Goal: Information Seeking & Learning: Compare options

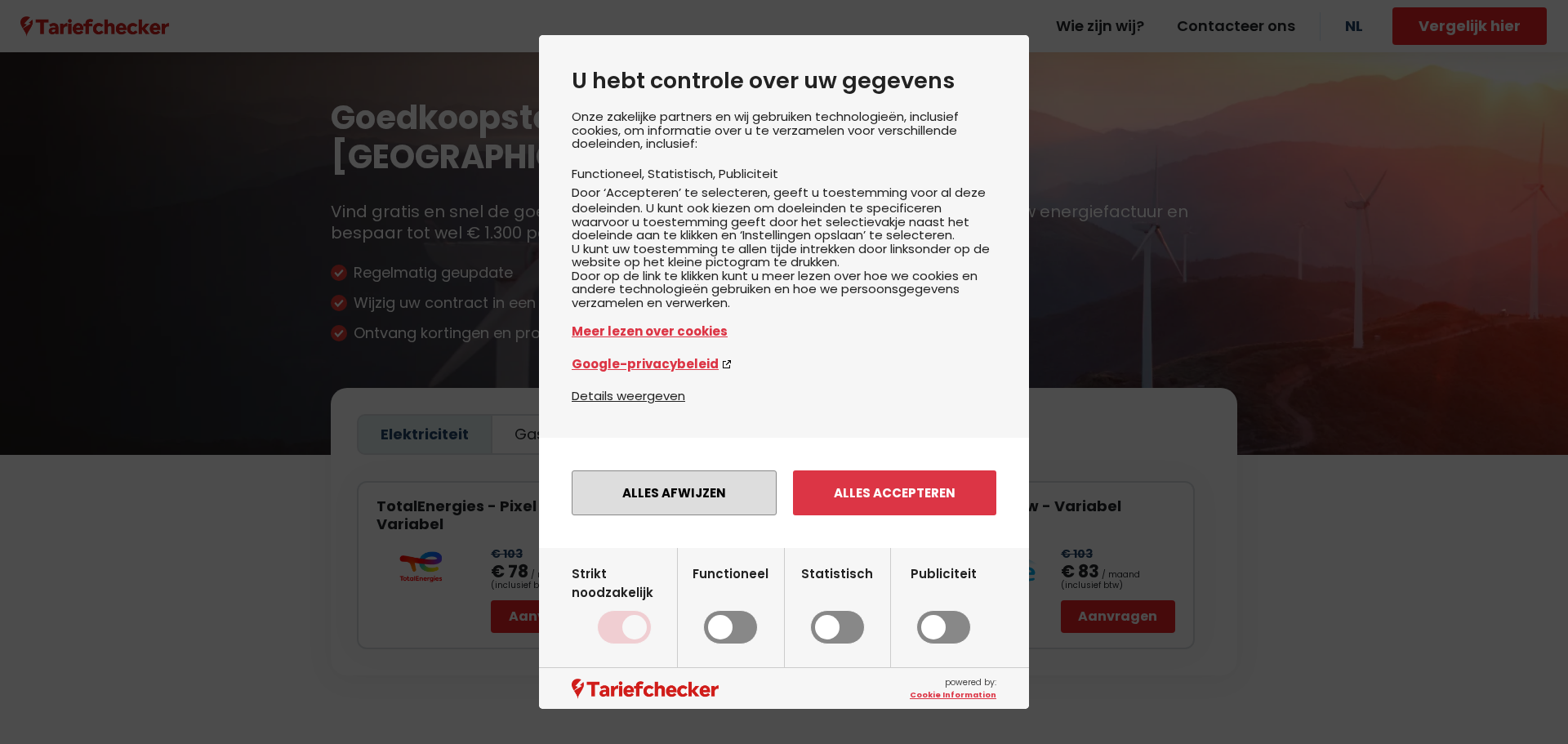
click at [686, 515] on button "Alles afwijzen" at bounding box center [673, 493] width 205 height 45
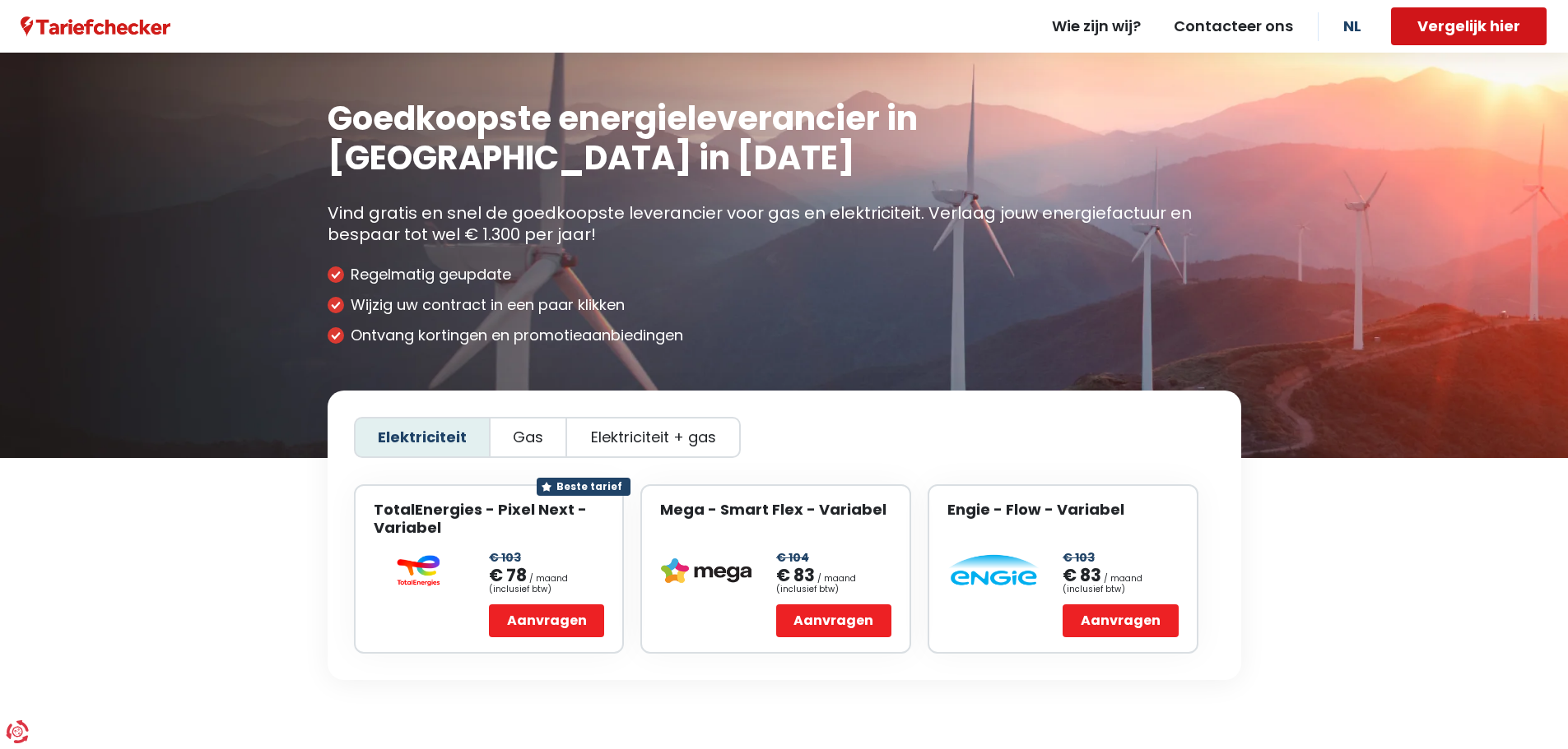
click at [1434, 43] on button "Vergelijk hier" at bounding box center [1468, 25] width 155 height 38
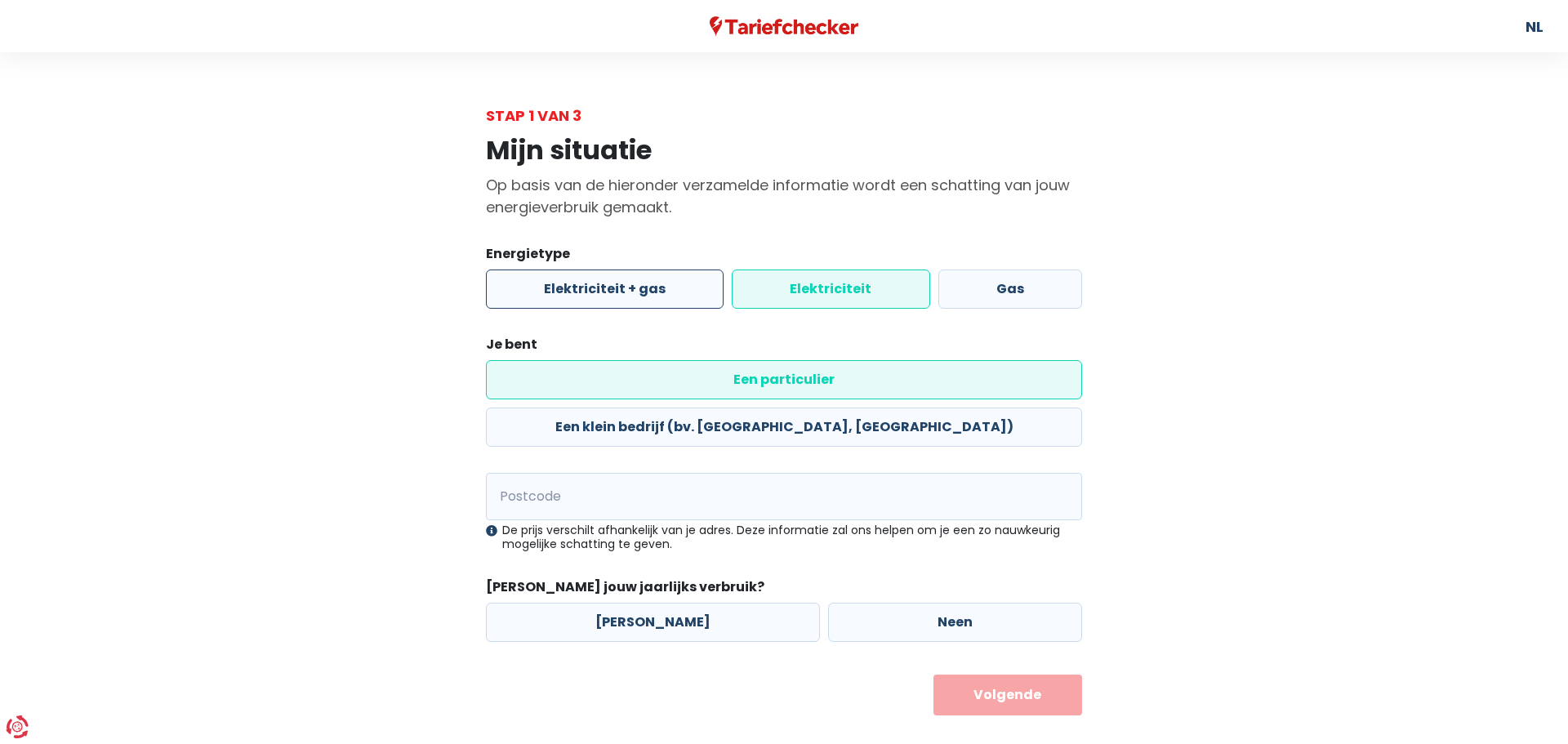
click at [638, 303] on label "Elektriciteit + gas" at bounding box center [605, 289] width 237 height 39
click at [638, 303] on input "Elektriciteit + gas" at bounding box center [605, 289] width 237 height 39
radio input "true"
radio input "false"
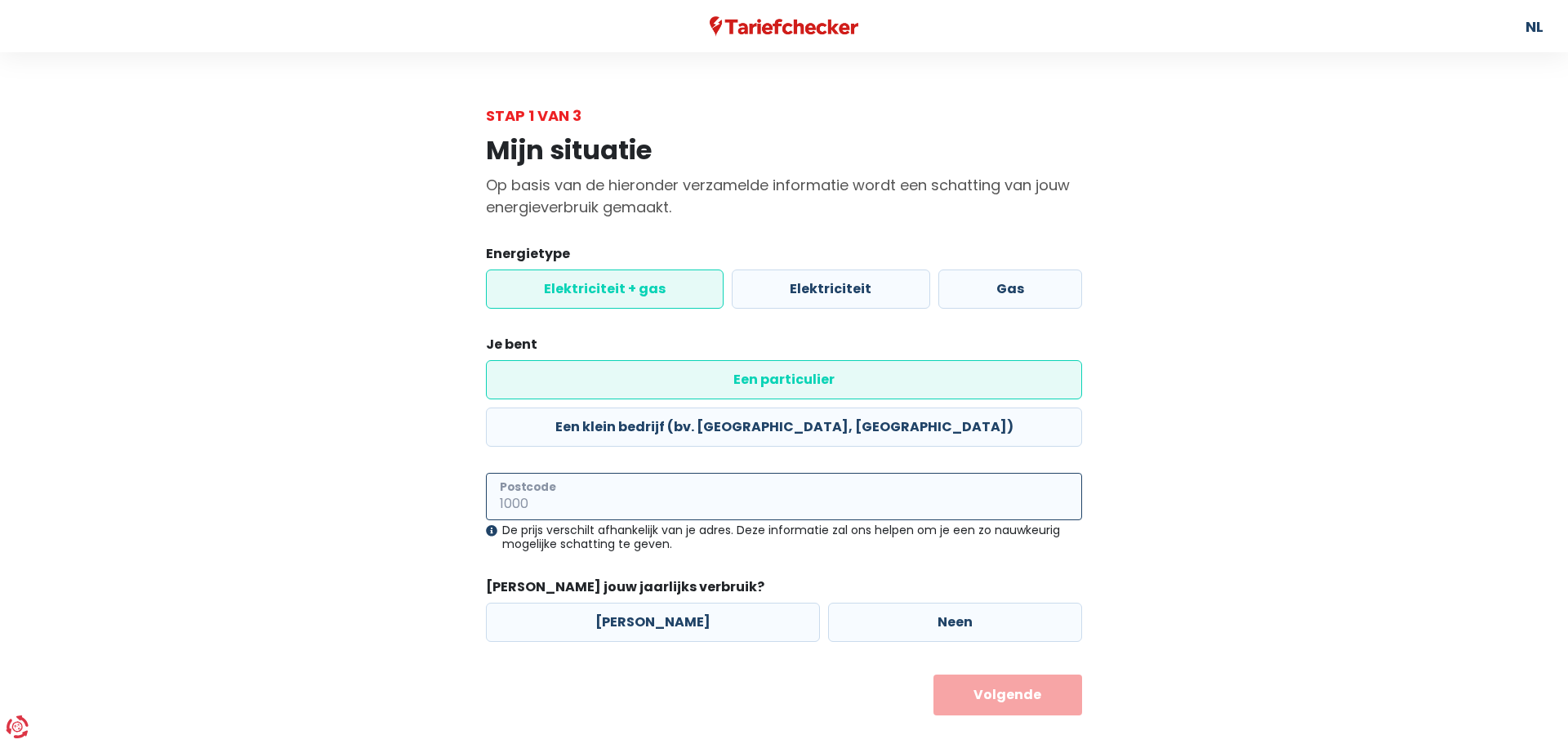
click at [681, 473] on input "Postcode" at bounding box center [784, 496] width 596 height 48
type input "9112"
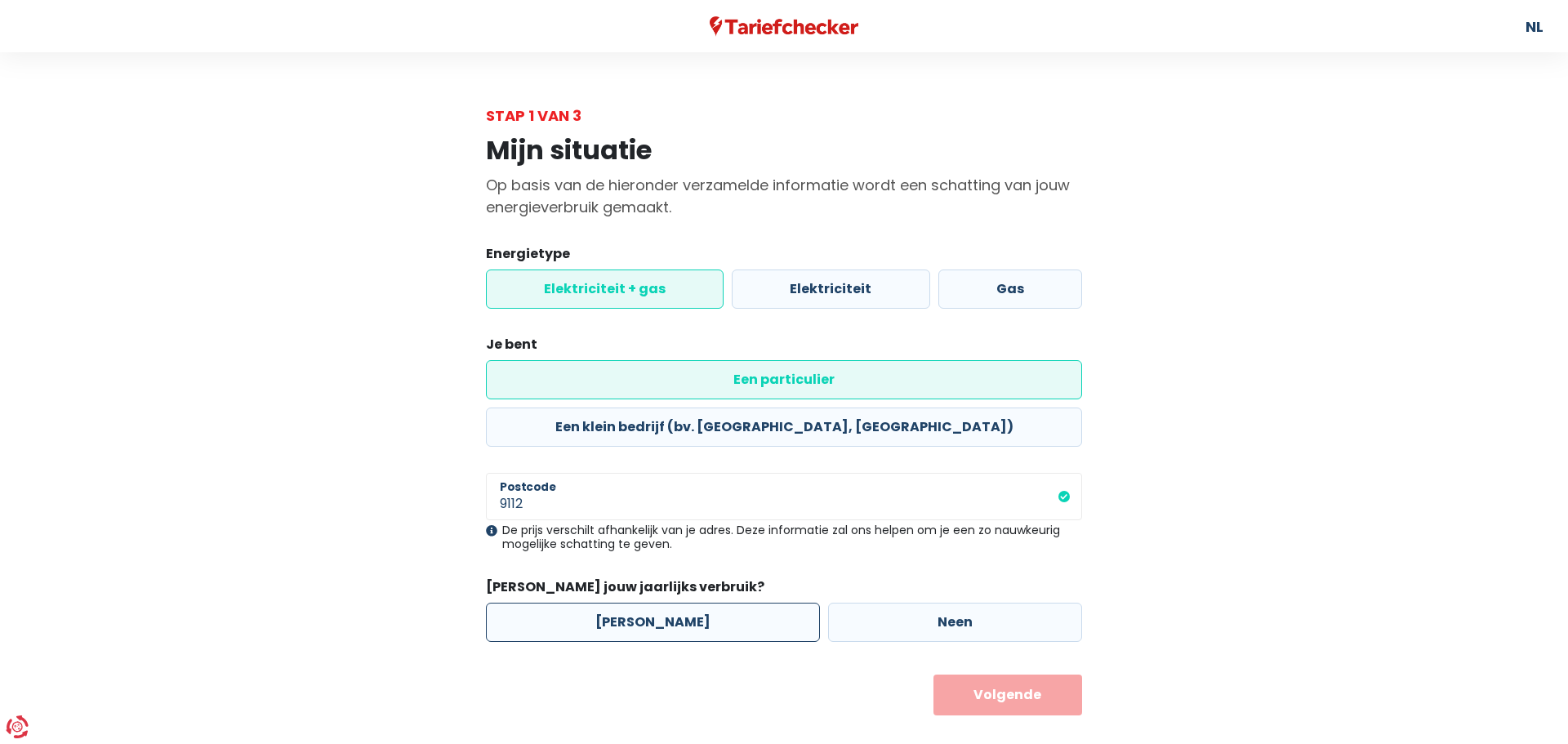
click at [607, 603] on label "[PERSON_NAME]" at bounding box center [653, 622] width 334 height 39
click at [607, 603] on input "[PERSON_NAME]" at bounding box center [653, 622] width 334 height 39
radio input "true"
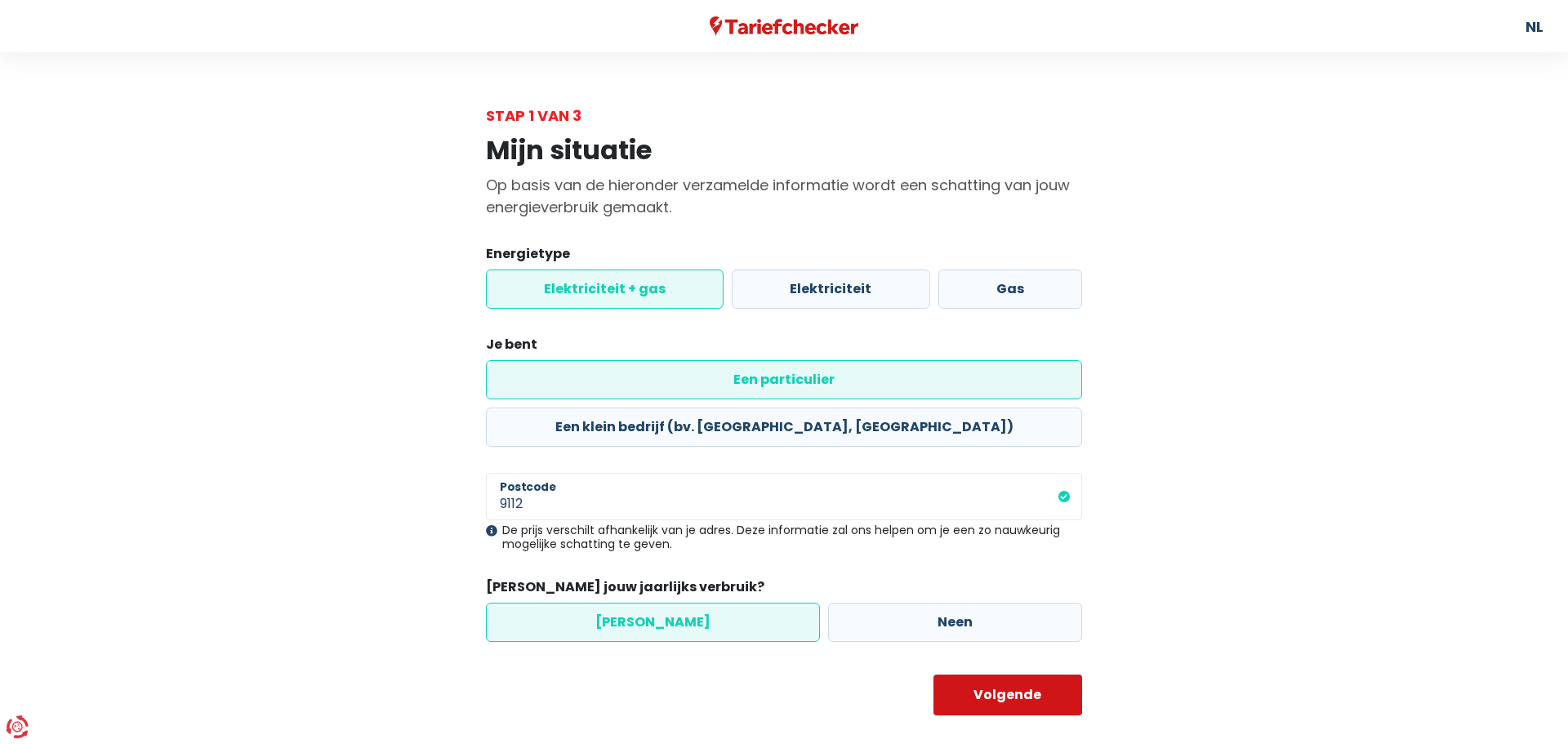
click at [1030, 675] on button "Volgende" at bounding box center [1008, 695] width 149 height 41
select select
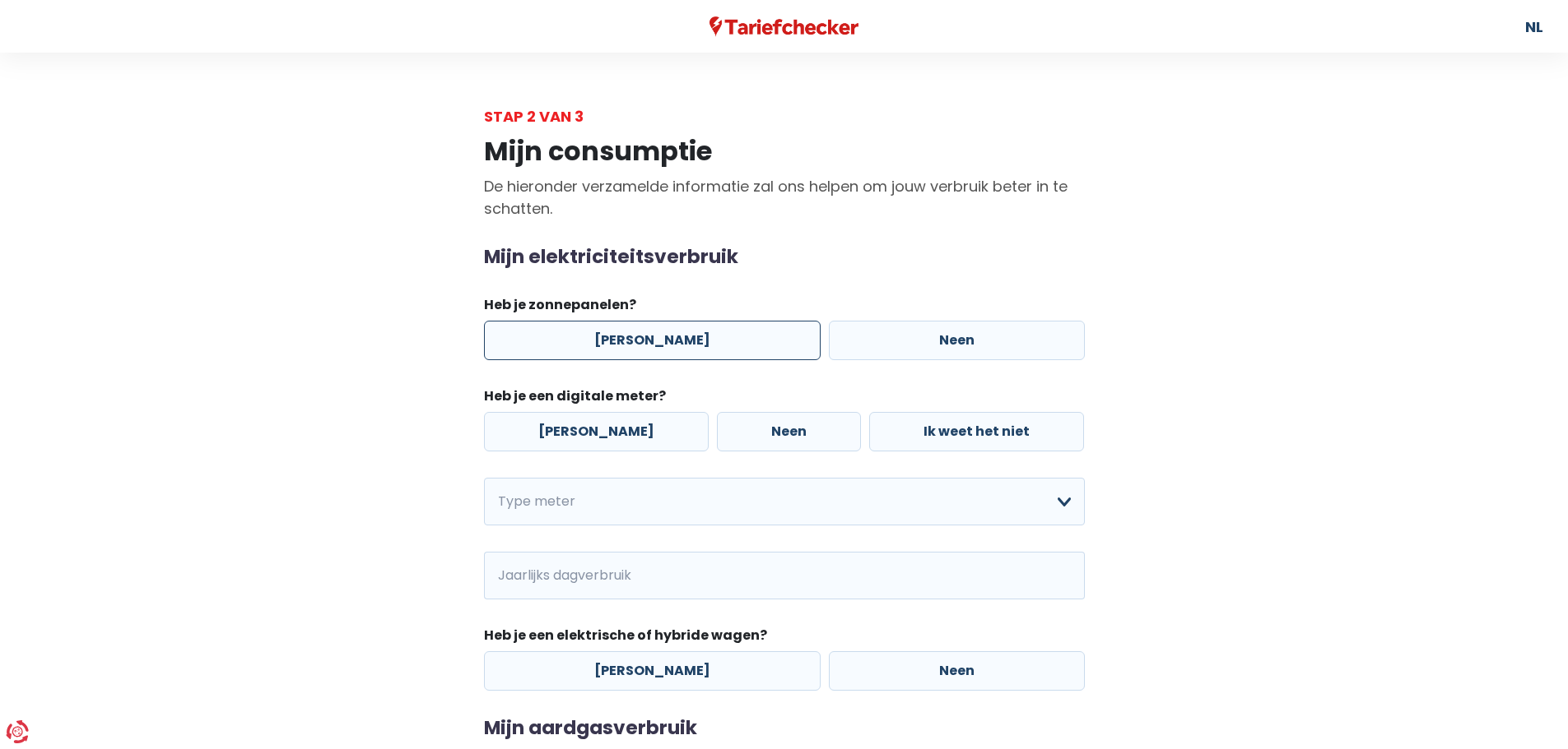
click at [661, 347] on label "[PERSON_NAME]" at bounding box center [652, 340] width 336 height 39
click at [661, 347] on input "[PERSON_NAME]" at bounding box center [652, 340] width 336 height 39
radio input "true"
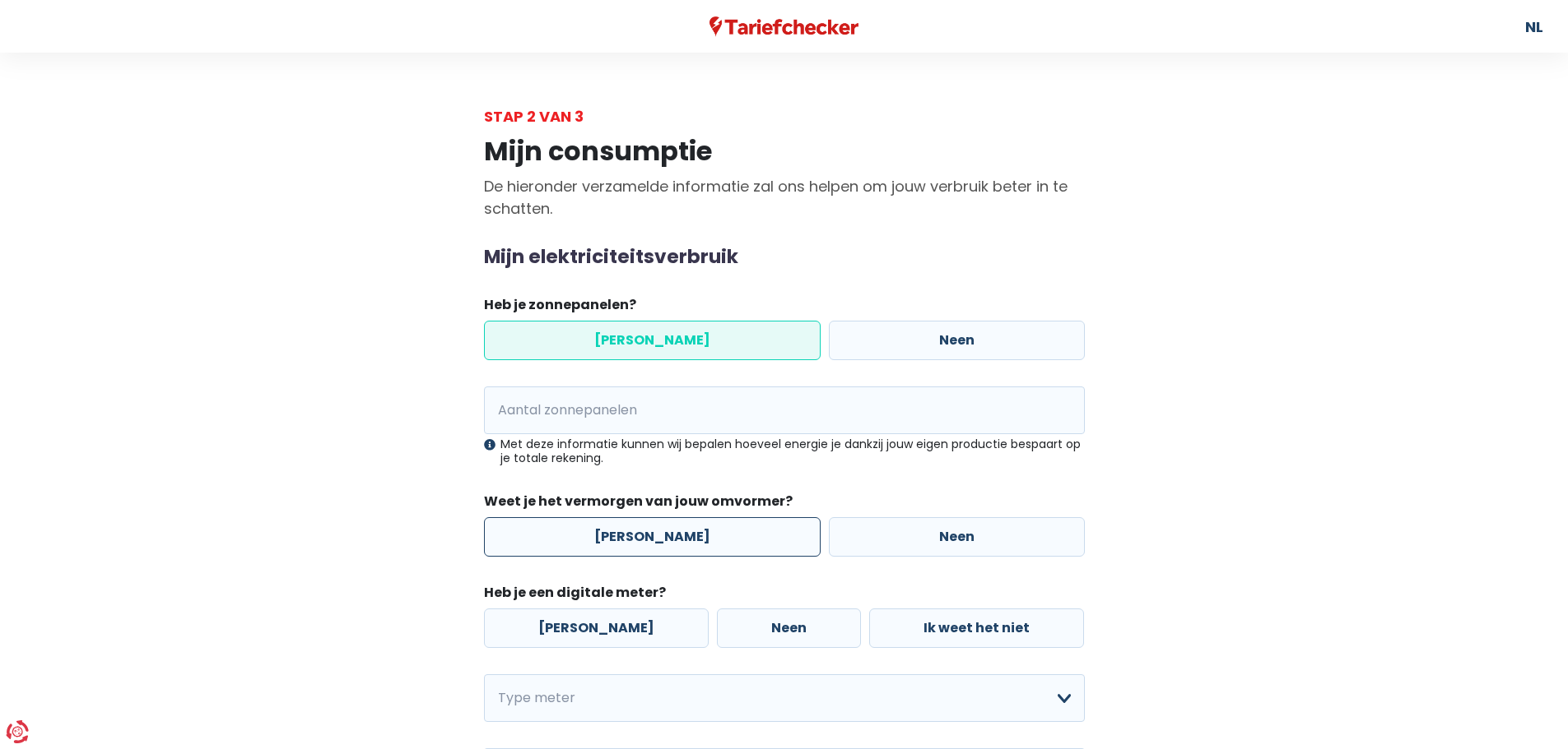
click at [634, 549] on label "[PERSON_NAME]" at bounding box center [652, 537] width 336 height 39
click at [634, 549] on input "[PERSON_NAME]" at bounding box center [652, 537] width 336 height 39
radio input "true"
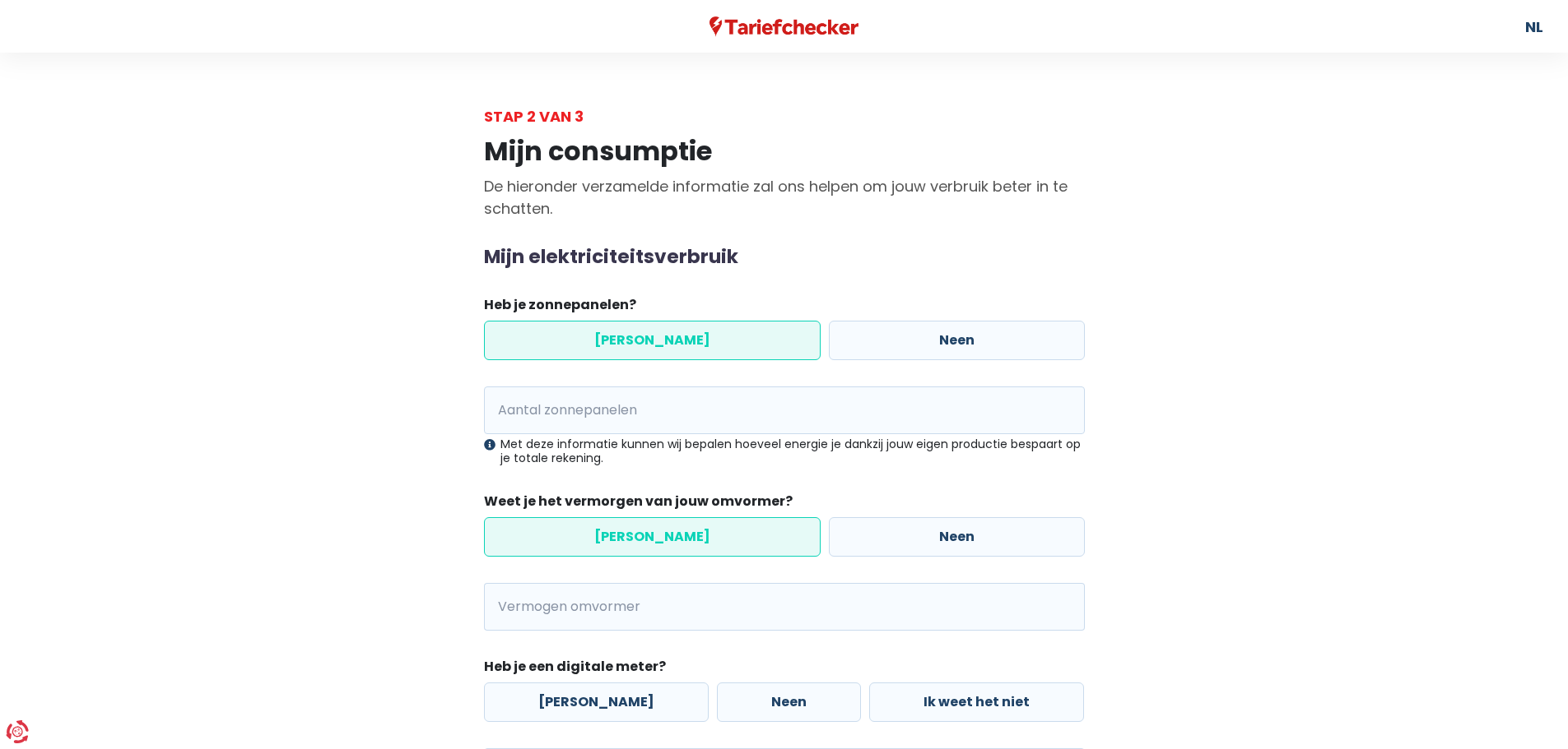
click at [560, 437] on div "Met deze informatie kunnen wij bepalen hoeveel energie je dankzij jouw eigen pr…" at bounding box center [784, 451] width 601 height 28
click at [560, 424] on input "Aantal zonnepanelen" at bounding box center [784, 410] width 601 height 48
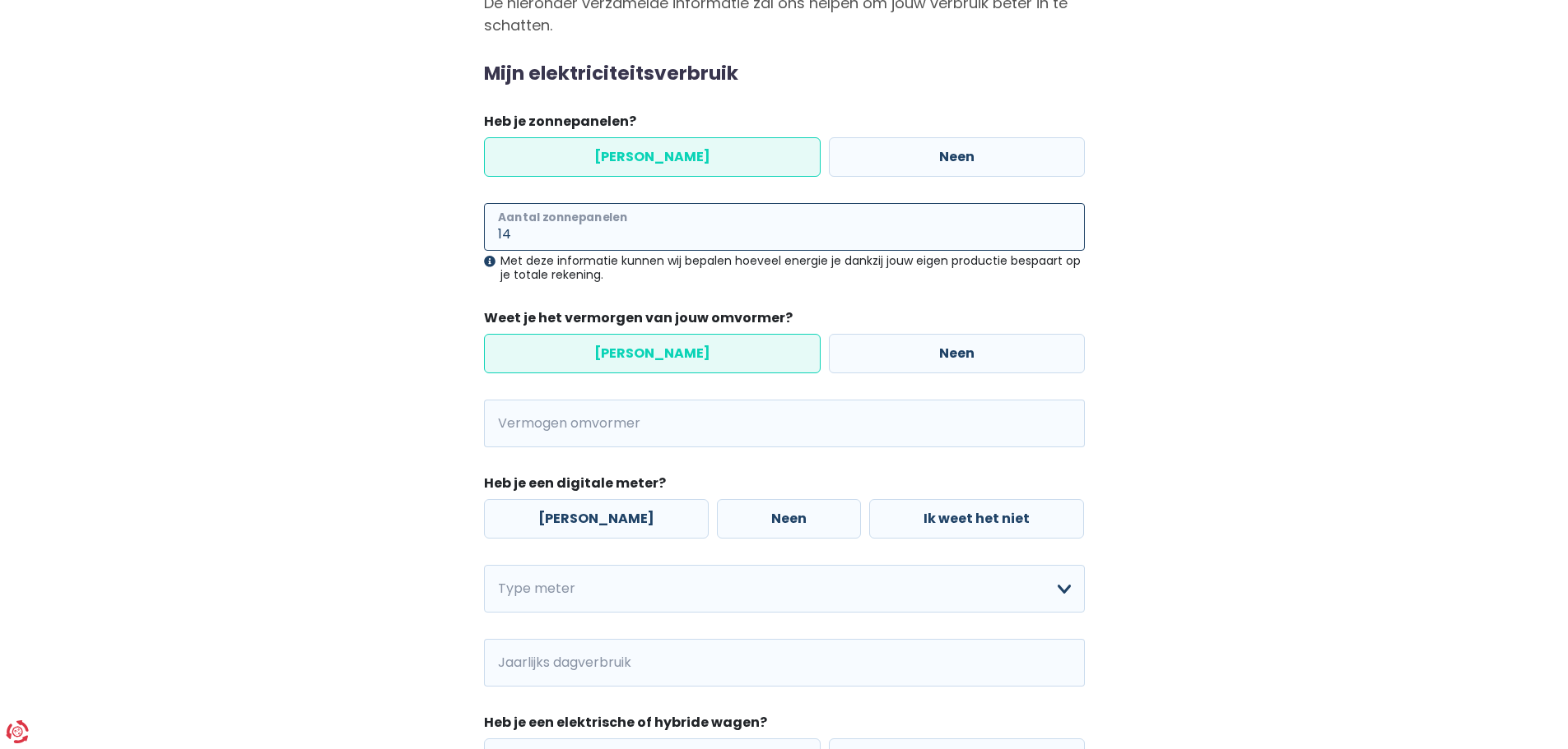
scroll to position [186, 0]
type input "14"
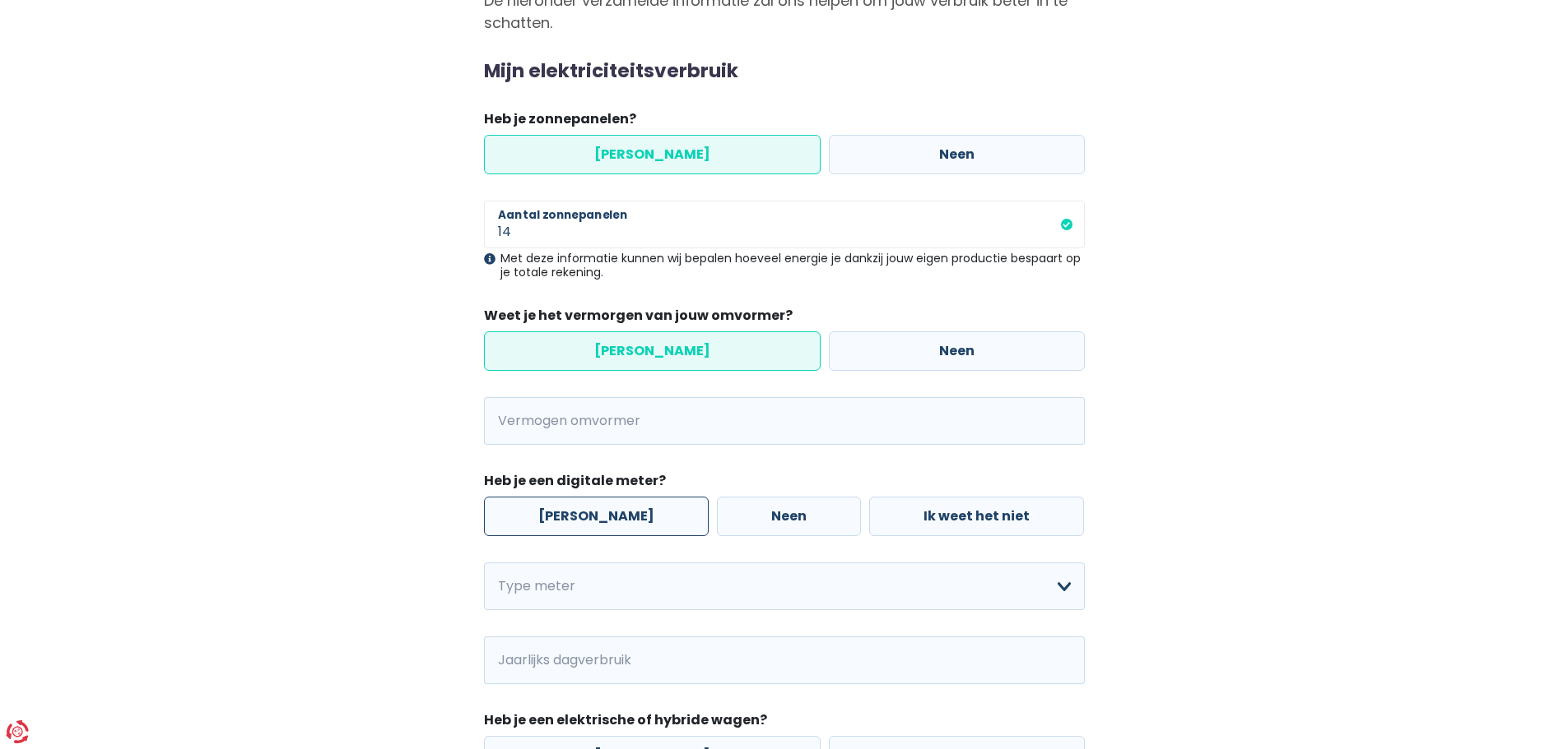
click at [590, 518] on label "[PERSON_NAME]" at bounding box center [596, 516] width 224 height 39
click at [590, 518] on input "[PERSON_NAME]" at bounding box center [596, 516] width 224 height 39
radio input "true"
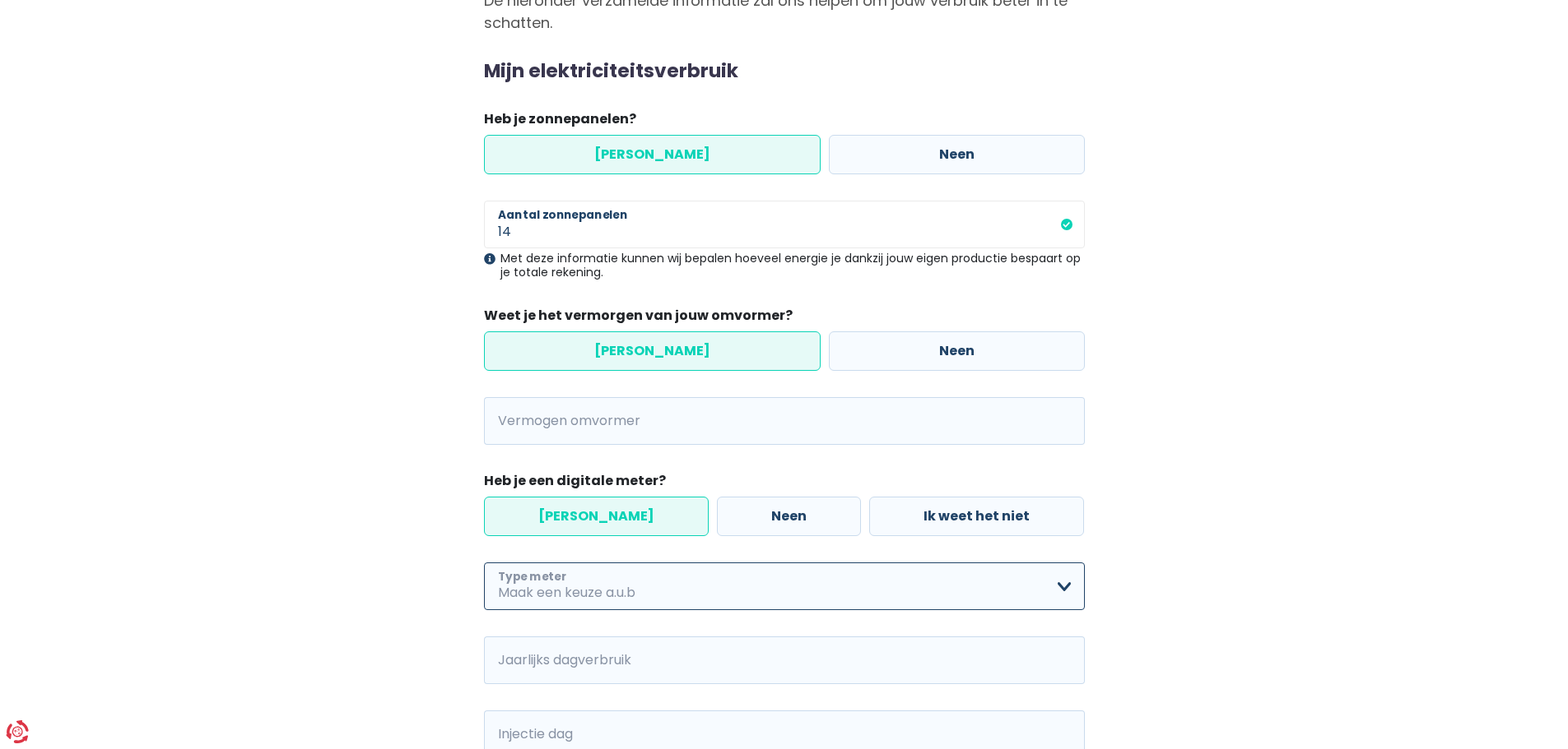
click at [687, 601] on select "Enkelvoudig Tweevoudig Enkelvoudig + uitsluitend nachttarief Tweevoudig + uitsl…" at bounding box center [784, 586] width 601 height 48
click at [353, 532] on div "Mijn consumptie De hieronder verzamelde informatie zal ons helpen om jouw verbr…" at bounding box center [784, 494] width 938 height 1105
click at [739, 588] on select "Enkelvoudig Tweevoudig Enkelvoudig + uitsluitend nachttarief Tweevoudig + uitsl…" at bounding box center [784, 586] width 601 height 48
click at [377, 348] on div "Mijn consumptie De hieronder verzamelde informatie zal ons helpen om jouw verbr…" at bounding box center [784, 494] width 938 height 1105
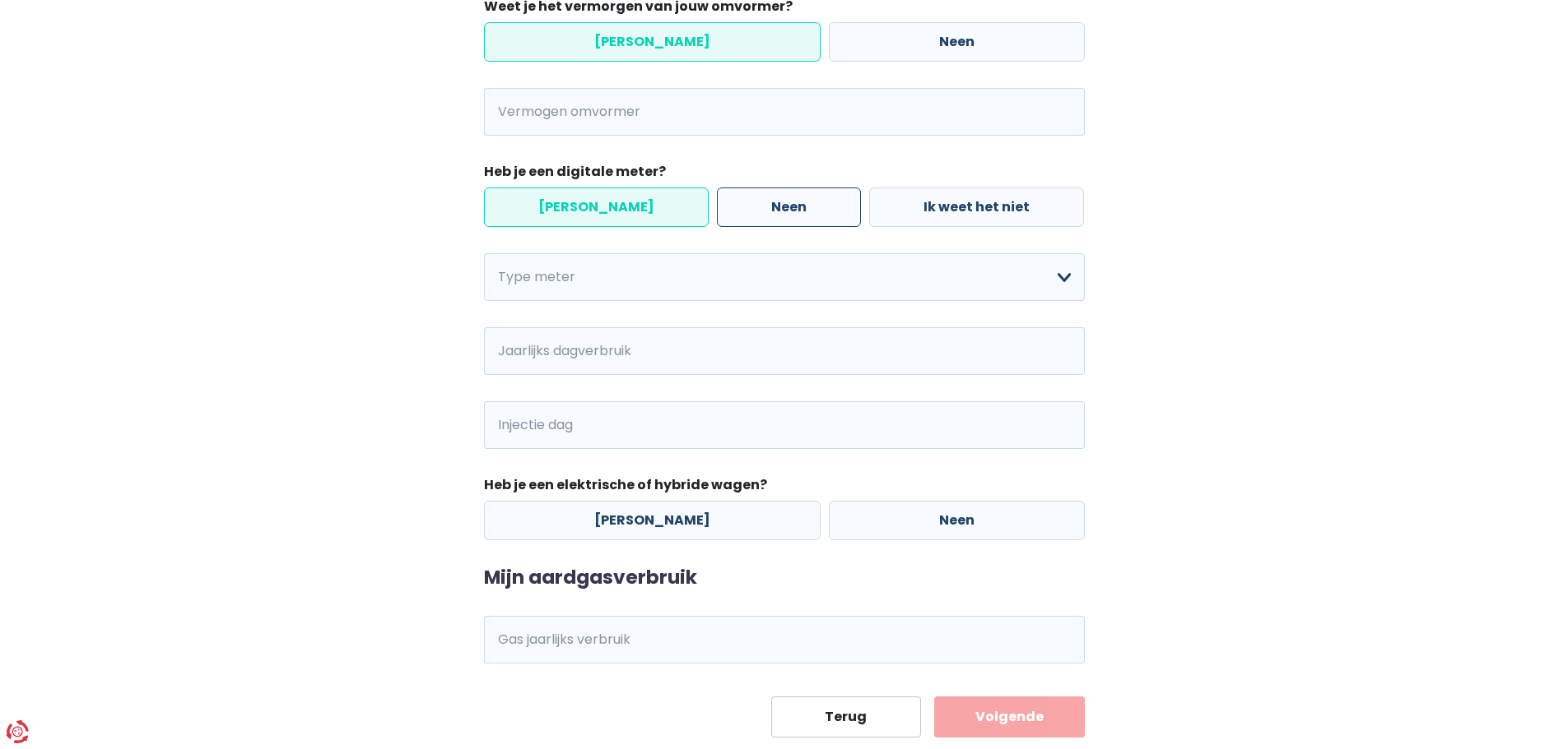
scroll to position [515, 0]
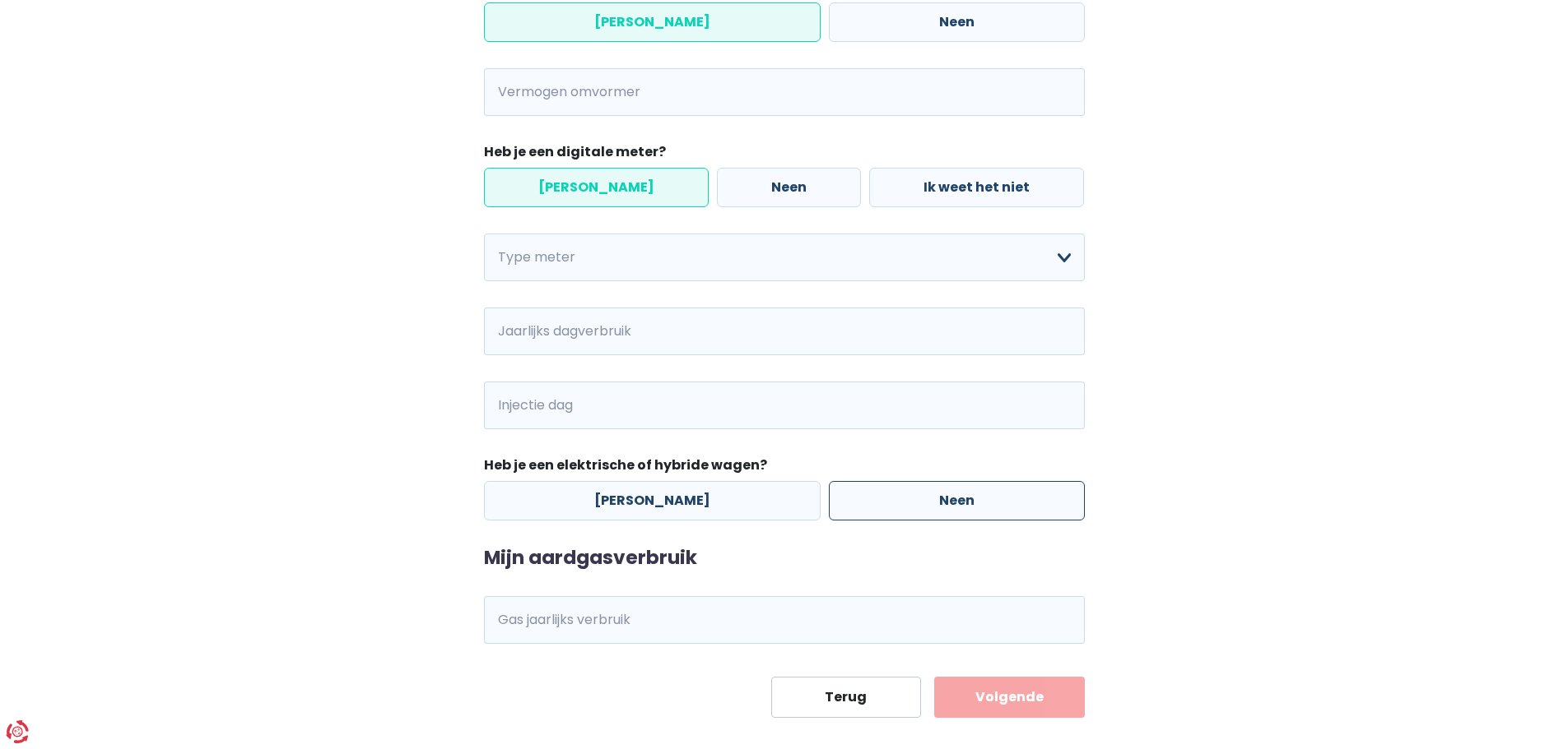
click at [1005, 498] on label "Neen" at bounding box center [957, 500] width 256 height 39
click at [1005, 498] on input "Neen" at bounding box center [957, 500] width 256 height 39
radio input "true"
click at [576, 621] on input "Gas jaarlijks verbruik" at bounding box center [807, 620] width 556 height 48
type input "3225"
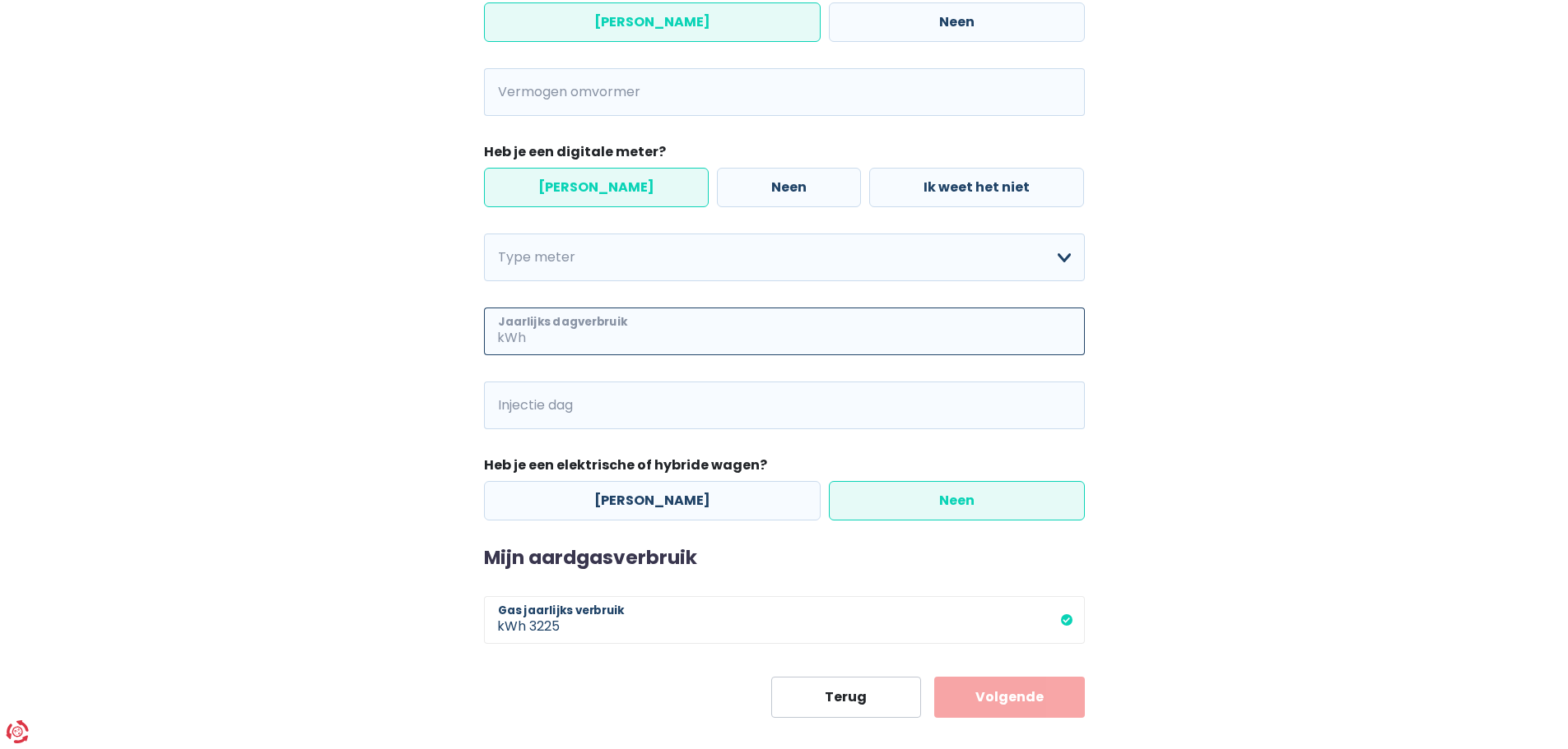
click at [717, 340] on input "Jaarlijks dagverbruik" at bounding box center [807, 331] width 556 height 48
click at [678, 402] on input "Injectie dag" at bounding box center [807, 405] width 556 height 48
click at [349, 160] on div "Mijn consumptie De hieronder verzamelde informatie zal ons helpen om jouw verbr…" at bounding box center [784, 165] width 938 height 1105
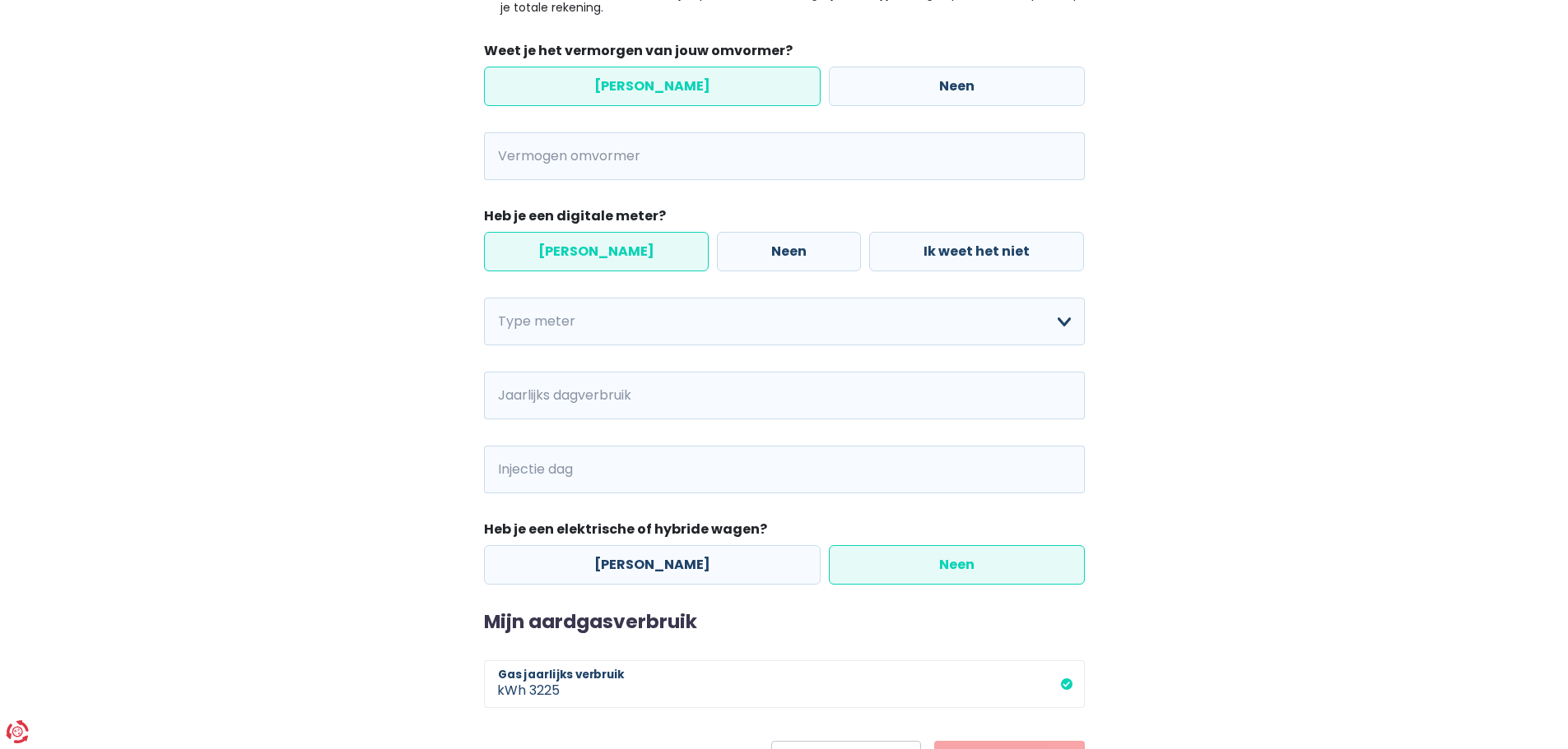
scroll to position [449, 0]
click at [575, 160] on input "Vermogen omvormer" at bounding box center [805, 158] width 559 height 48
click at [929, 88] on label "Neen" at bounding box center [957, 87] width 256 height 39
click at [929, 88] on input "Neen" at bounding box center [957, 87] width 256 height 39
radio input "true"
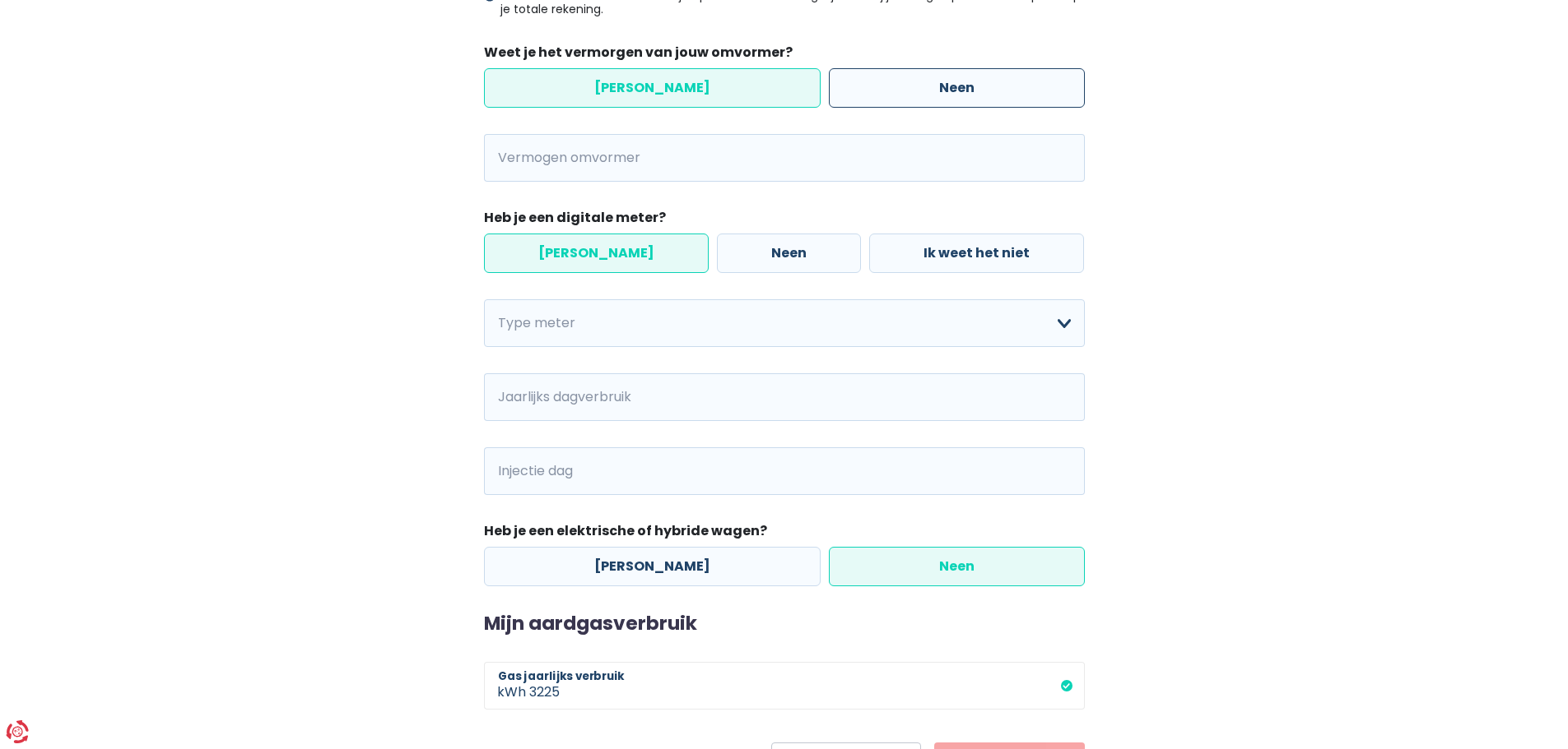
radio input "false"
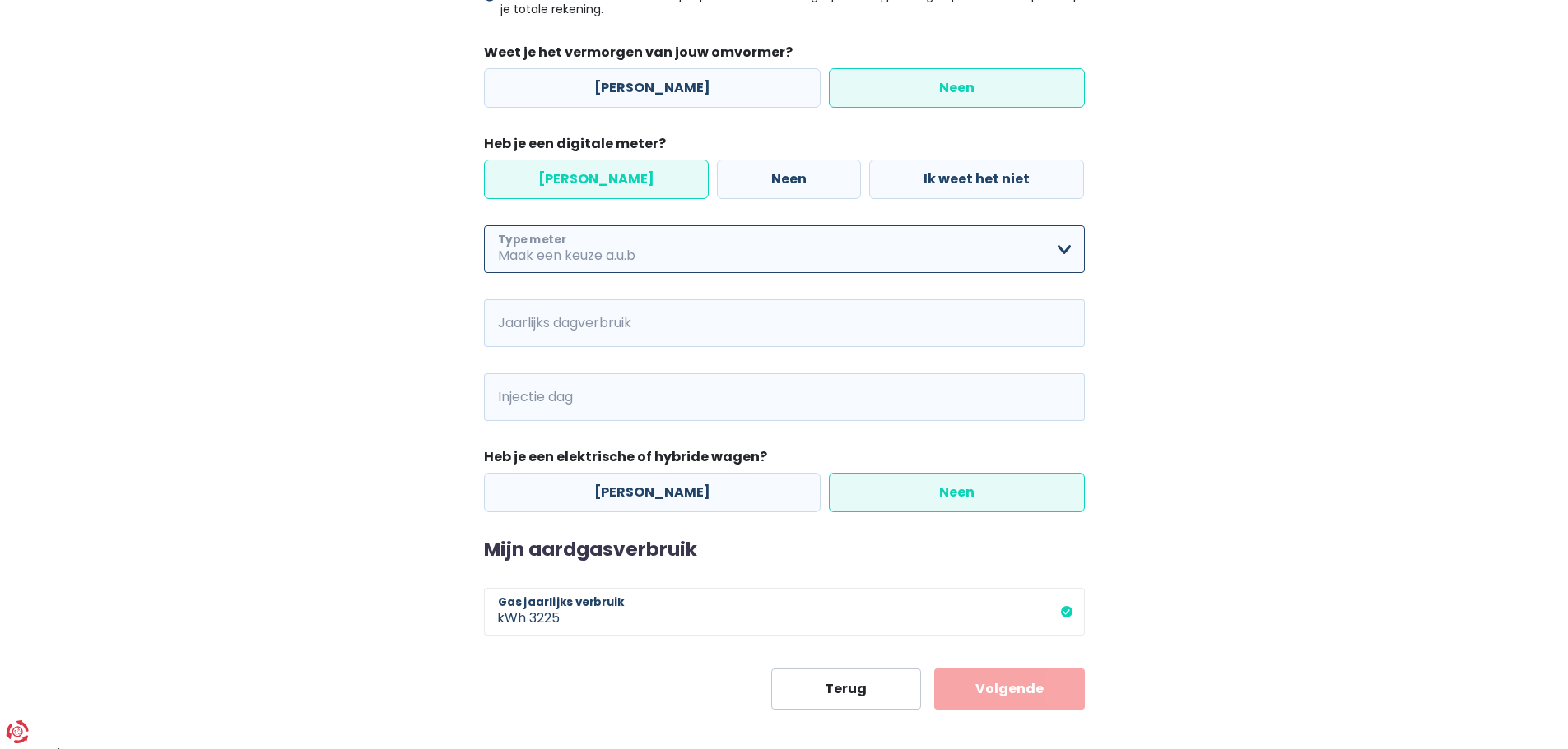
click at [613, 255] on select "Enkelvoudig Tweevoudig Enkelvoudig + uitsluitend nachttarief Tweevoudig + uitsl…" at bounding box center [784, 249] width 601 height 48
click at [1146, 442] on div "Mijn consumptie De hieronder verzamelde informatie zal ons helpen om jouw verbr…" at bounding box center [784, 194] width 938 height 1031
click at [873, 309] on input "Jaarlijks dagverbruik" at bounding box center [807, 323] width 556 height 48
type input "2400"
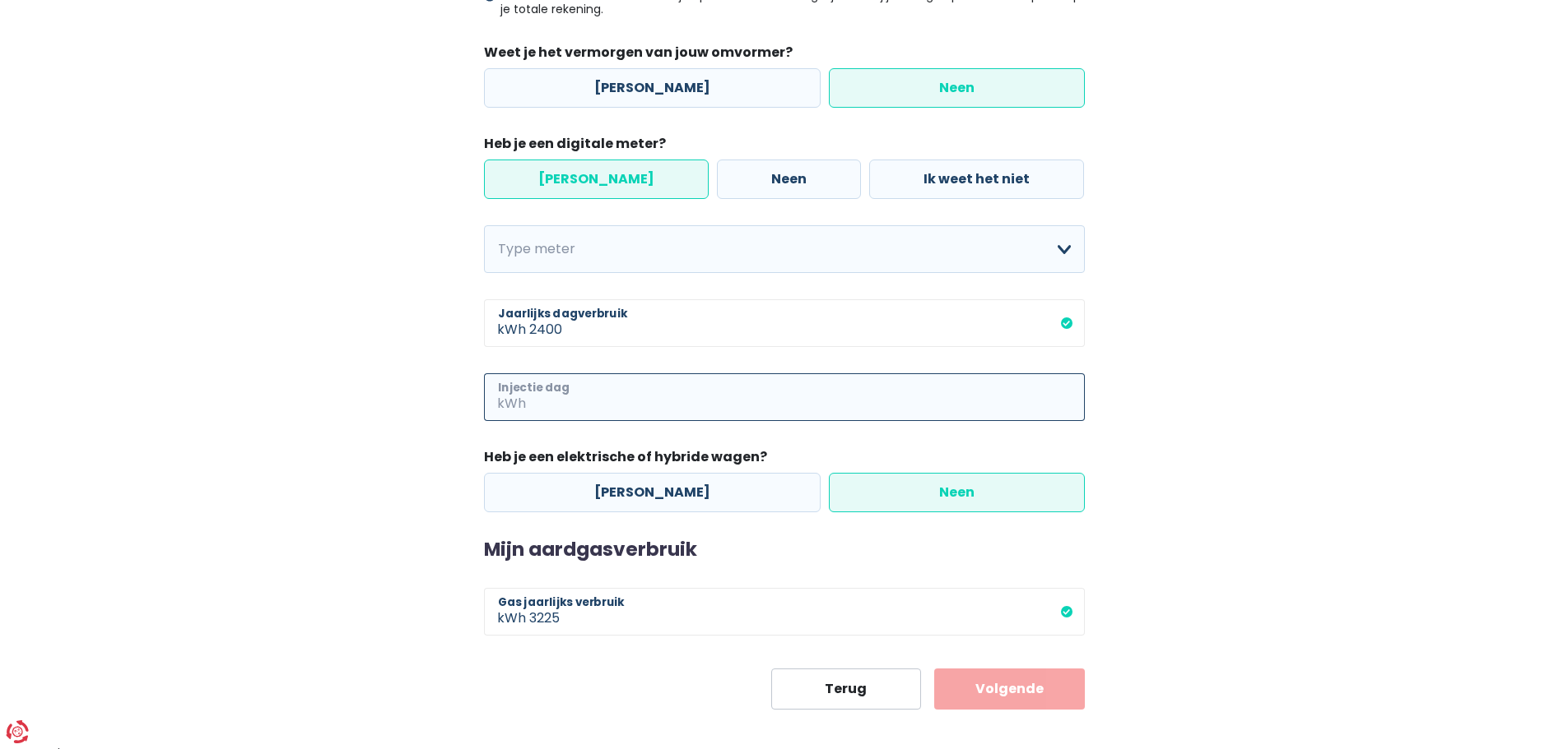
click at [562, 415] on input "Injectie dag" at bounding box center [807, 397] width 556 height 48
type input "4633"
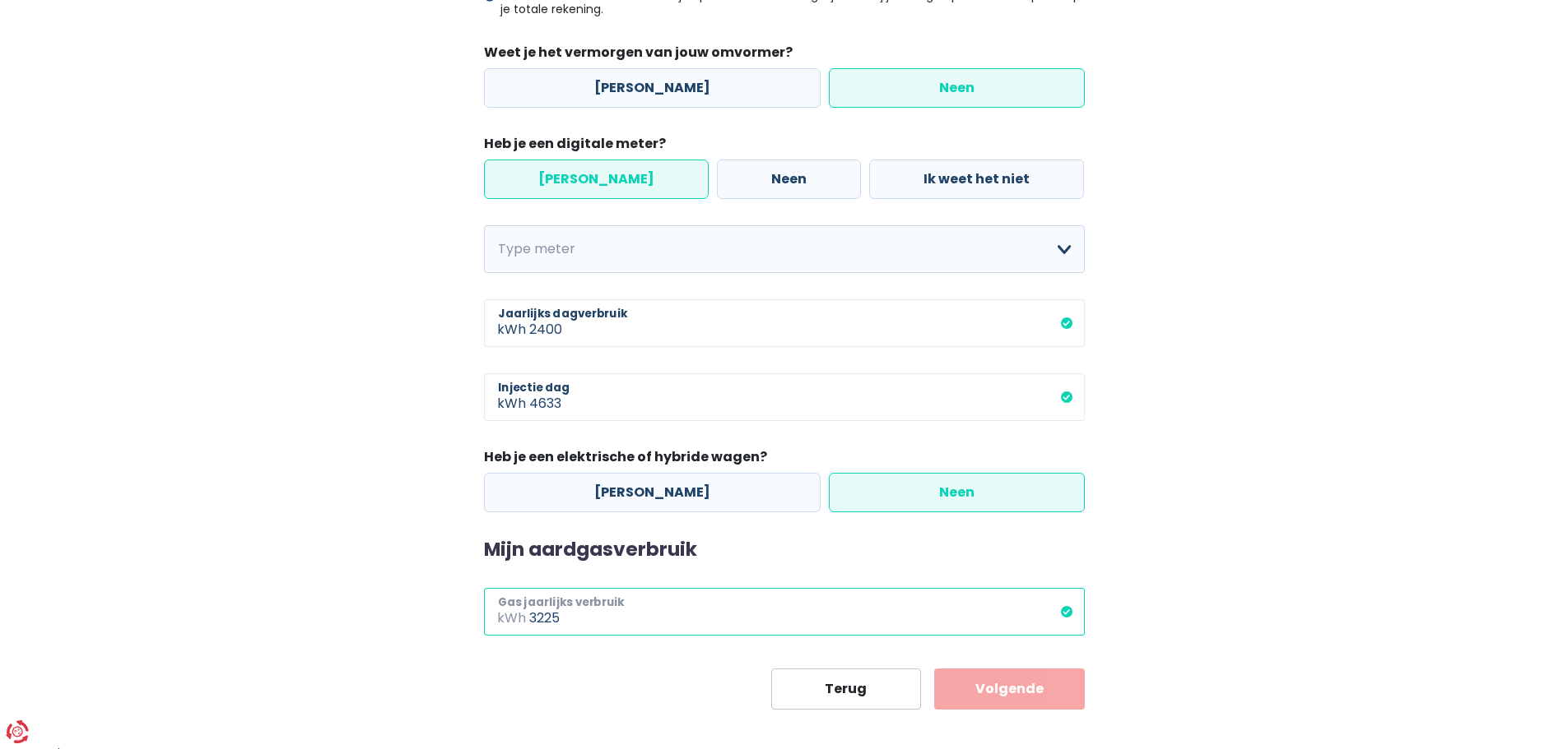
click at [639, 624] on input "3225" at bounding box center [807, 612] width 556 height 48
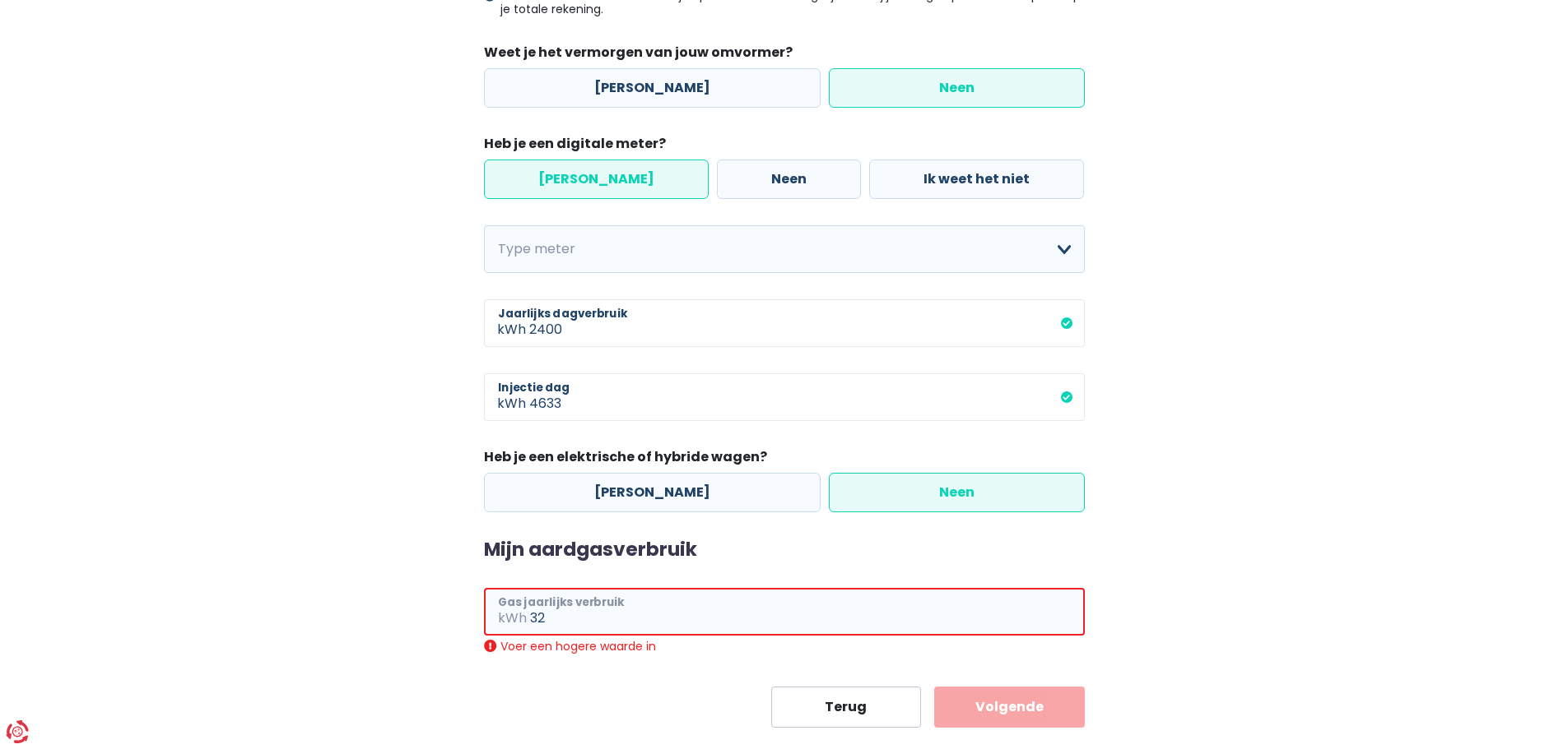
type input "3"
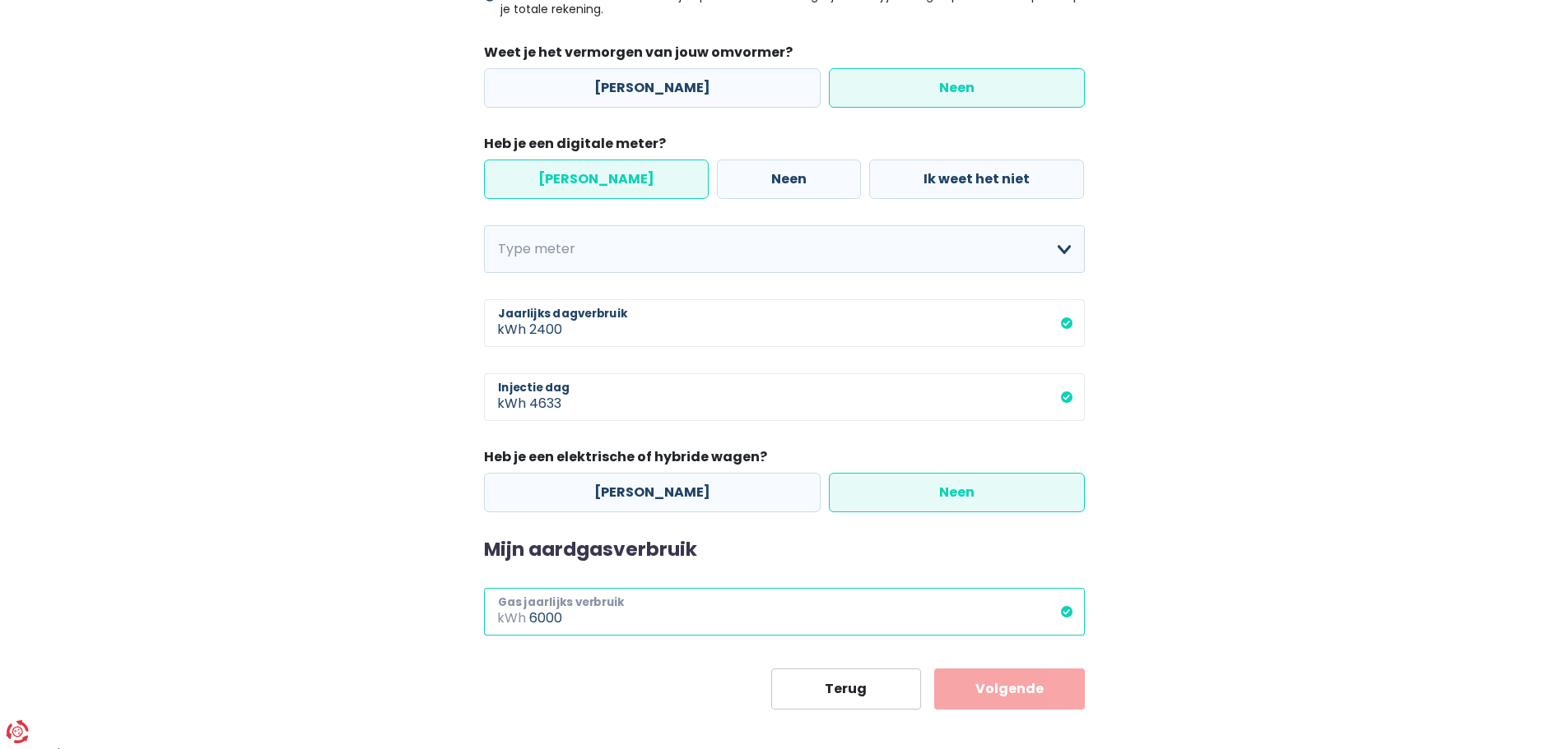
type input "6000"
click at [559, 259] on select "Enkelvoudig Tweevoudig Enkelvoudig + uitsluitend nachttarief Tweevoudig + uitsl…" at bounding box center [784, 249] width 601 height 48
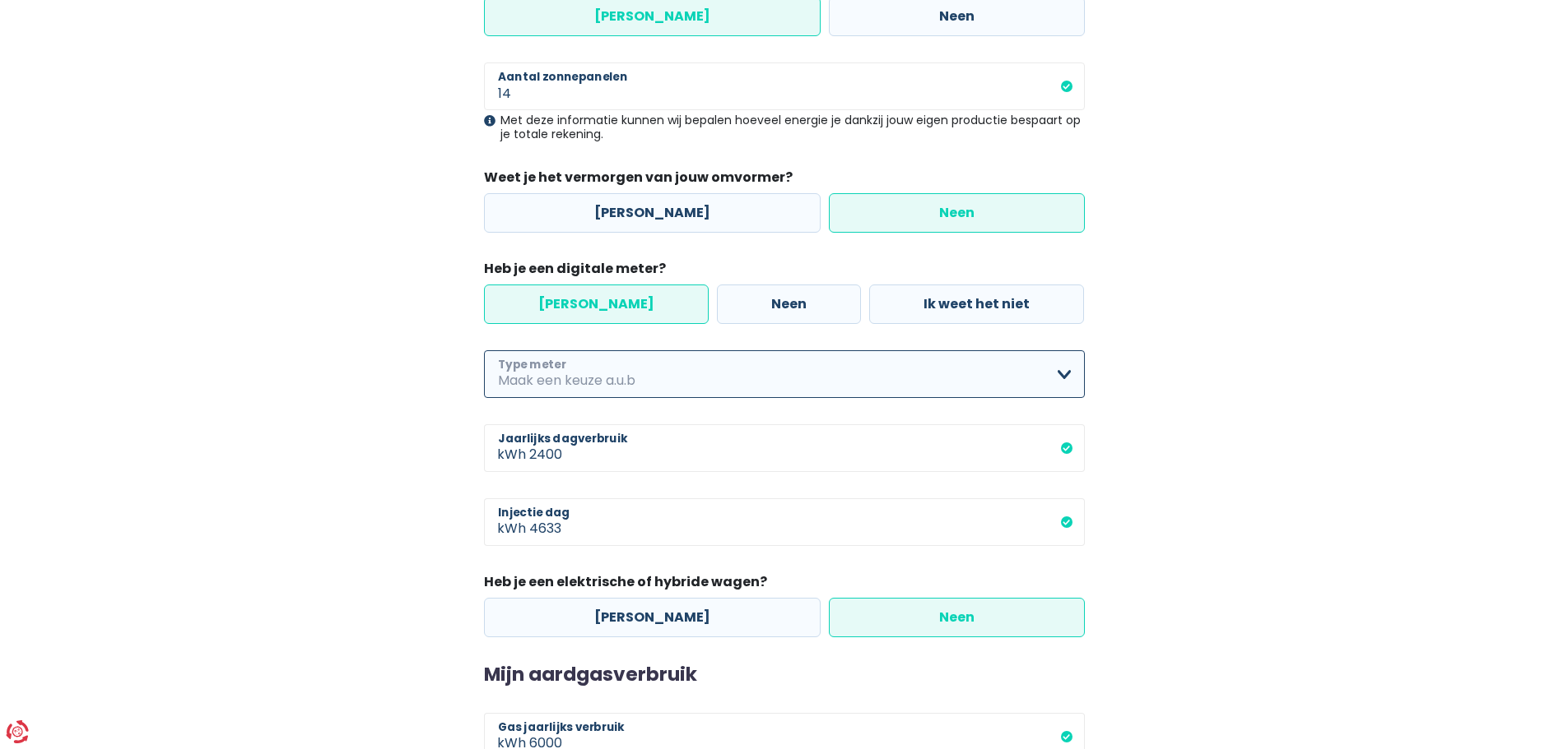
scroll to position [323, 0]
click at [626, 374] on select "Enkelvoudig Tweevoudig Enkelvoudig + uitsluitend nachttarief Tweevoudig + uitsl…" at bounding box center [784, 374] width 601 height 48
click at [590, 390] on select "Enkelvoudig Tweevoudig Enkelvoudig + uitsluitend nachttarief Tweevoudig + uitsl…" at bounding box center [784, 374] width 601 height 48
select select "day_night_bi_hourly"
click at [484, 351] on select "Enkelvoudig Tweevoudig Enkelvoudig + uitsluitend nachttarief Tweevoudig + uitsl…" at bounding box center [784, 374] width 601 height 48
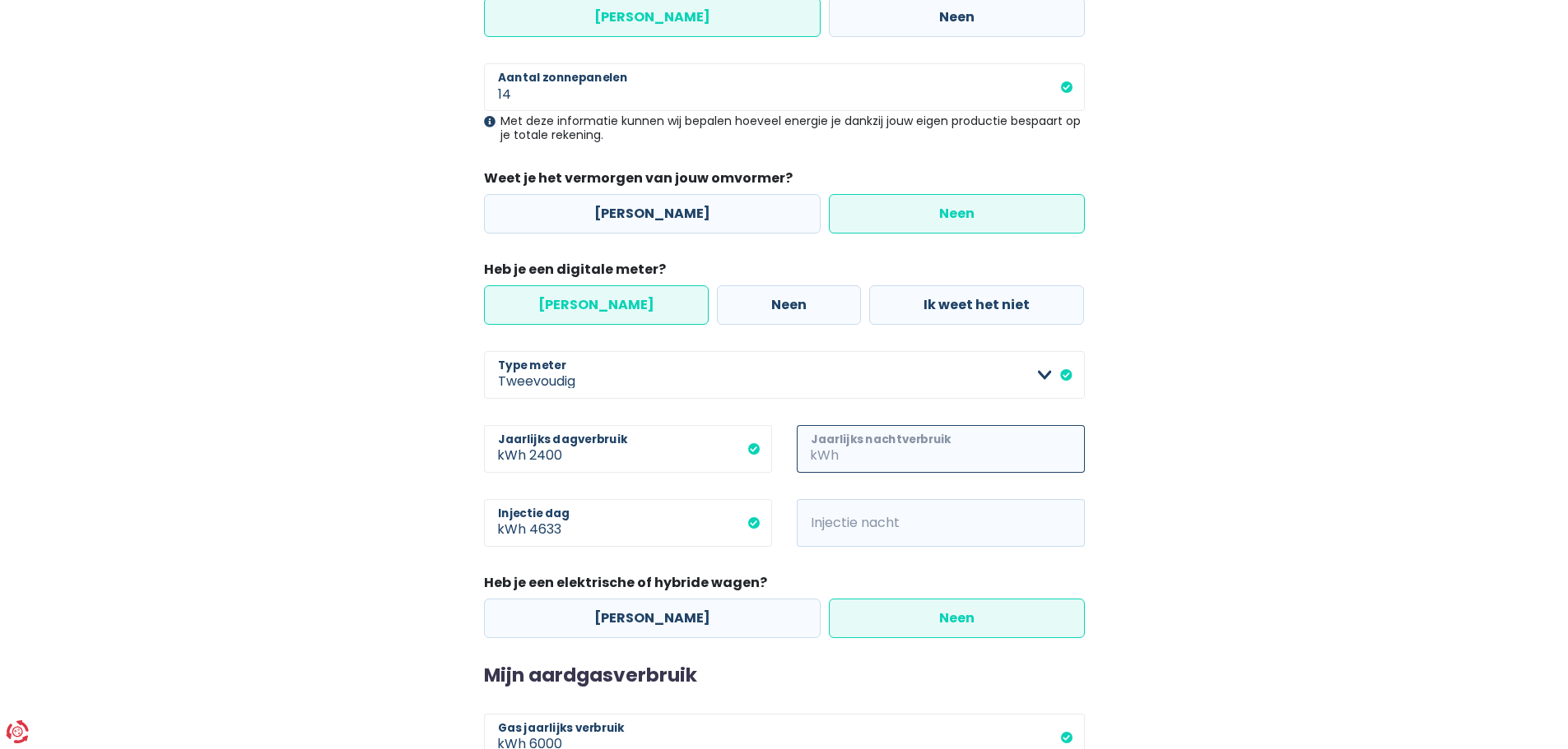
click at [867, 450] on input "Jaarlijks nachtverbruik" at bounding box center [964, 449] width 243 height 48
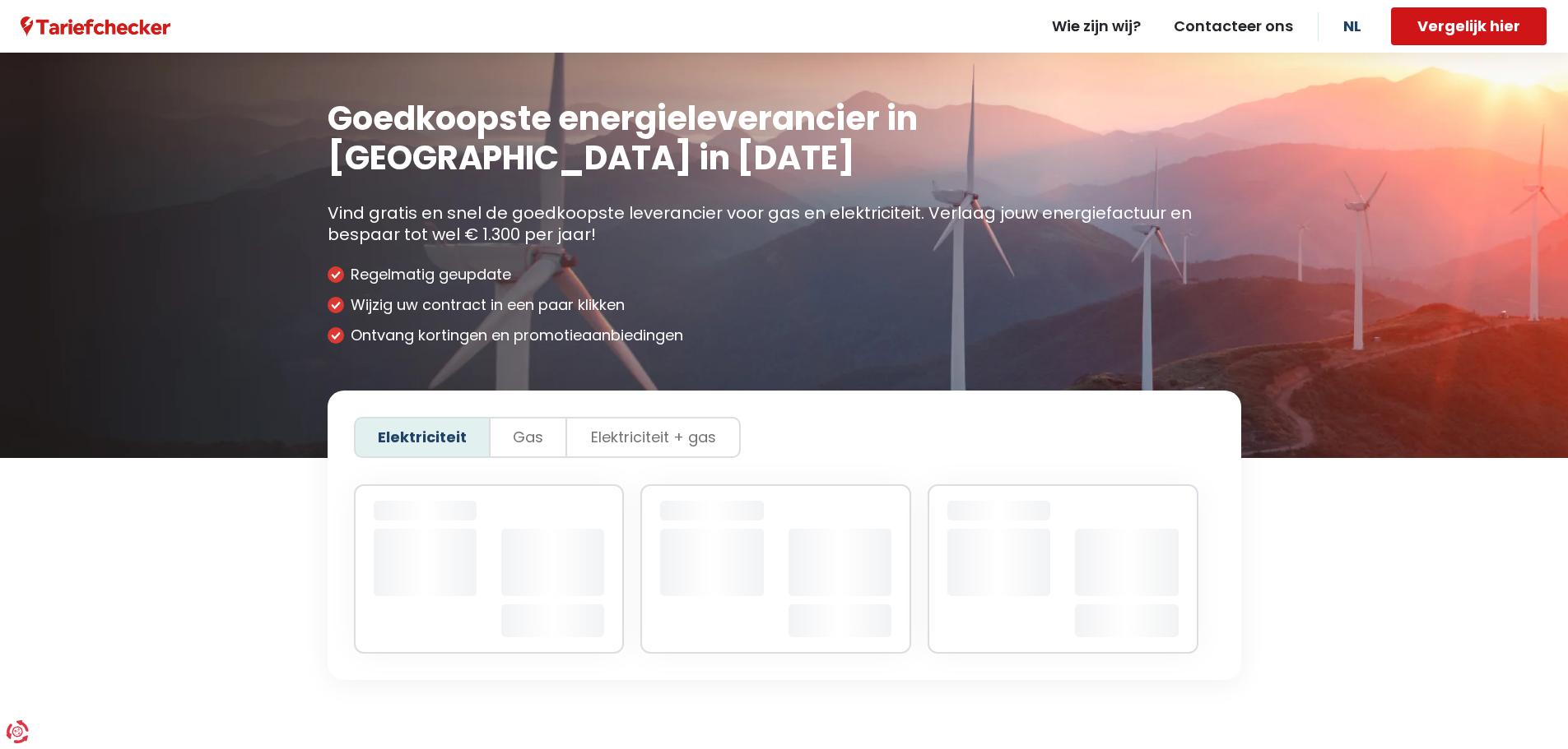
click at [1471, 32] on button "Vergelijk hier" at bounding box center [1468, 25] width 155 height 38
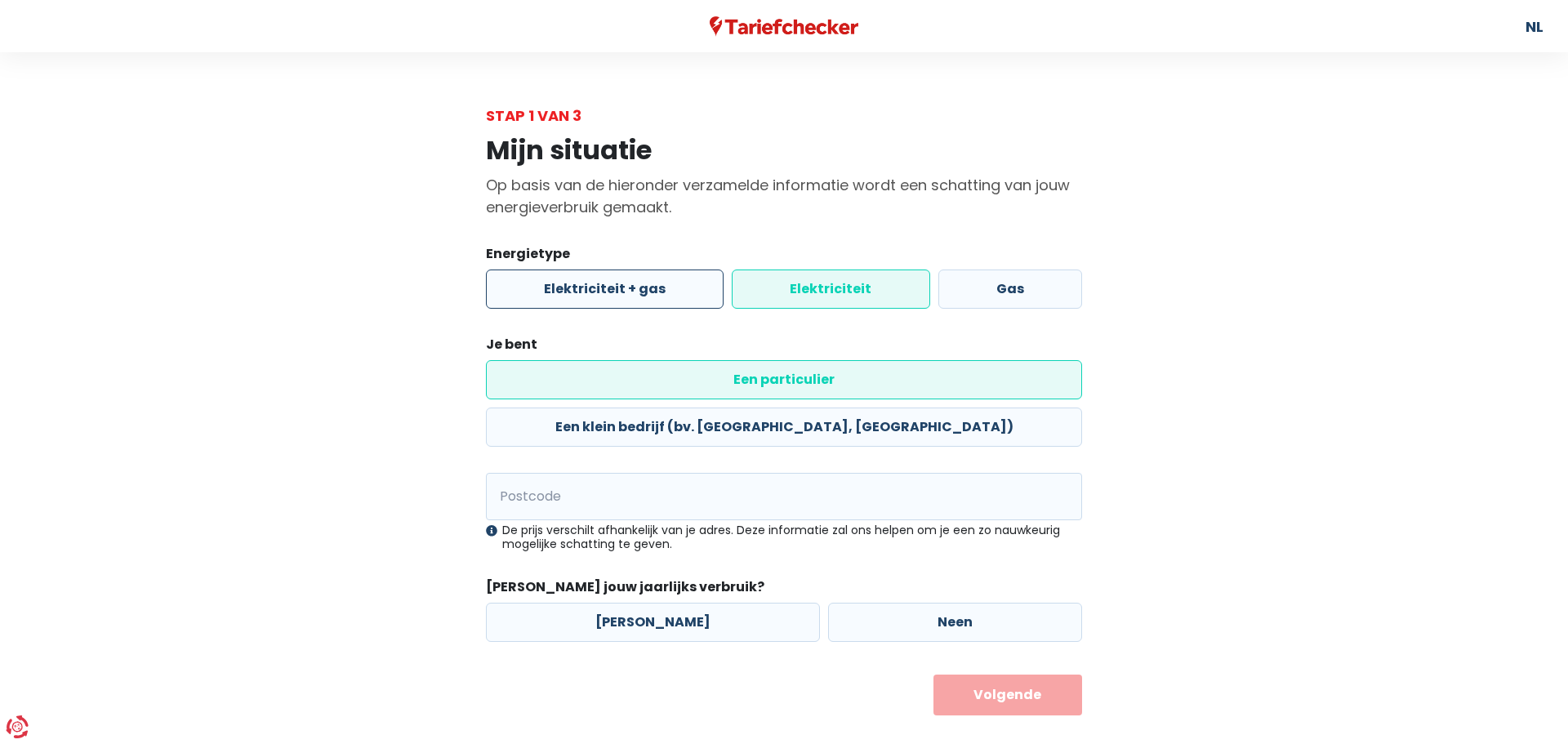
click at [671, 303] on label "Elektriciteit + gas" at bounding box center [605, 289] width 237 height 39
click at [671, 303] on input "Elektriciteit + gas" at bounding box center [605, 289] width 237 height 39
radio input "true"
radio input "false"
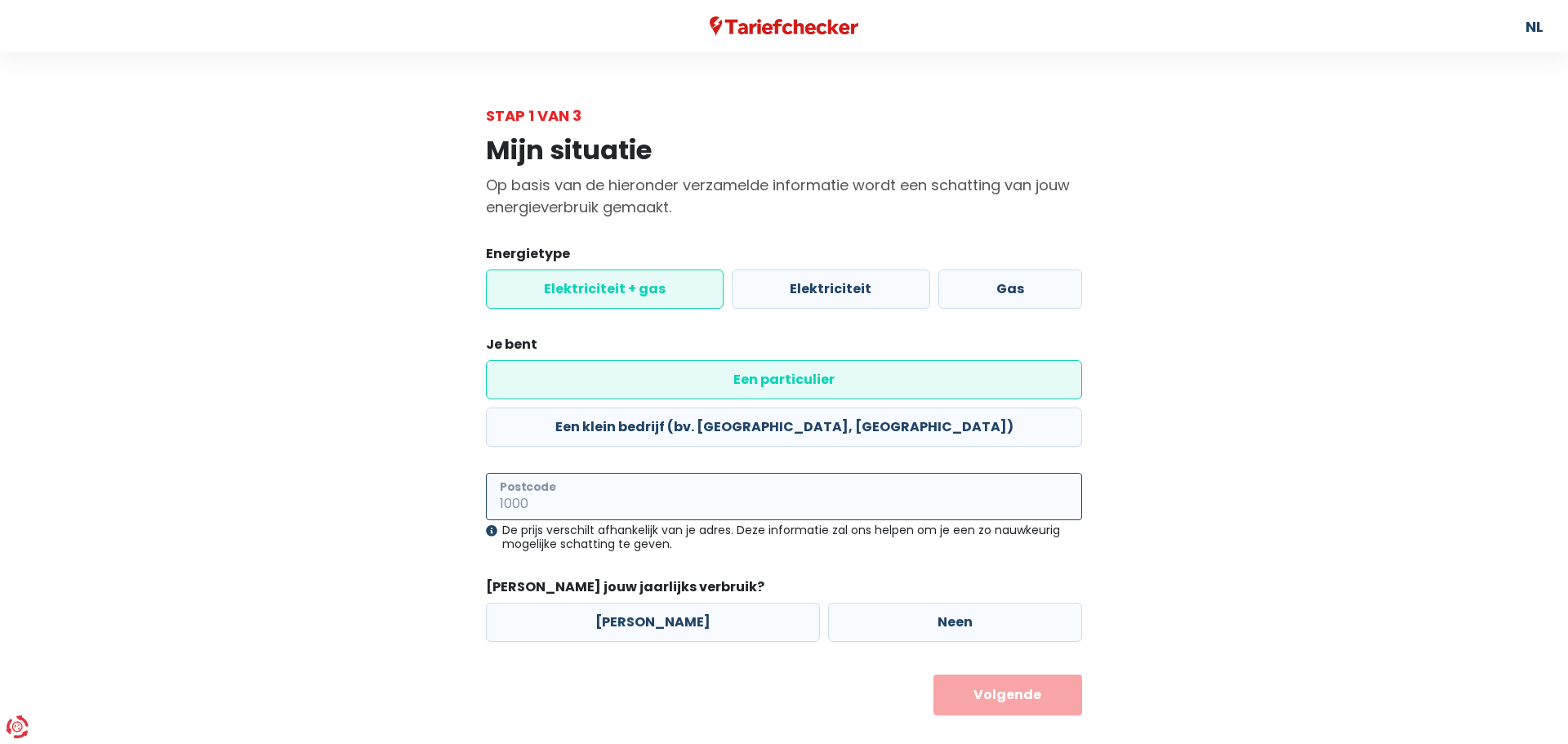
click at [725, 473] on input "Postcode" at bounding box center [784, 496] width 596 height 48
type input "9112"
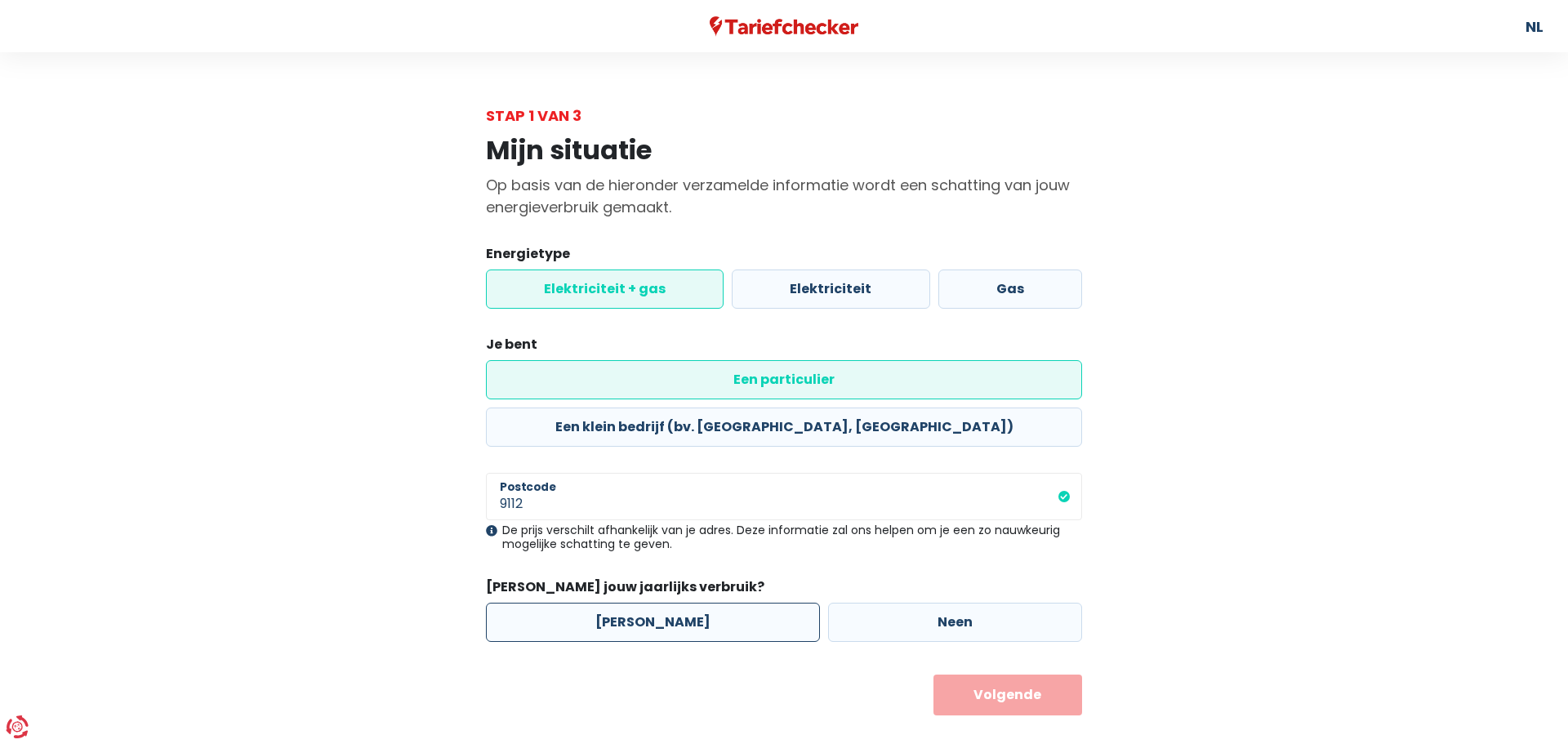
click at [655, 603] on label "[PERSON_NAME]" at bounding box center [653, 622] width 334 height 39
click at [655, 603] on input "[PERSON_NAME]" at bounding box center [653, 622] width 334 height 39
radio input "true"
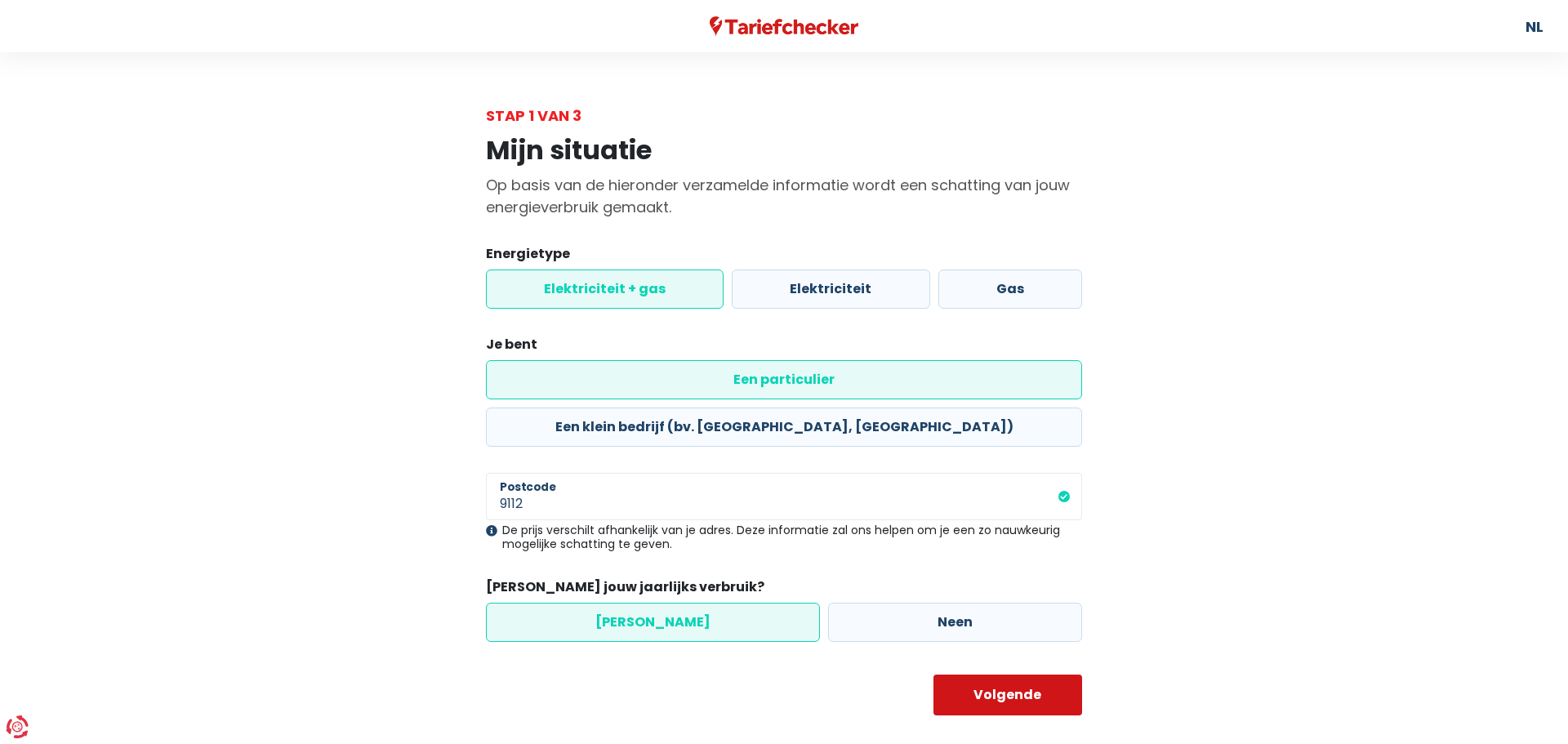
click at [995, 675] on button "Volgende" at bounding box center [1008, 695] width 149 height 41
select select
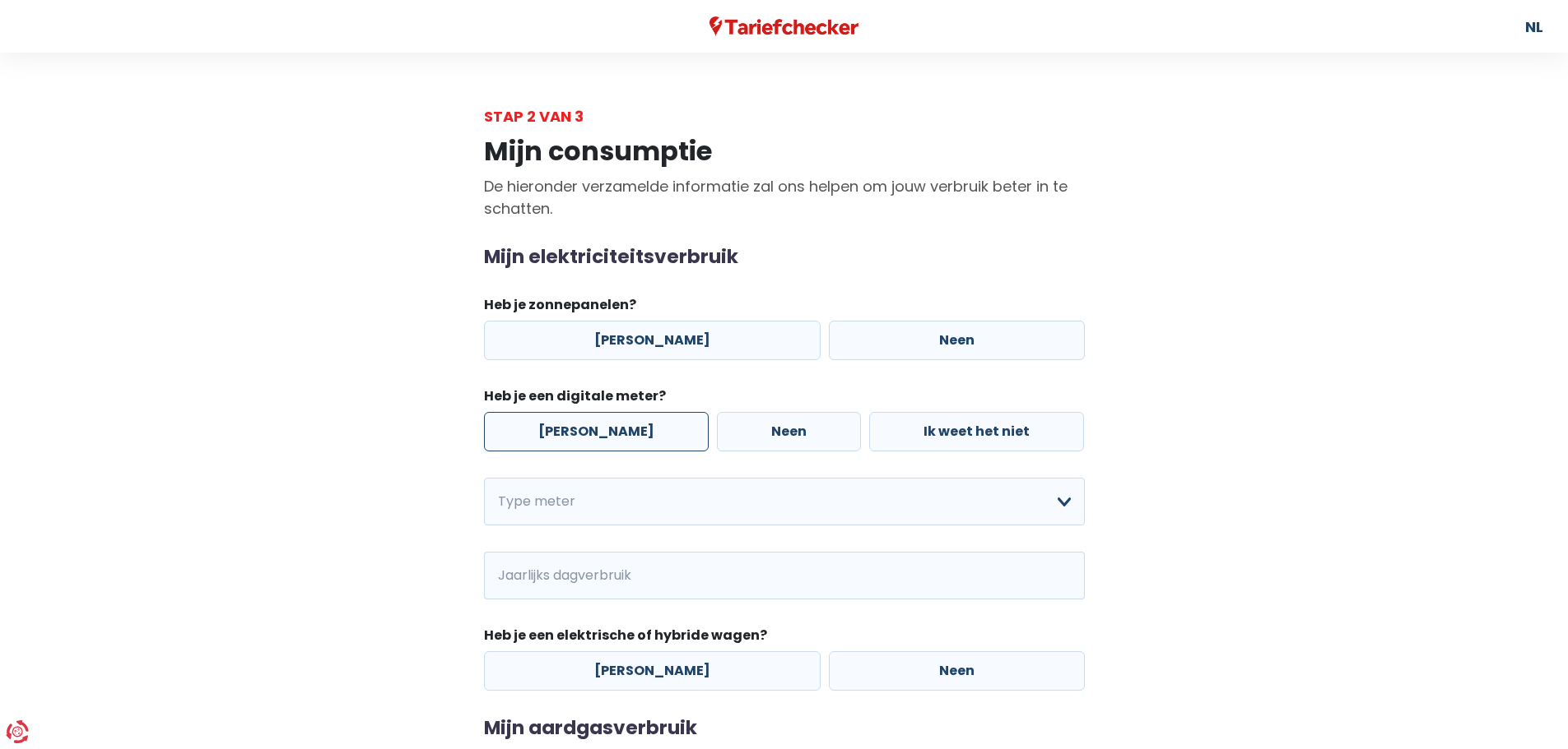
click at [599, 433] on label "[PERSON_NAME]" at bounding box center [596, 431] width 224 height 39
click at [599, 433] on input "[PERSON_NAME]" at bounding box center [596, 431] width 224 height 39
radio input "true"
click at [675, 505] on select "Enkelvoudig Tweevoudig Enkelvoudig + uitsluitend nachttarief Tweevoudig + uitsl…" at bounding box center [784, 501] width 601 height 48
select select "day_night_bi_hourly"
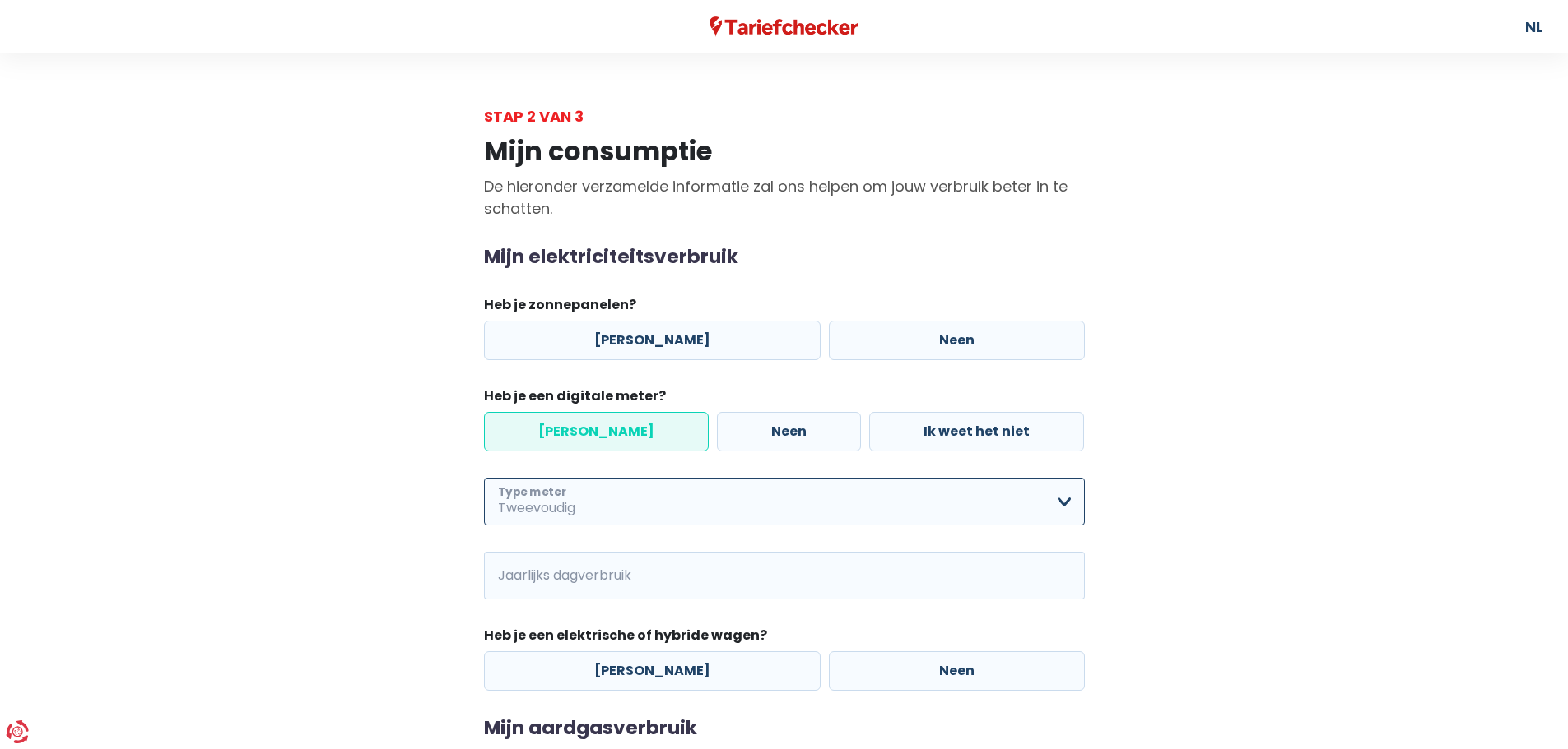
click at [484, 478] on select "Enkelvoudig Tweevoudig Enkelvoudig + uitsluitend nachttarief Tweevoudig + uitsl…" at bounding box center [784, 501] width 601 height 48
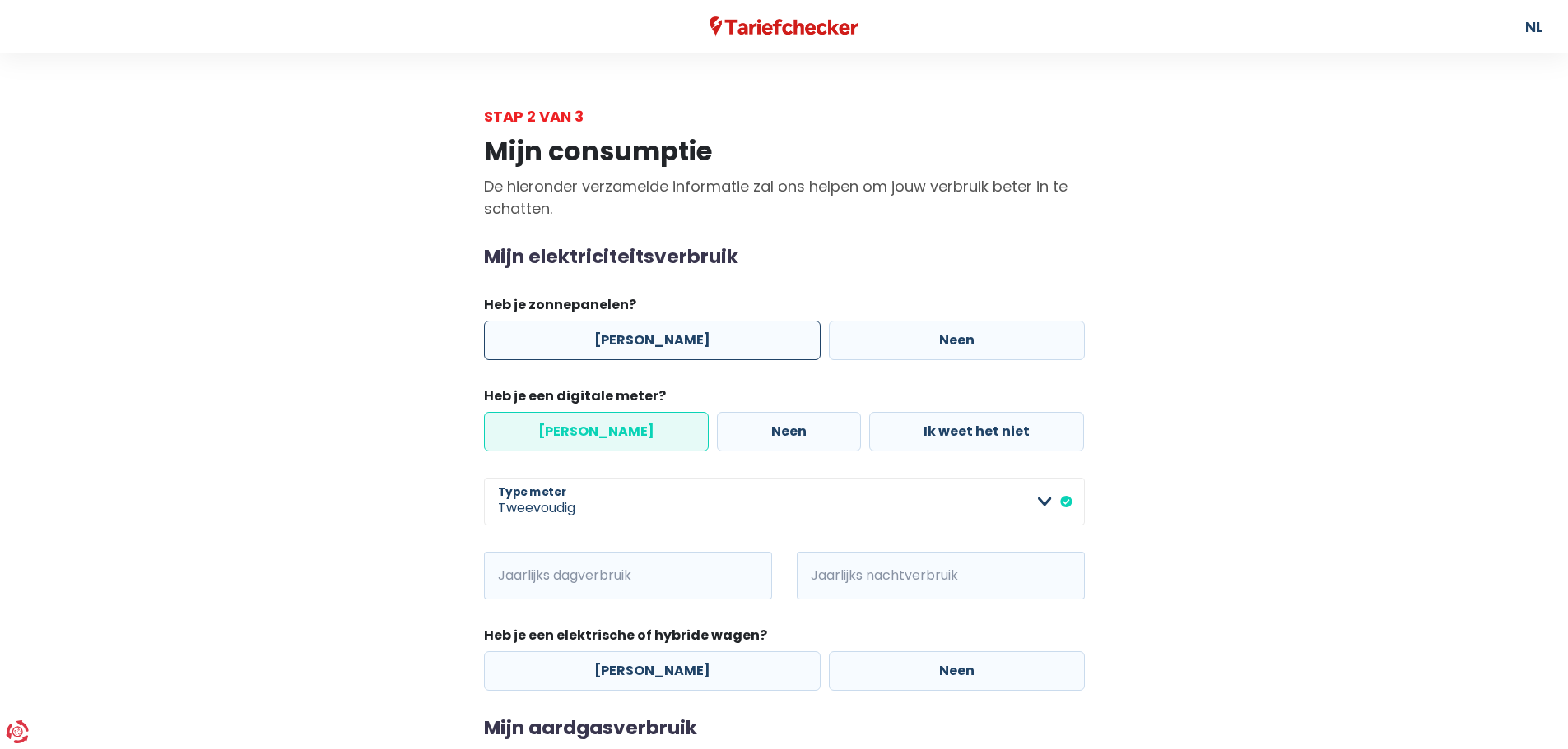
click at [673, 333] on label "[PERSON_NAME]" at bounding box center [652, 340] width 336 height 39
click at [673, 333] on input "[PERSON_NAME]" at bounding box center [652, 340] width 336 height 39
radio input "true"
select select "day_night_bi_hourly"
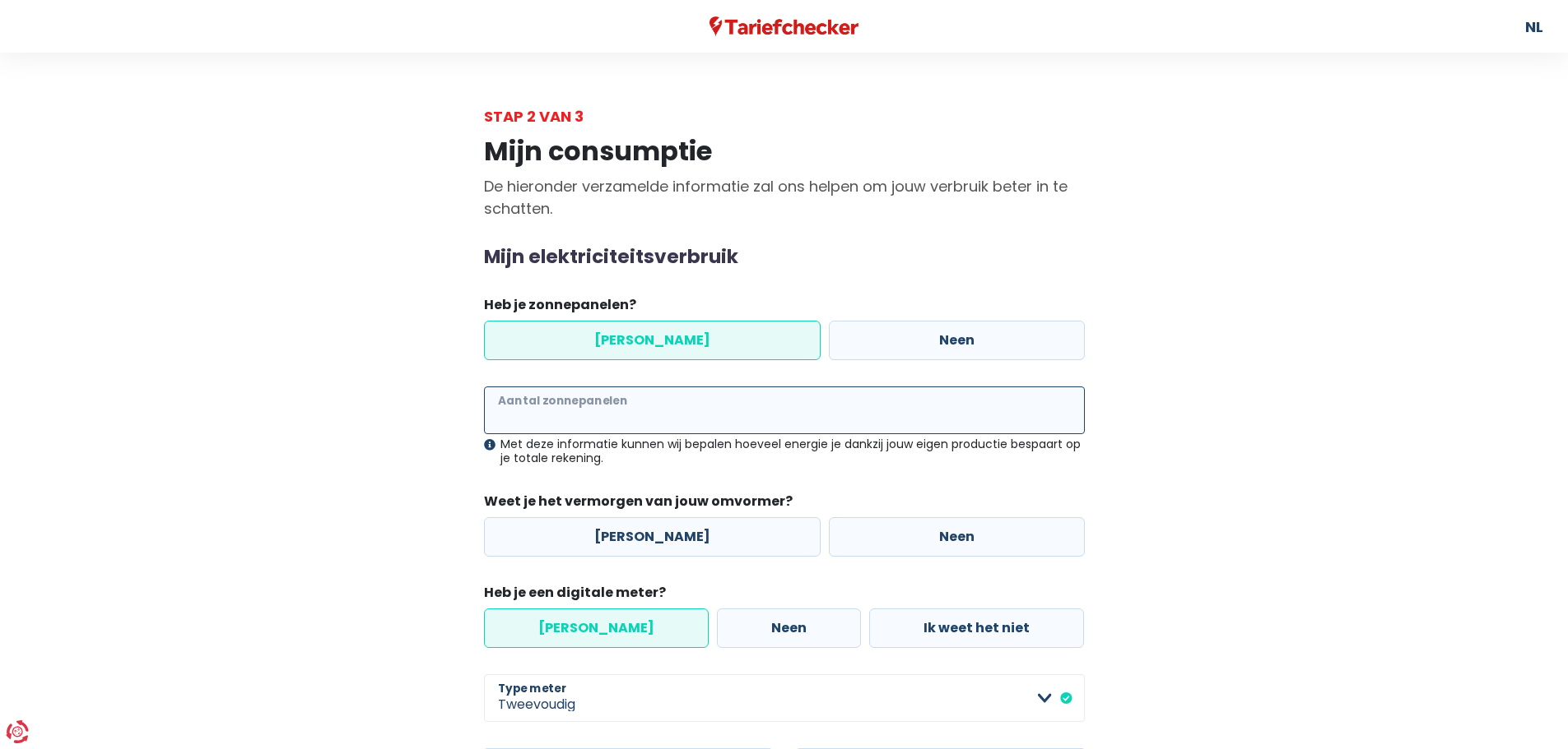
click at [819, 412] on input "Aantal zonnepanelen" at bounding box center [784, 410] width 601 height 48
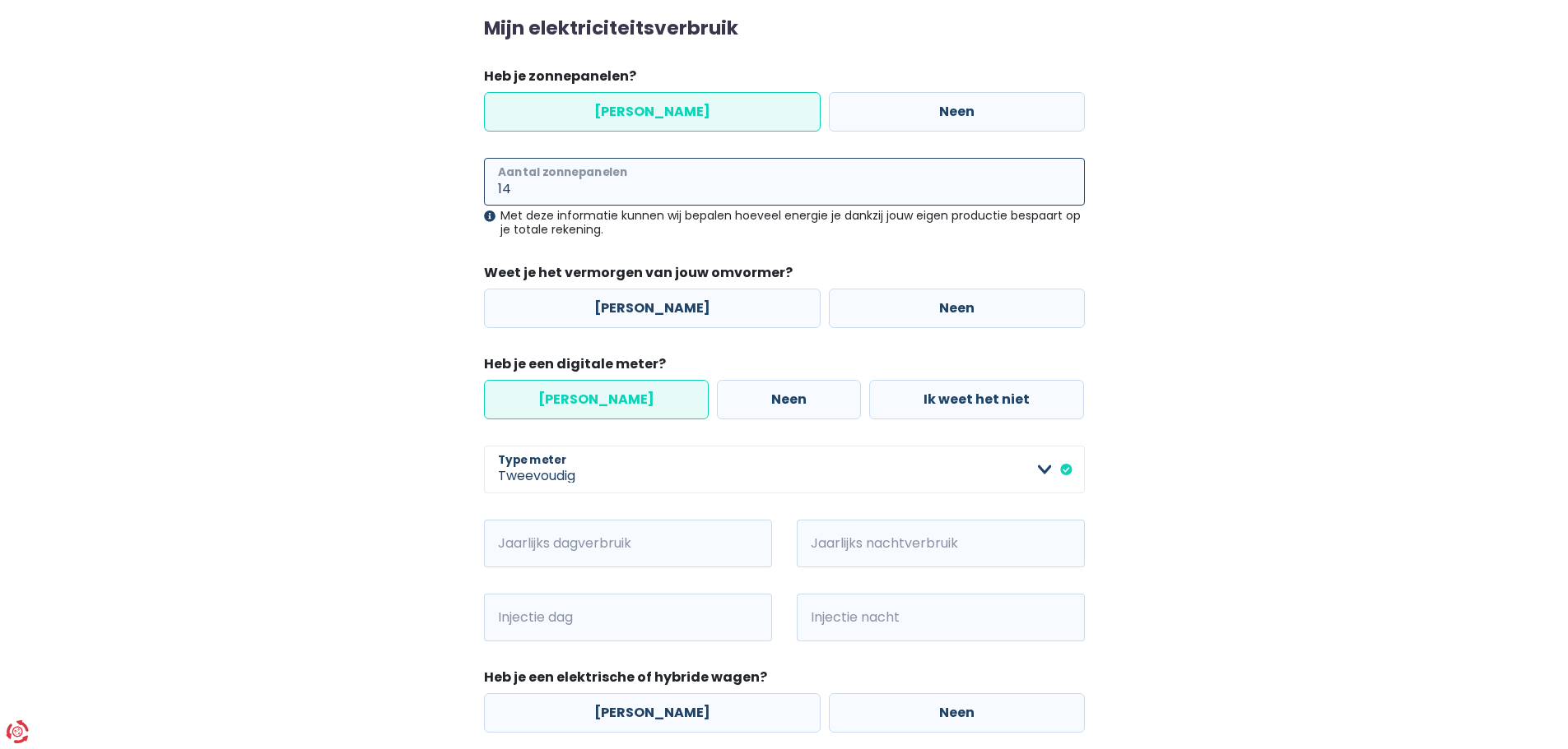
scroll to position [237, 0]
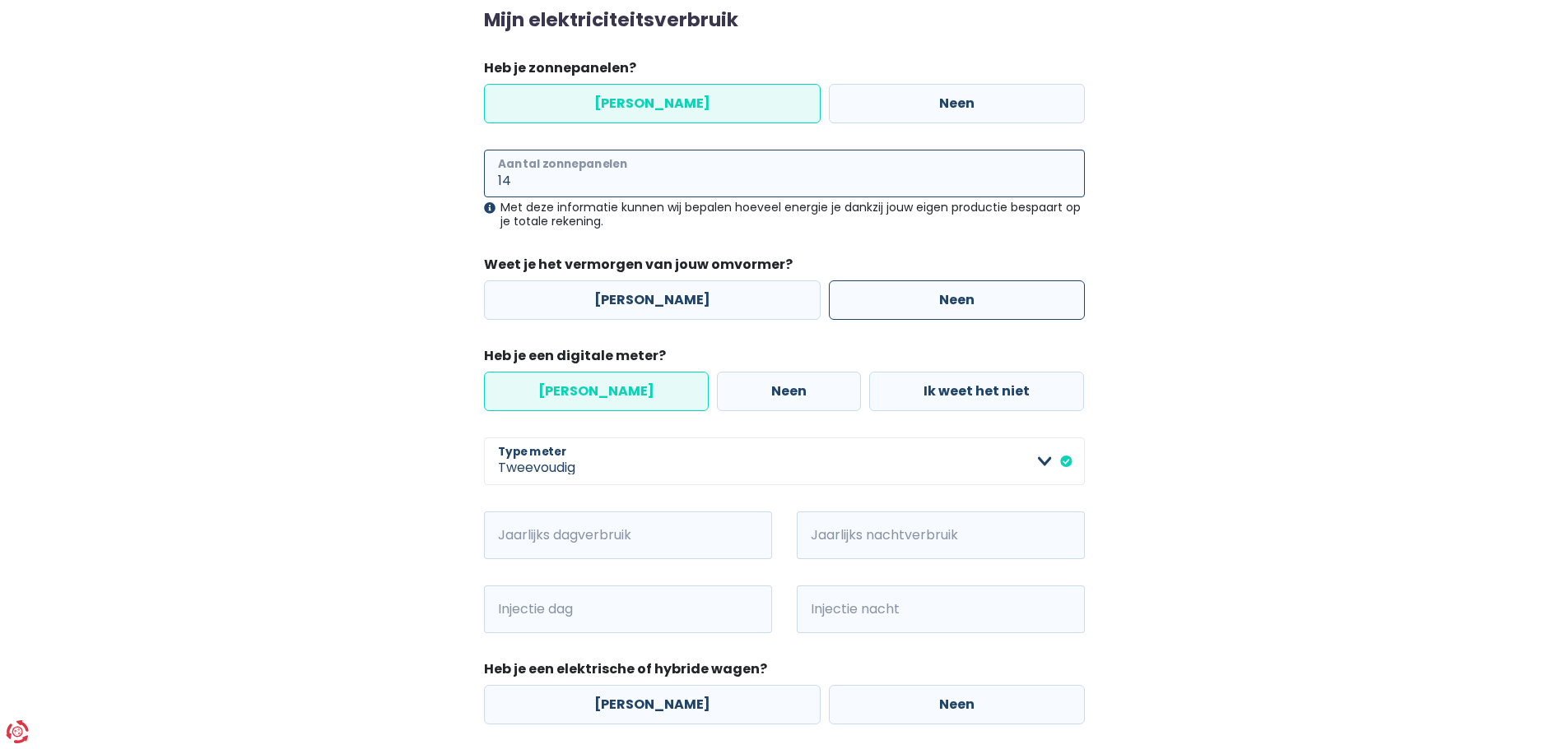
type input "14"
click at [950, 295] on label "Neen" at bounding box center [957, 299] width 256 height 39
click at [950, 295] on input "Neen" at bounding box center [957, 299] width 256 height 39
radio input "true"
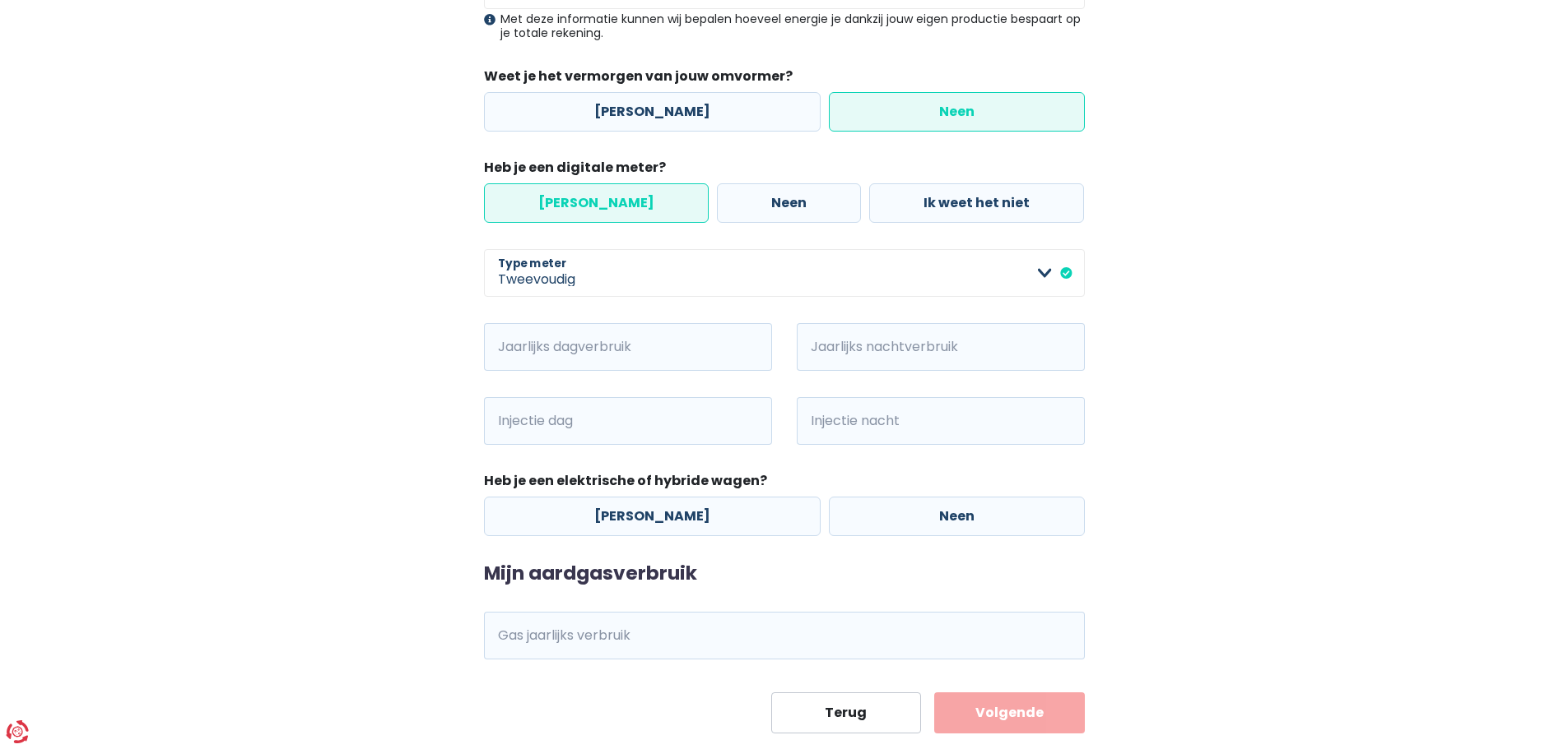
scroll to position [431, 0]
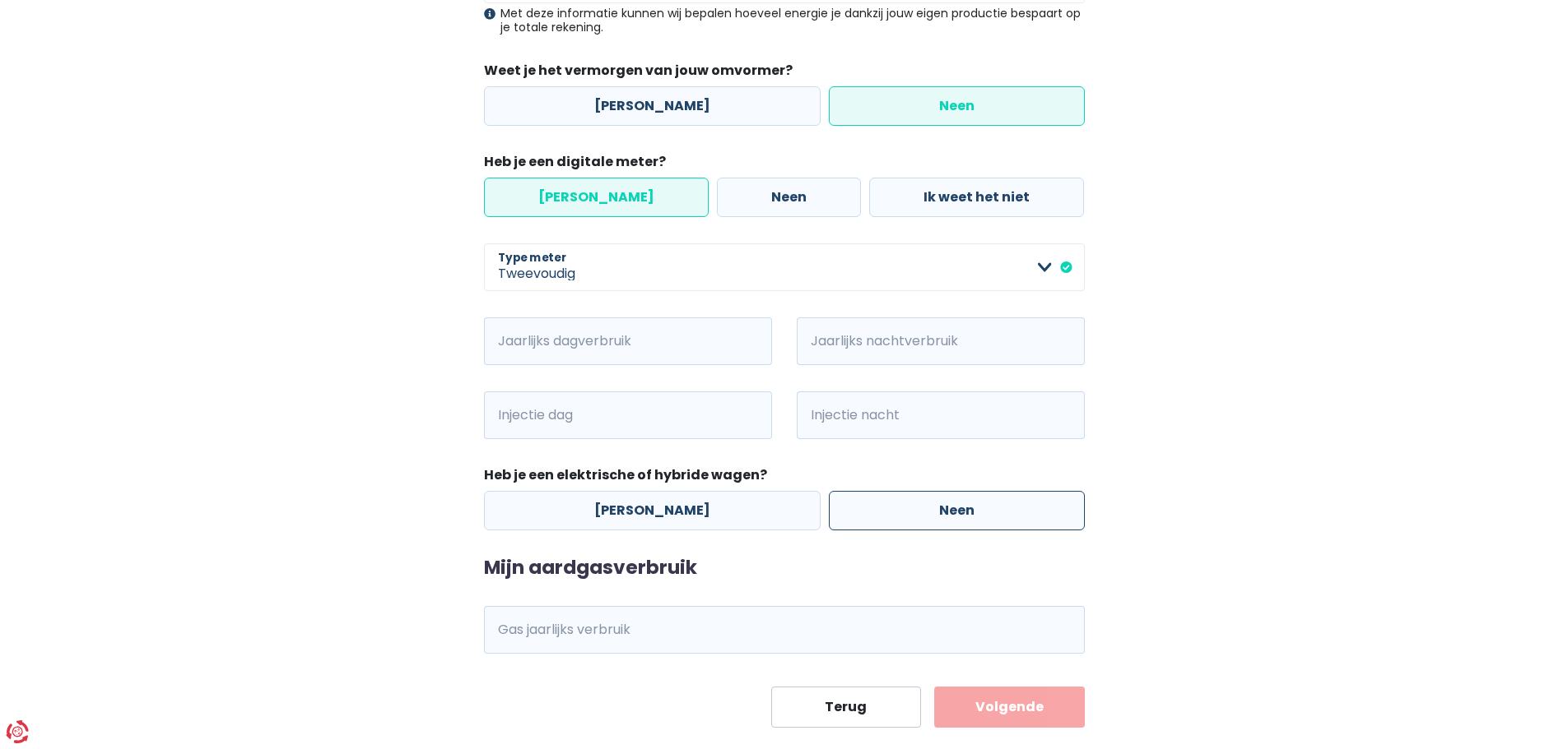
click at [866, 522] on label "Neen" at bounding box center [957, 510] width 256 height 39
click at [866, 522] on input "Neen" at bounding box center [957, 510] width 256 height 39
radio input "true"
click at [746, 641] on input "Gas jaarlijks verbruik" at bounding box center [807, 629] width 556 height 48
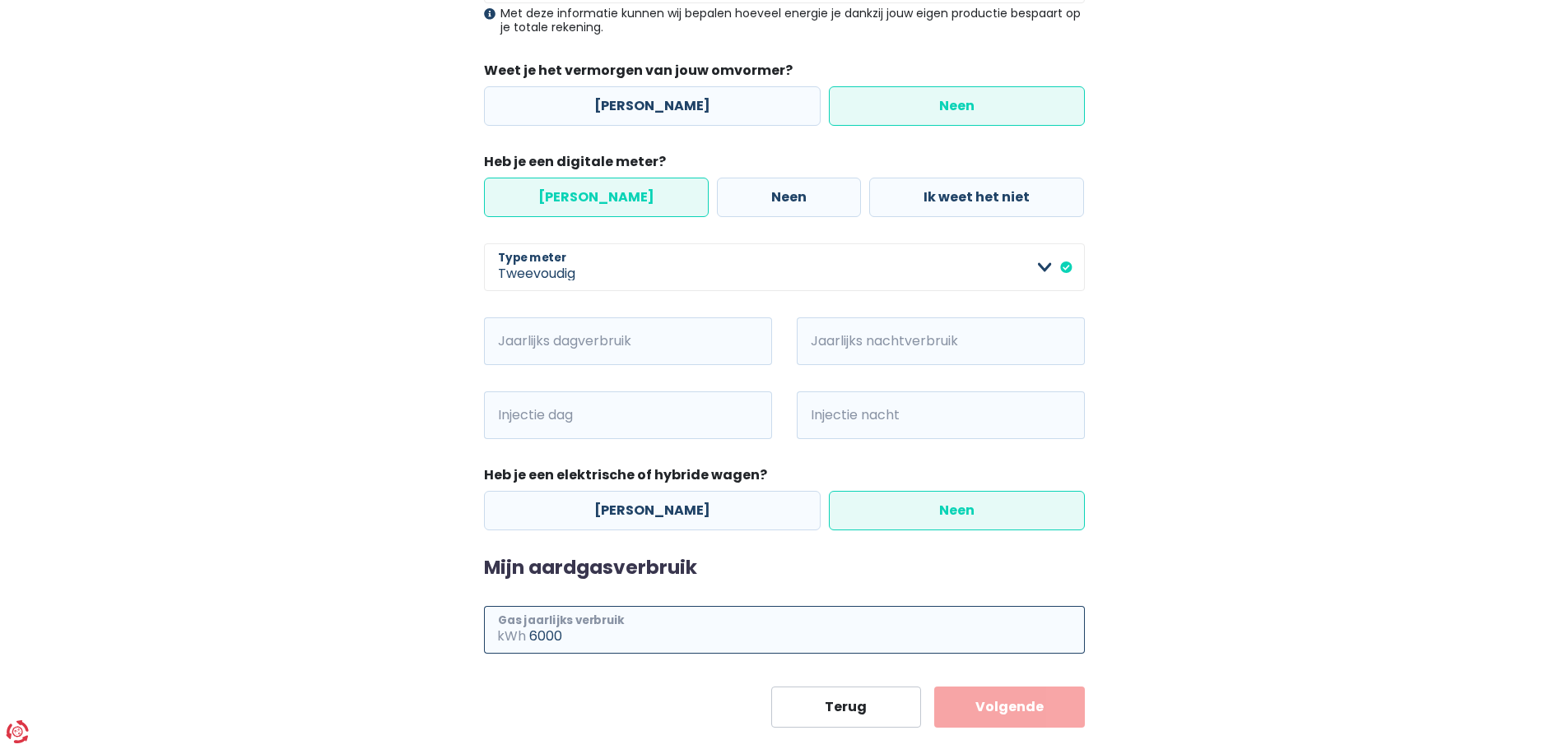
type input "6000"
click at [1172, 571] on div "Mijn consumptie De hieronder verzamelde informatie zal ons helpen om jouw verbr…" at bounding box center [784, 211] width 938 height 1031
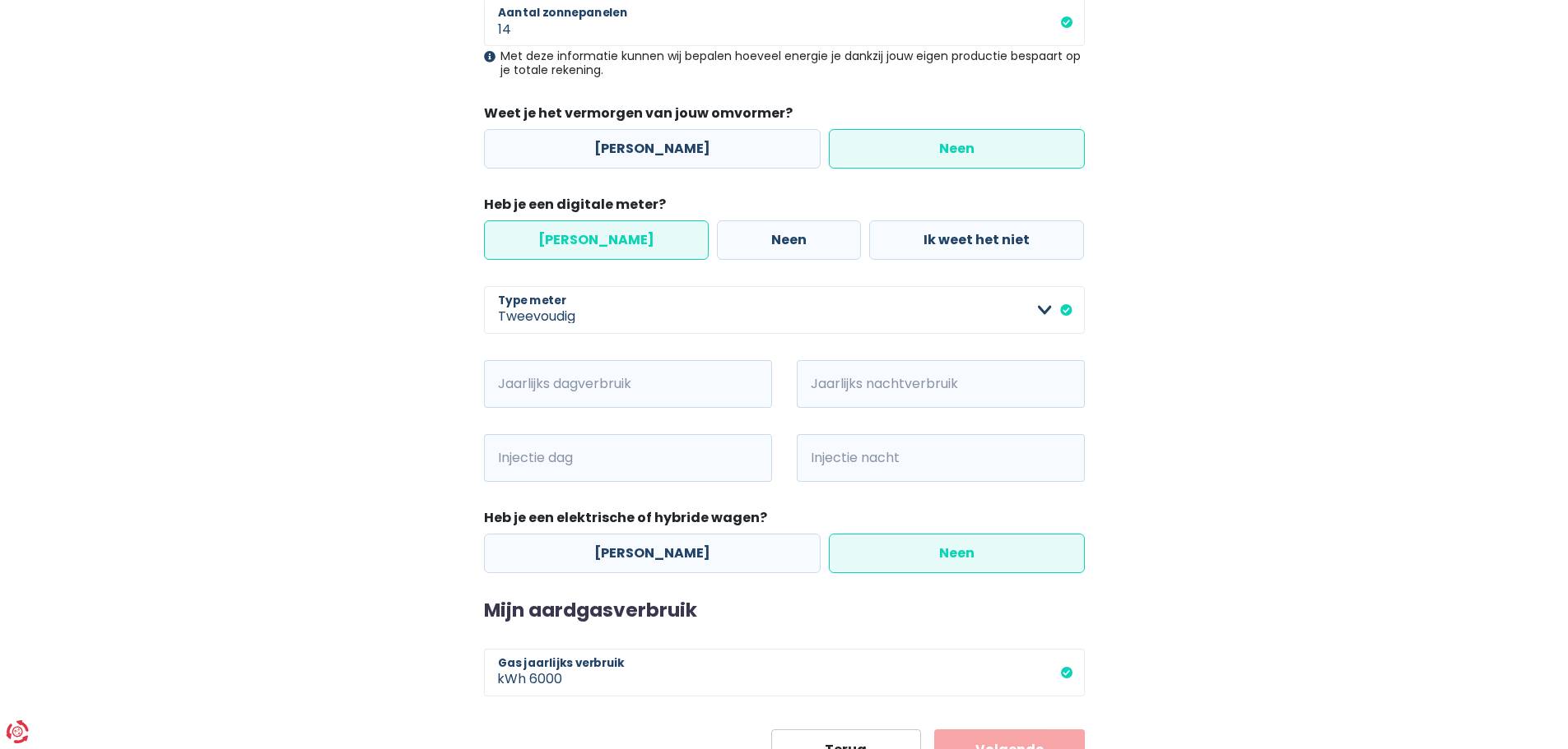
scroll to position [387, 0]
click at [737, 462] on input "Injectie dag" at bounding box center [651, 459] width 243 height 48
click at [668, 381] on input "Jaarlijks dagverbruik" at bounding box center [651, 386] width 243 height 48
type input "1200"
type input "1000"
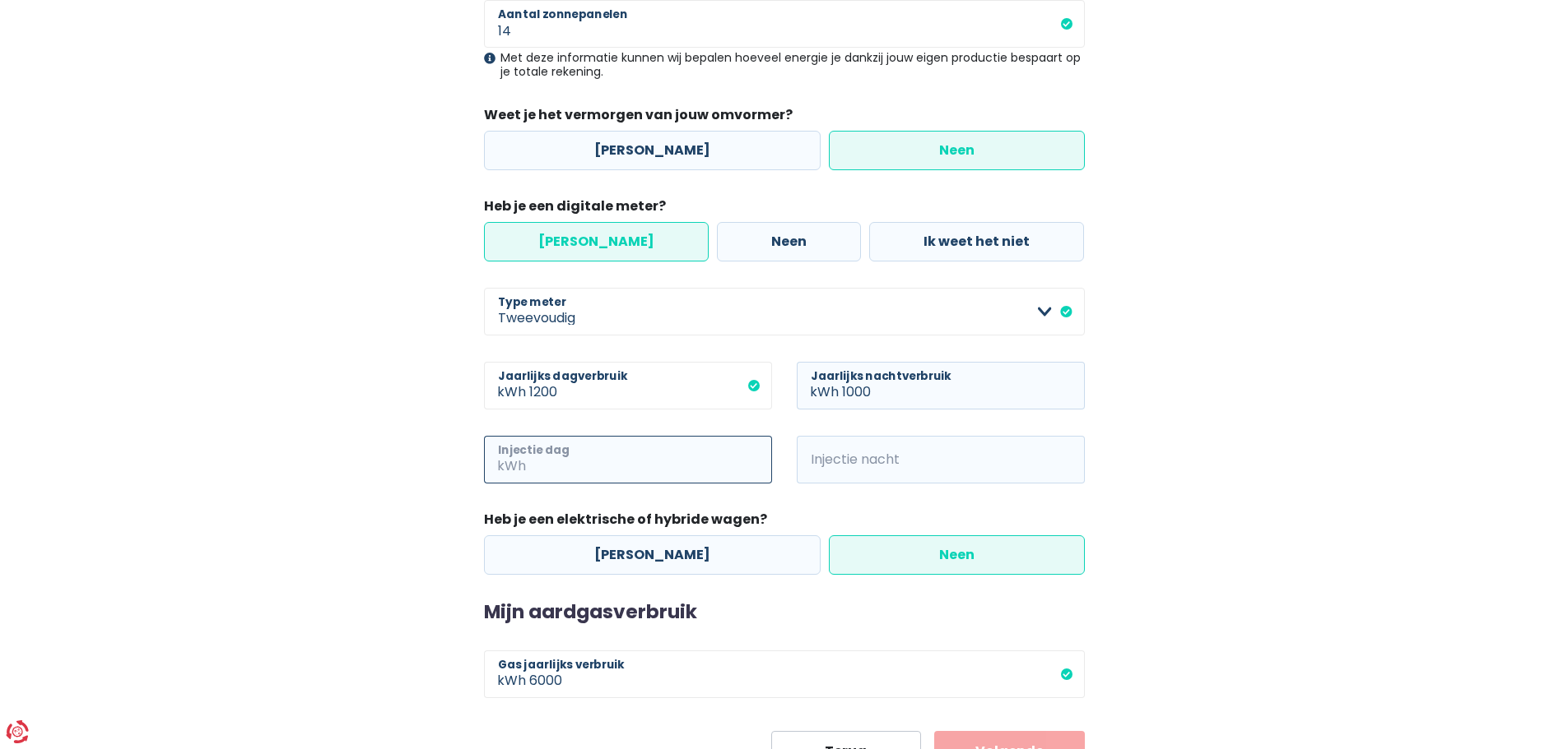
click at [576, 450] on input "Injectie dag" at bounding box center [651, 459] width 243 height 48
type input "2000"
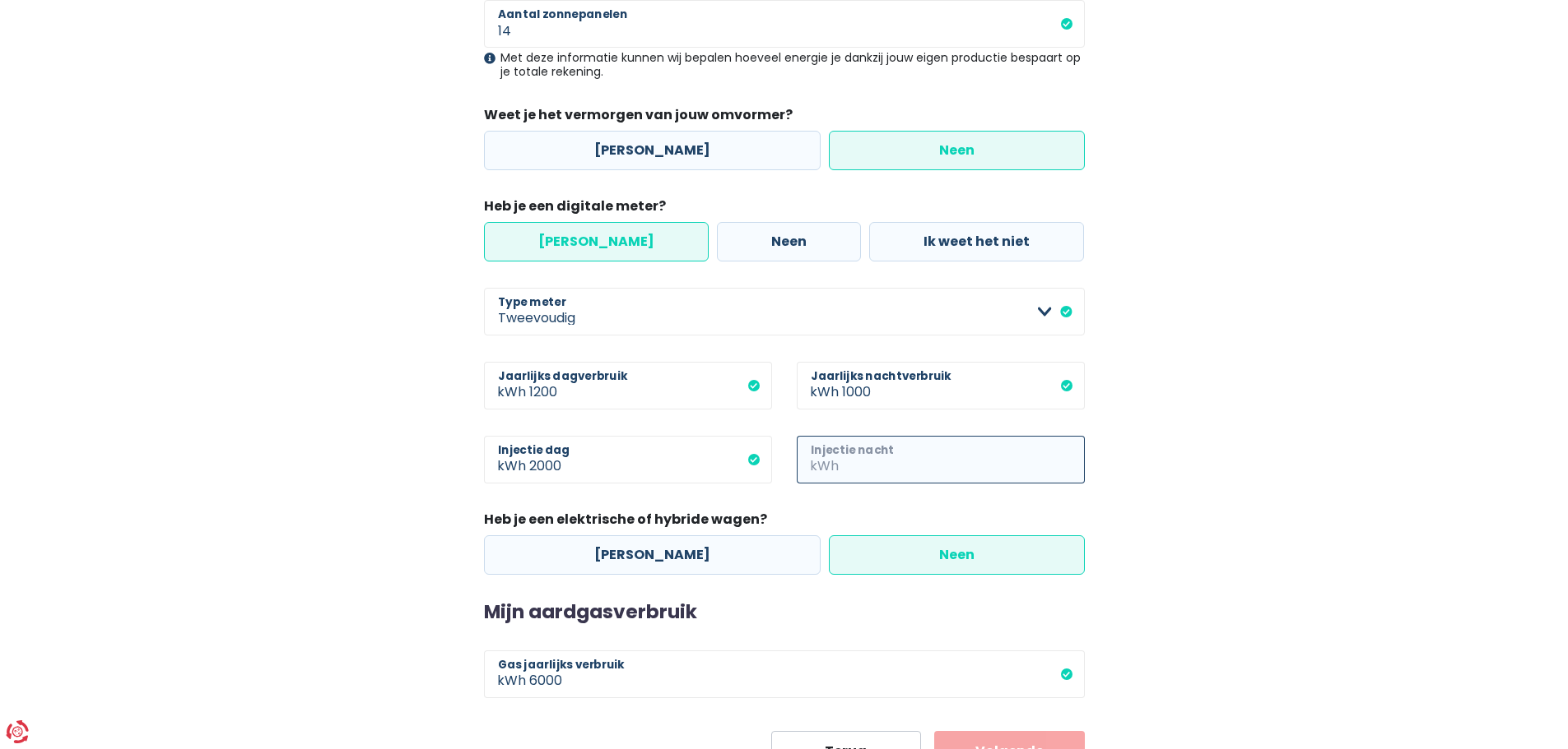
click at [881, 451] on input "Injectie nacht" at bounding box center [964, 459] width 243 height 48
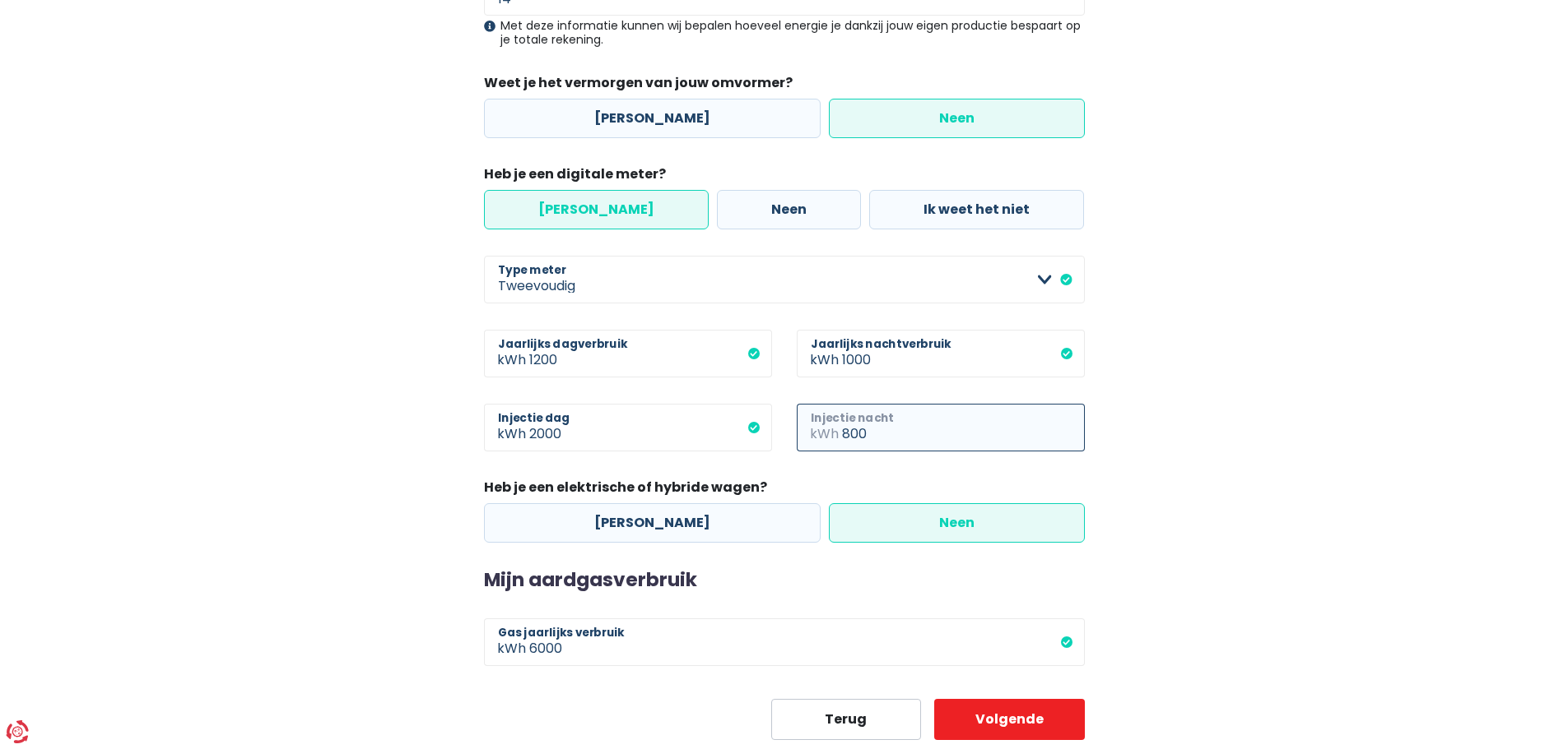
scroll to position [463, 0]
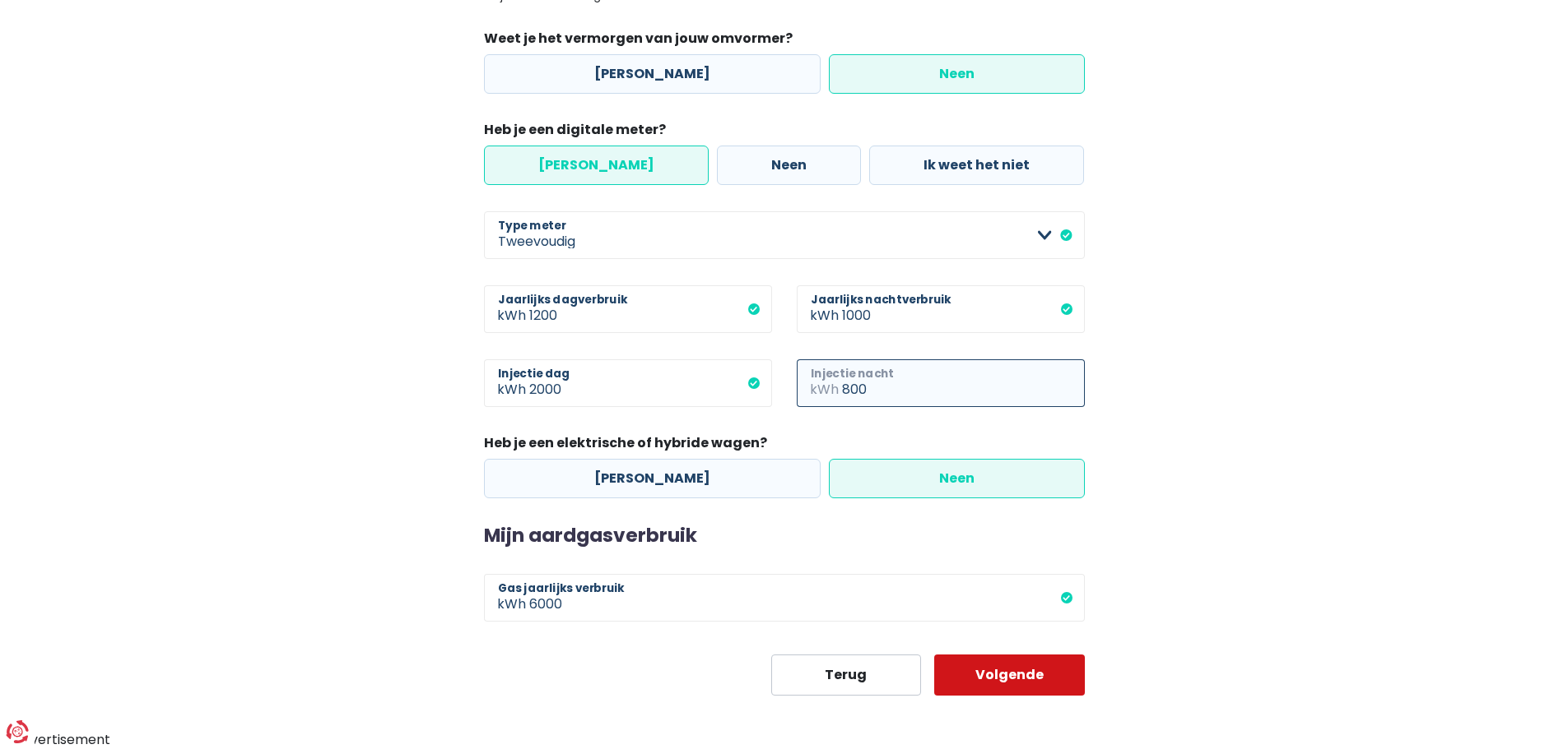
type input "800"
click at [1042, 670] on button "Volgende" at bounding box center [1009, 675] width 150 height 41
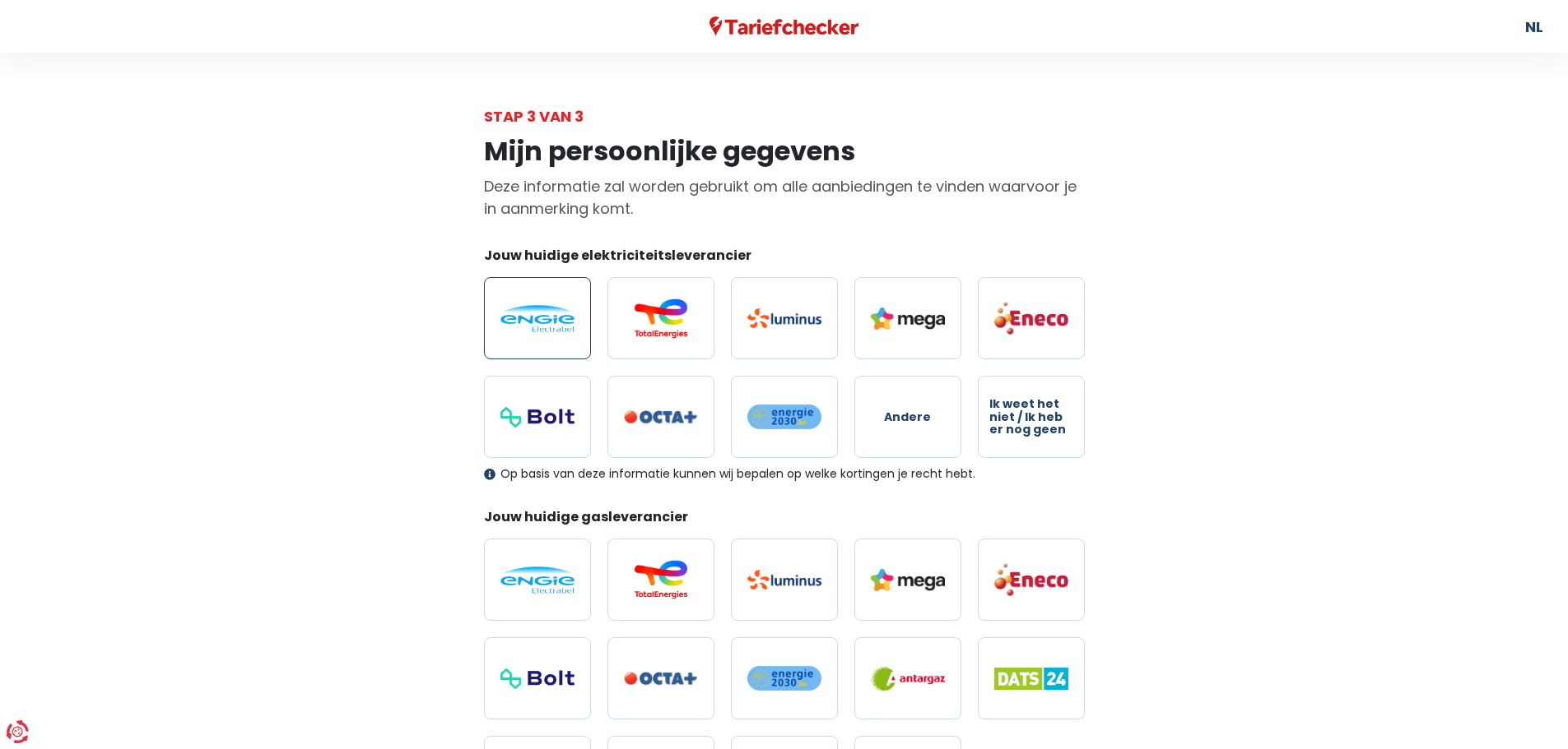
click at [548, 306] on img at bounding box center [537, 319] width 74 height 27
click at [548, 306] on input "radio" at bounding box center [537, 318] width 107 height 82
radio input "true"
click at [549, 605] on label at bounding box center [537, 580] width 107 height 82
click at [549, 605] on input "radio" at bounding box center [537, 580] width 107 height 82
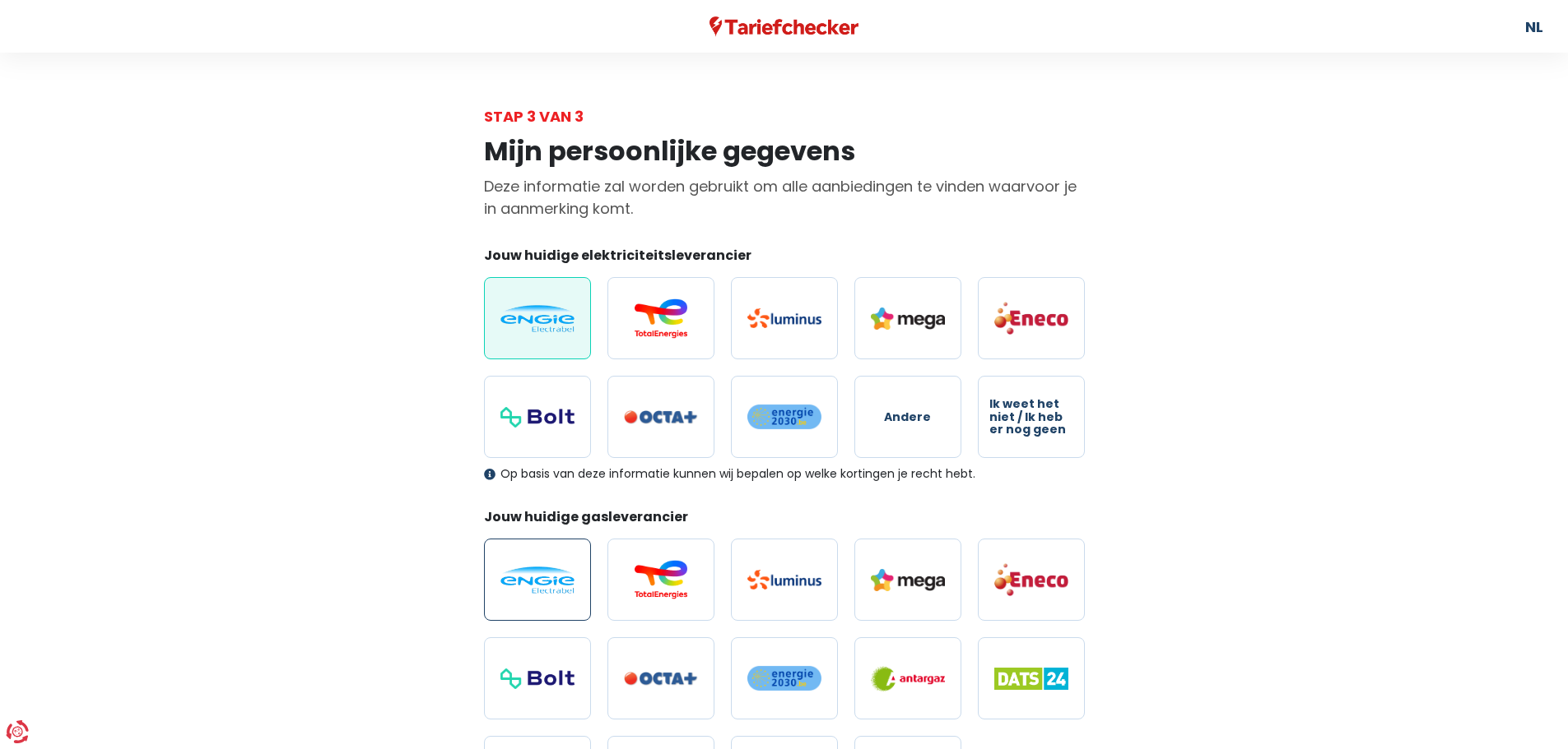
radio input "true"
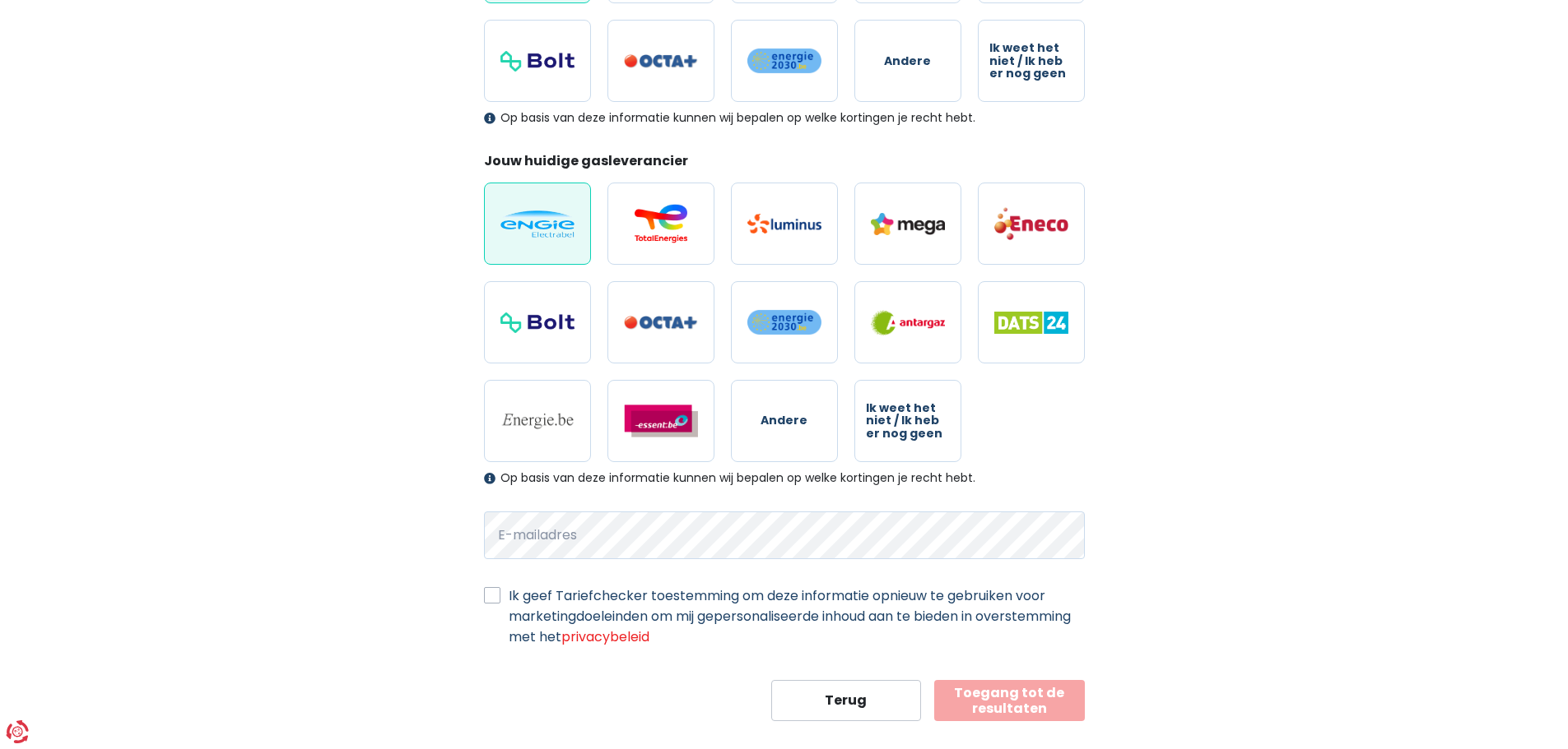
scroll to position [375, 0]
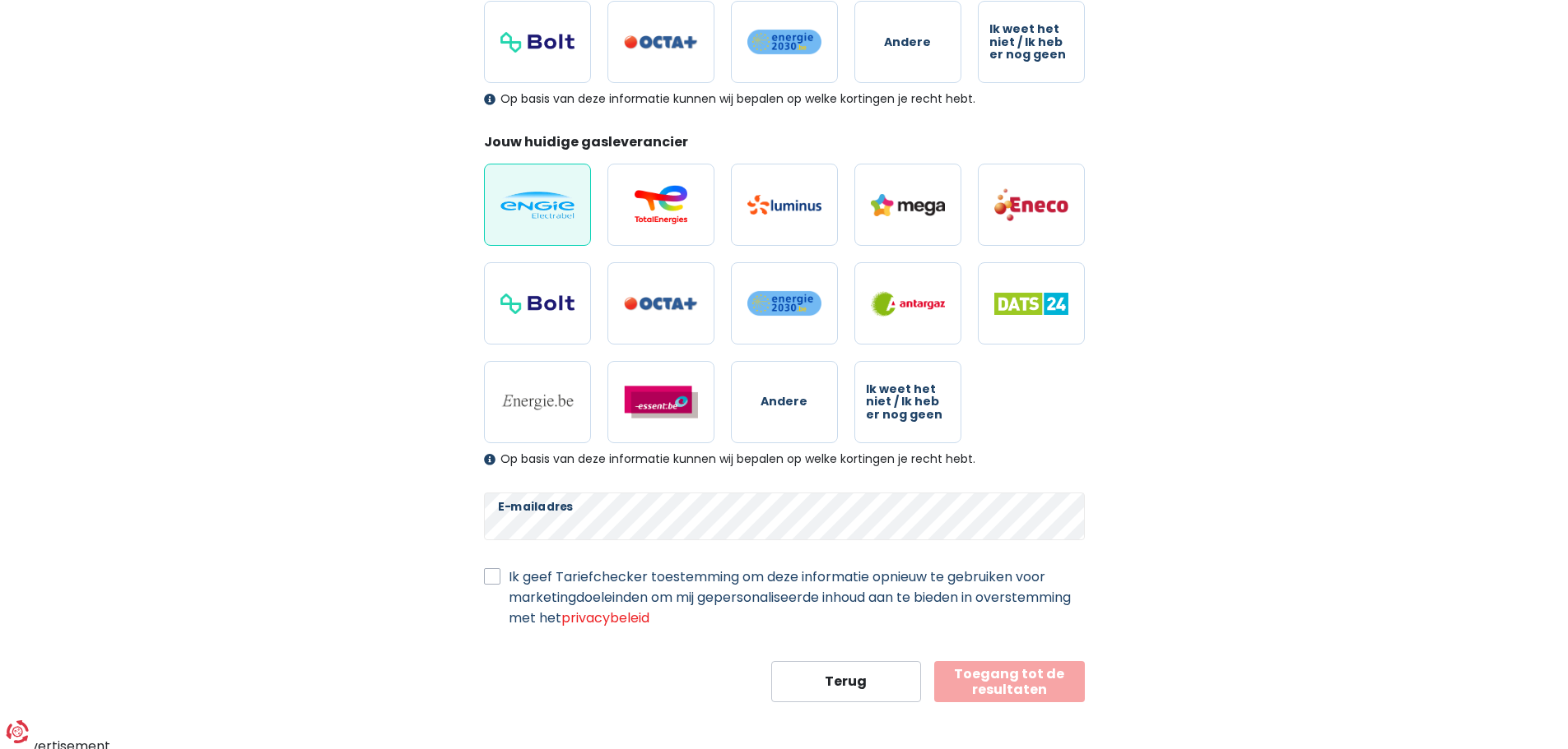
click at [1001, 679] on button "Toegang tot de resultaten" at bounding box center [1009, 681] width 150 height 41
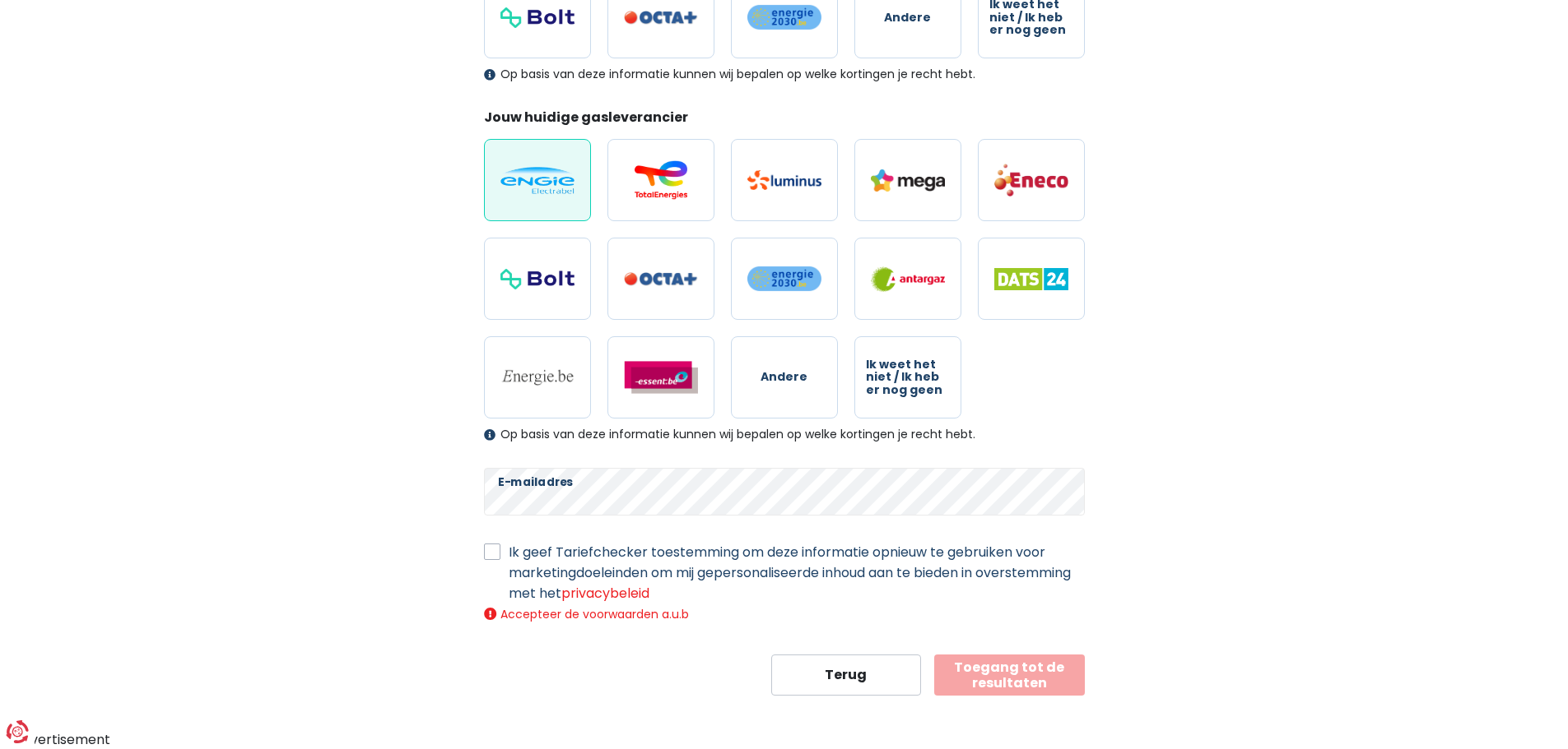
click at [583, 560] on label "Ik geef Tariefchecker toestemming om deze informatie opnieuw te gebruiken voor …" at bounding box center [796, 573] width 576 height 62
click at [501, 559] on input "Ik geef Tariefchecker toestemming om deze informatie opnieuw te gebruiken voor …" at bounding box center [492, 550] width 17 height 17
checkbox input "true"
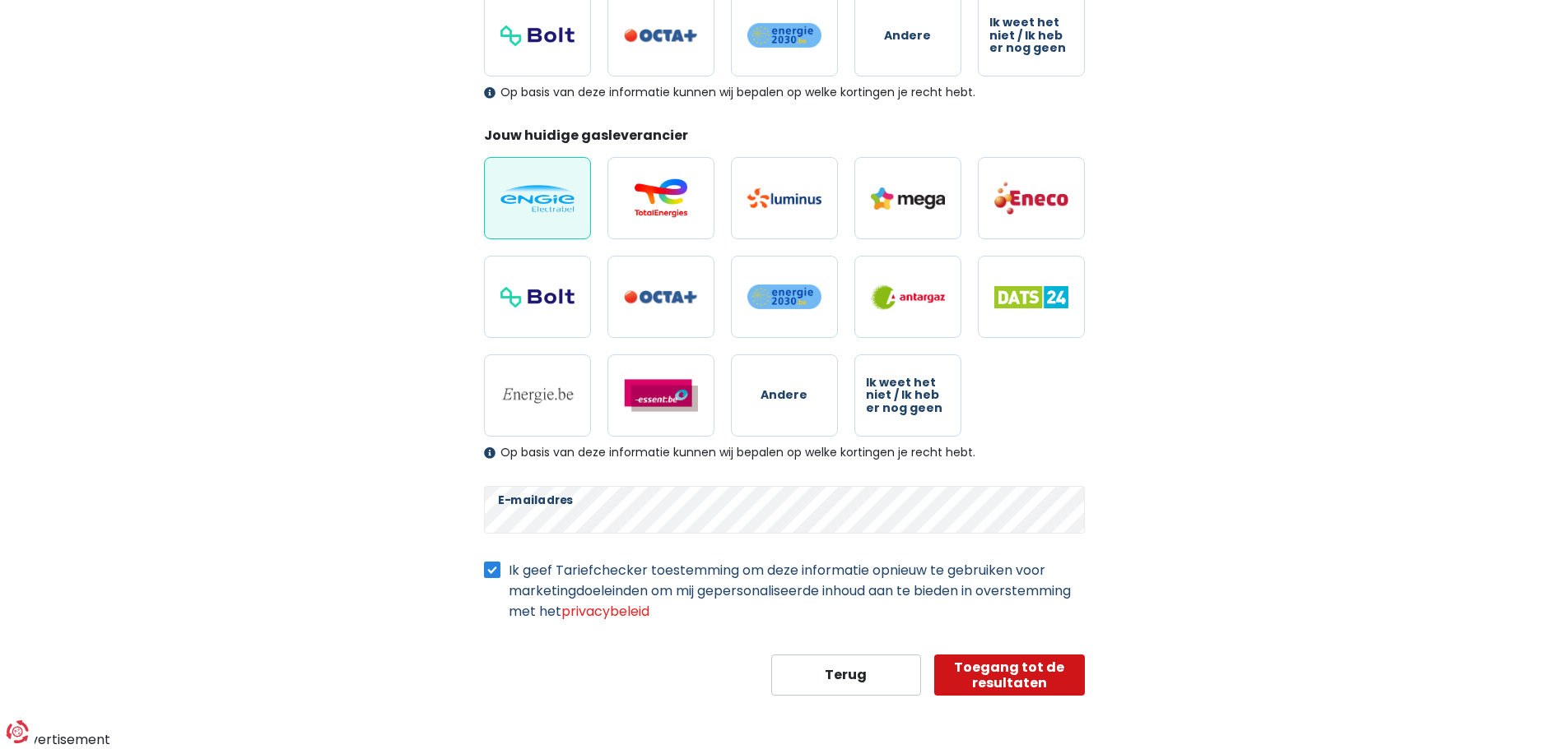
click at [1004, 677] on button "Toegang tot de resultaten" at bounding box center [1009, 675] width 150 height 41
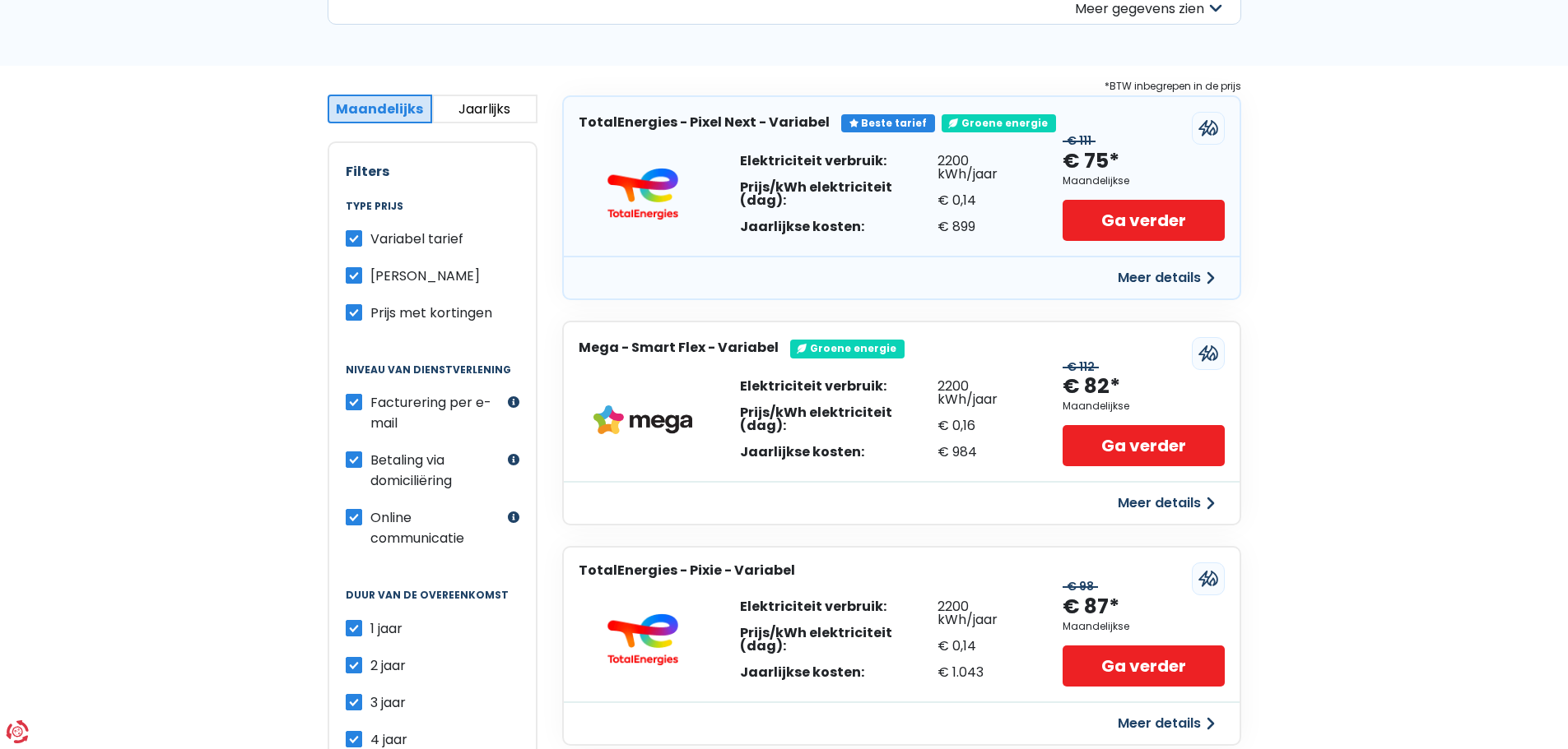
scroll to position [263, 0]
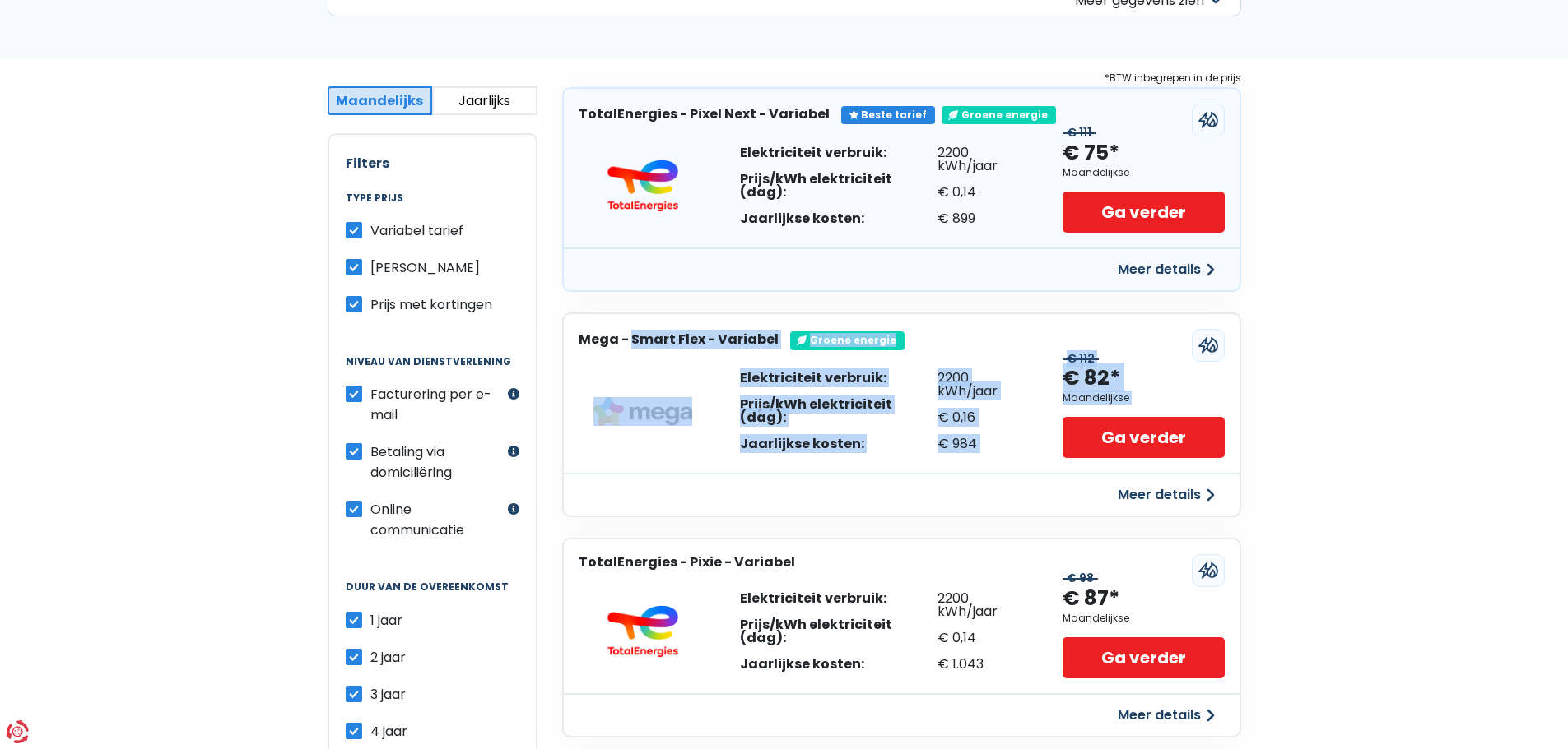
drag, startPoint x: 1565, startPoint y: 248, endPoint x: 1575, endPoint y: 390, distance: 142.4
click at [1567, 390] on html "U hebt controle over uw gegevens Onze zakelijke partners en wij gebruiken techn…" at bounding box center [784, 664] width 1568 height 1855
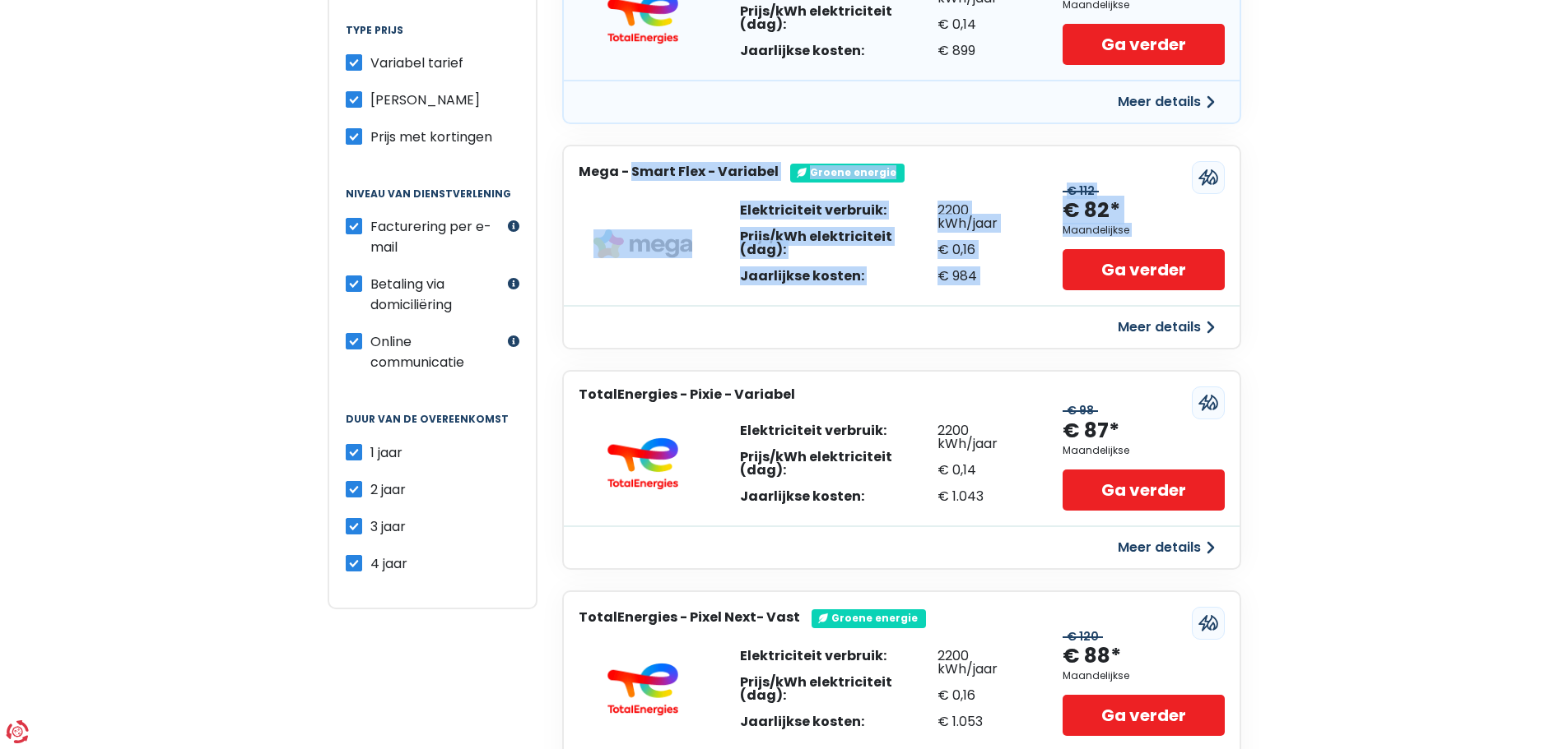
scroll to position [432, 0]
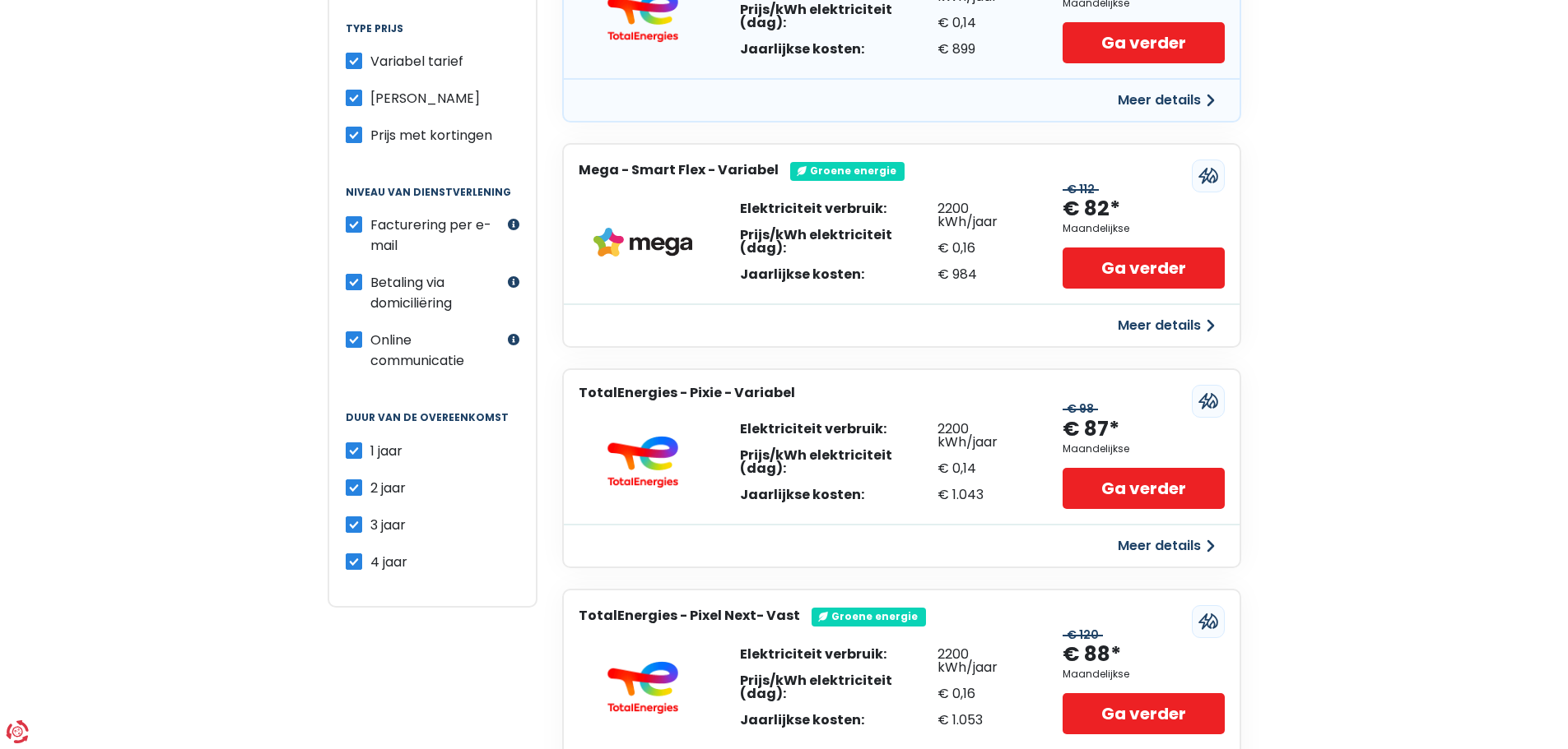
click at [370, 490] on label "2 jaar" at bounding box center [388, 488] width 36 height 21
click at [354, 490] on input "2 jaar" at bounding box center [354, 485] width 17 height 17
checkbox input "false"
click at [370, 519] on label "3 jaar" at bounding box center [388, 526] width 36 height 21
click at [356, 519] on input "3 jaar" at bounding box center [354, 523] width 17 height 17
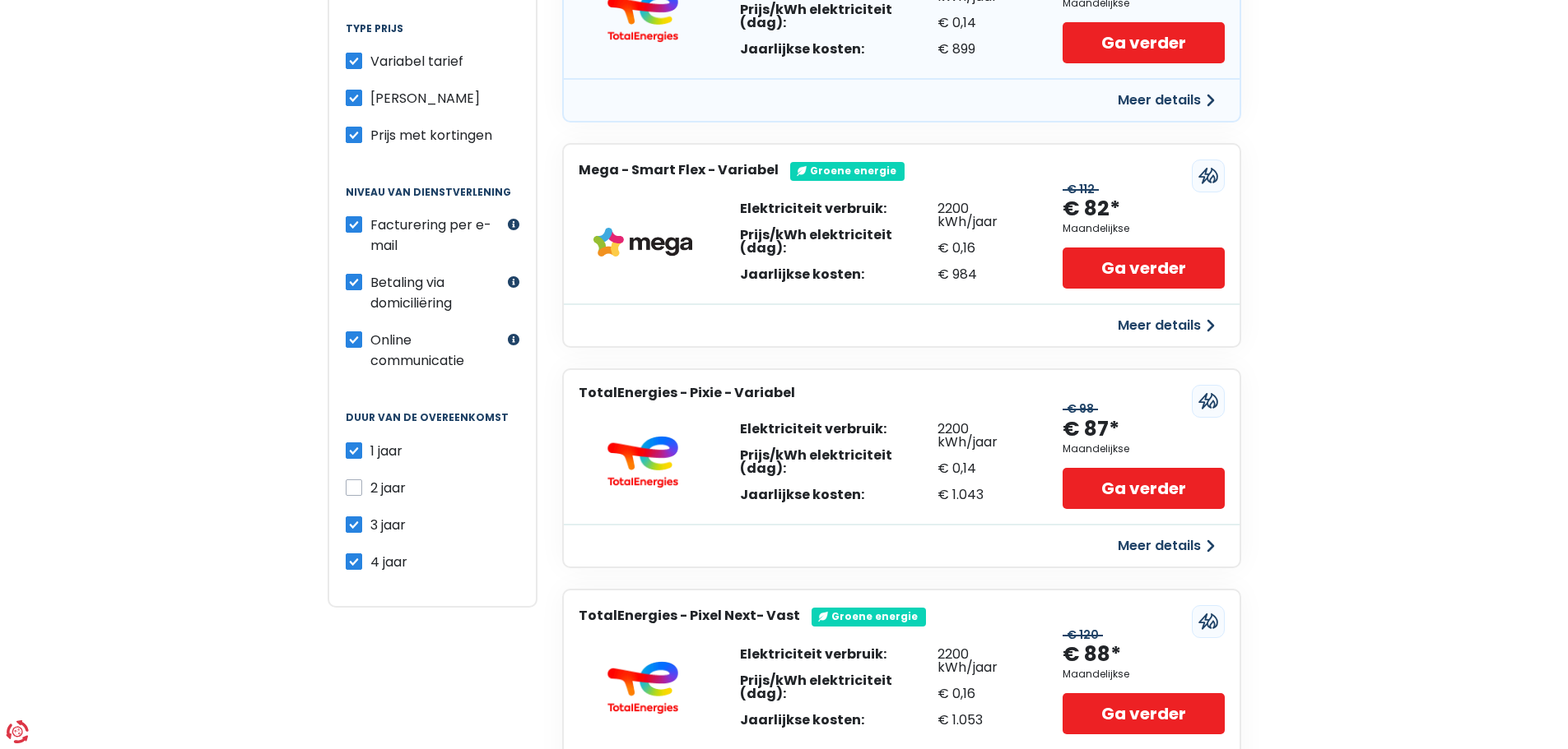
checkbox input "false"
click at [370, 568] on label "4 jaar" at bounding box center [389, 562] width 37 height 21
click at [355, 568] on input "4 jaar" at bounding box center [354, 560] width 17 height 17
checkbox input "false"
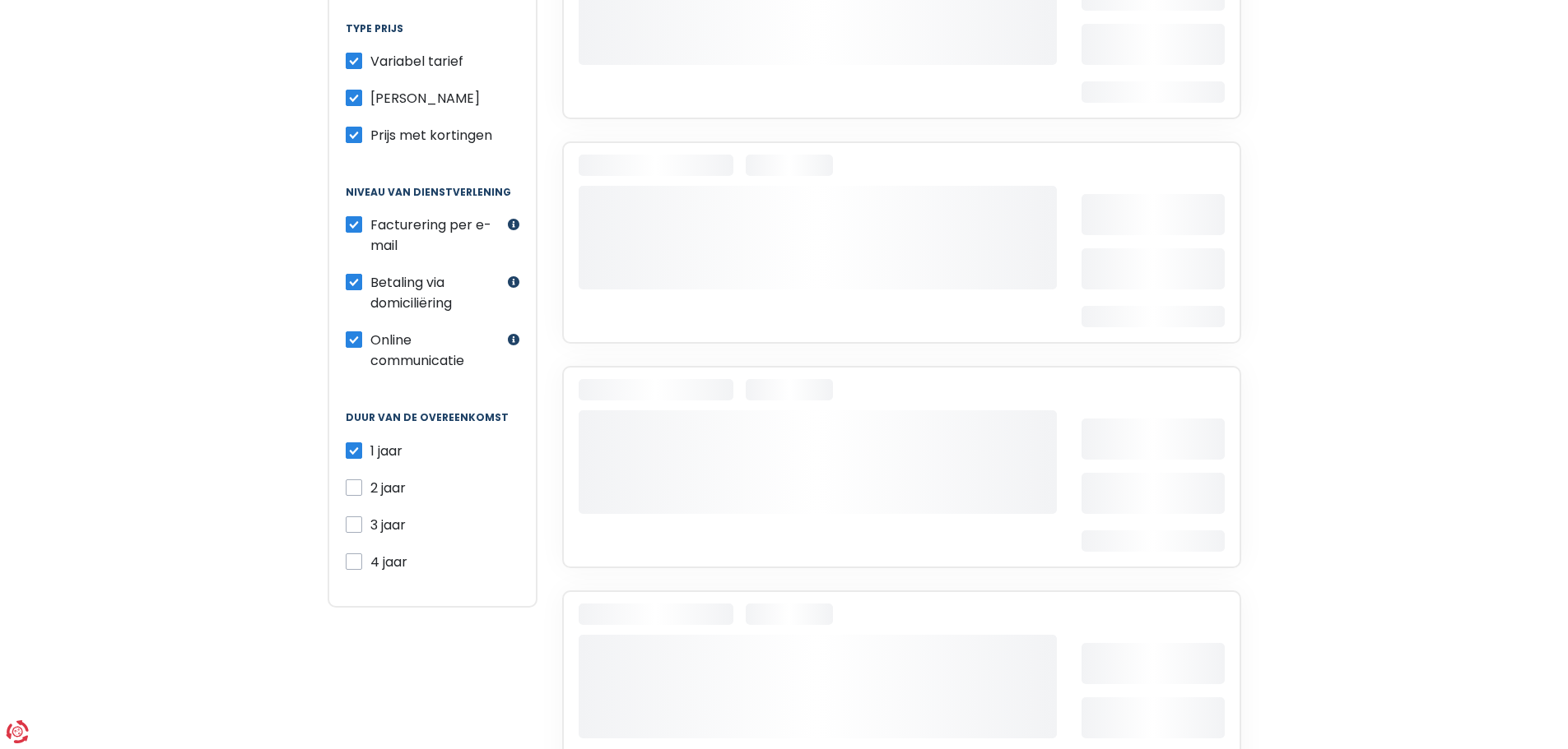
click at [370, 281] on label "Betaling via domiciliëring" at bounding box center [437, 292] width 134 height 41
click at [356, 281] on input "Betaling via domiciliëring" at bounding box center [354, 280] width 17 height 17
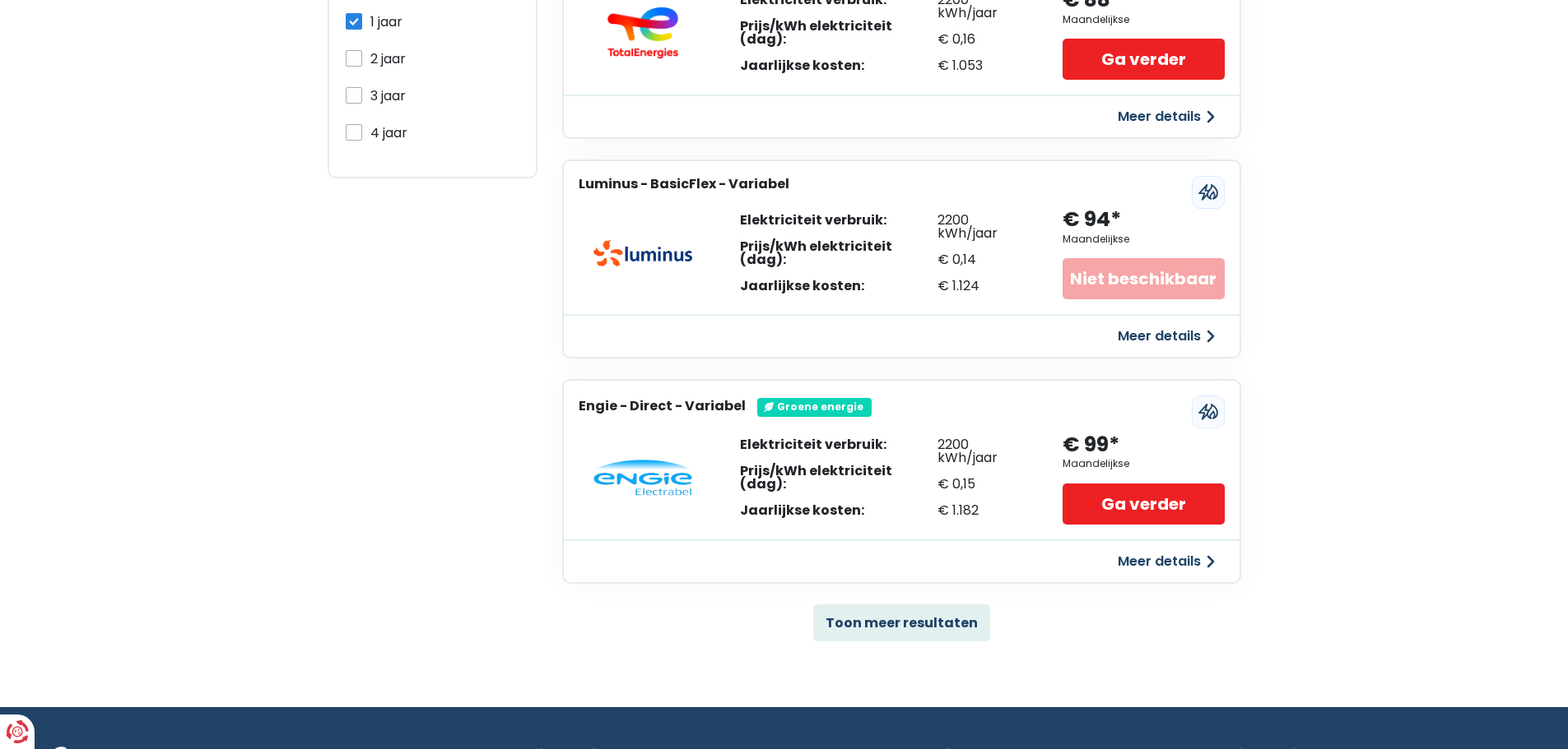
scroll to position [888, 0]
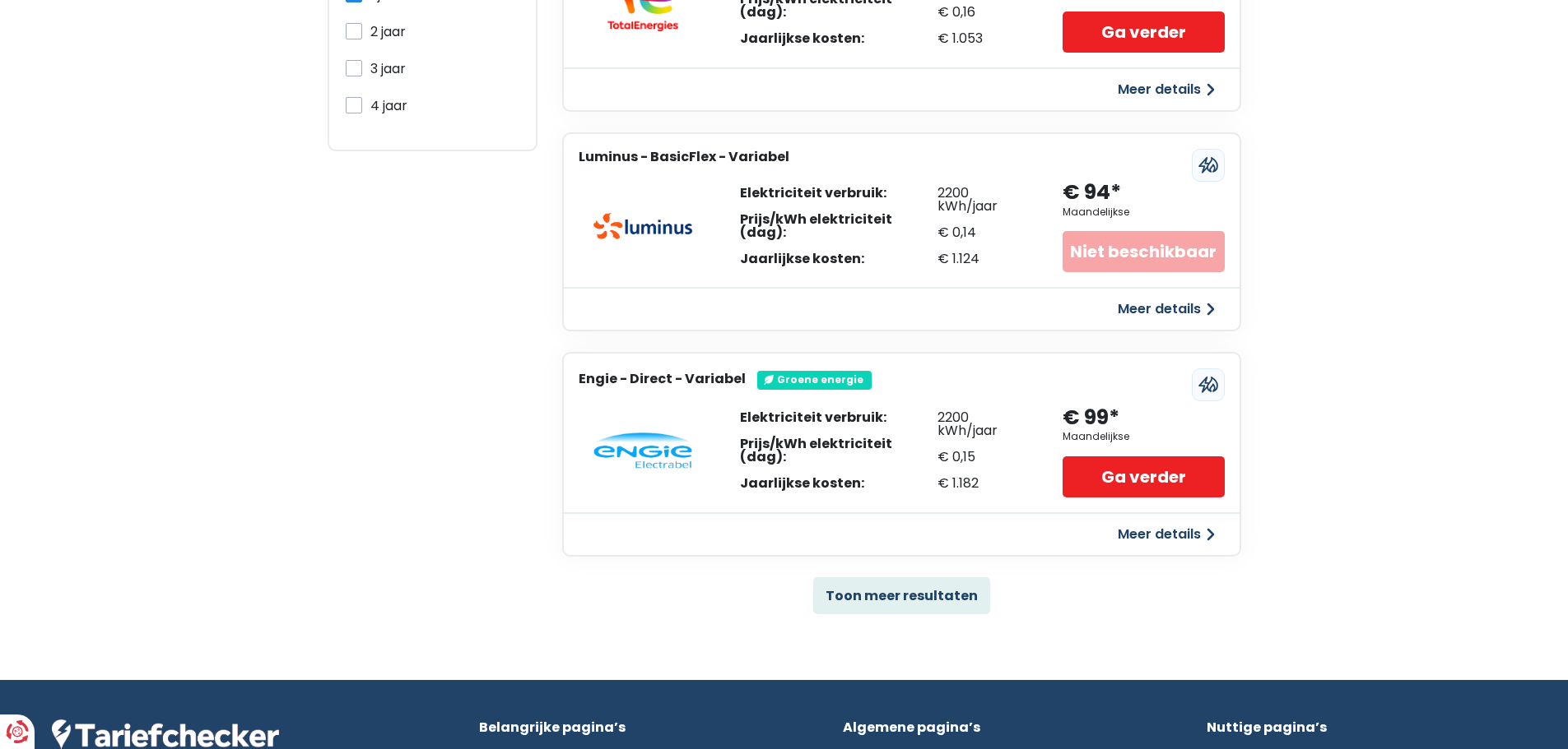
drag, startPoint x: 1560, startPoint y: 538, endPoint x: 1579, endPoint y: 339, distance: 199.9
click at [1567, 339] on html "U hebt controle over uw gegevens Onze zakelijke partners en wij gebruiken techn…" at bounding box center [784, 37] width 1568 height 1849
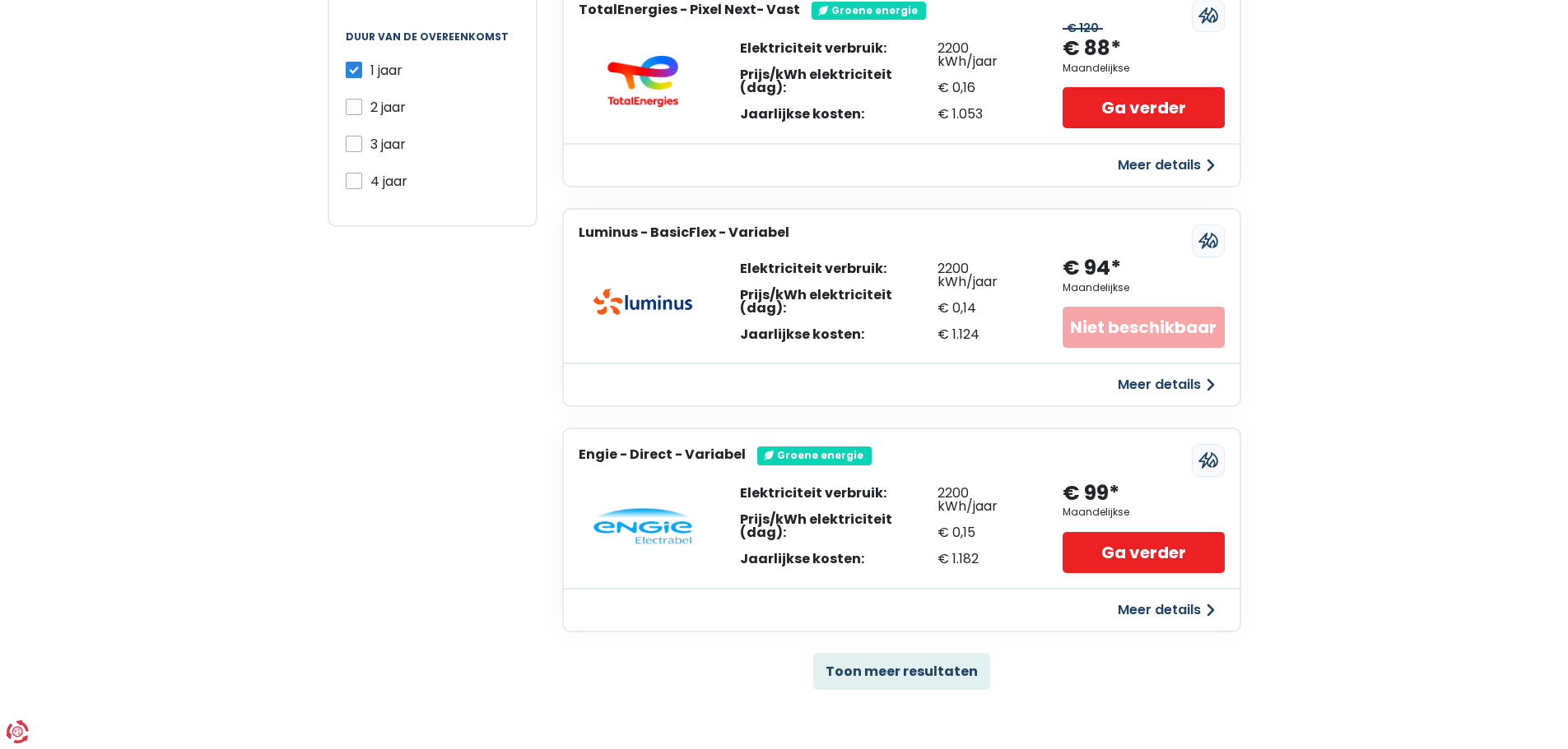
scroll to position [814, 0]
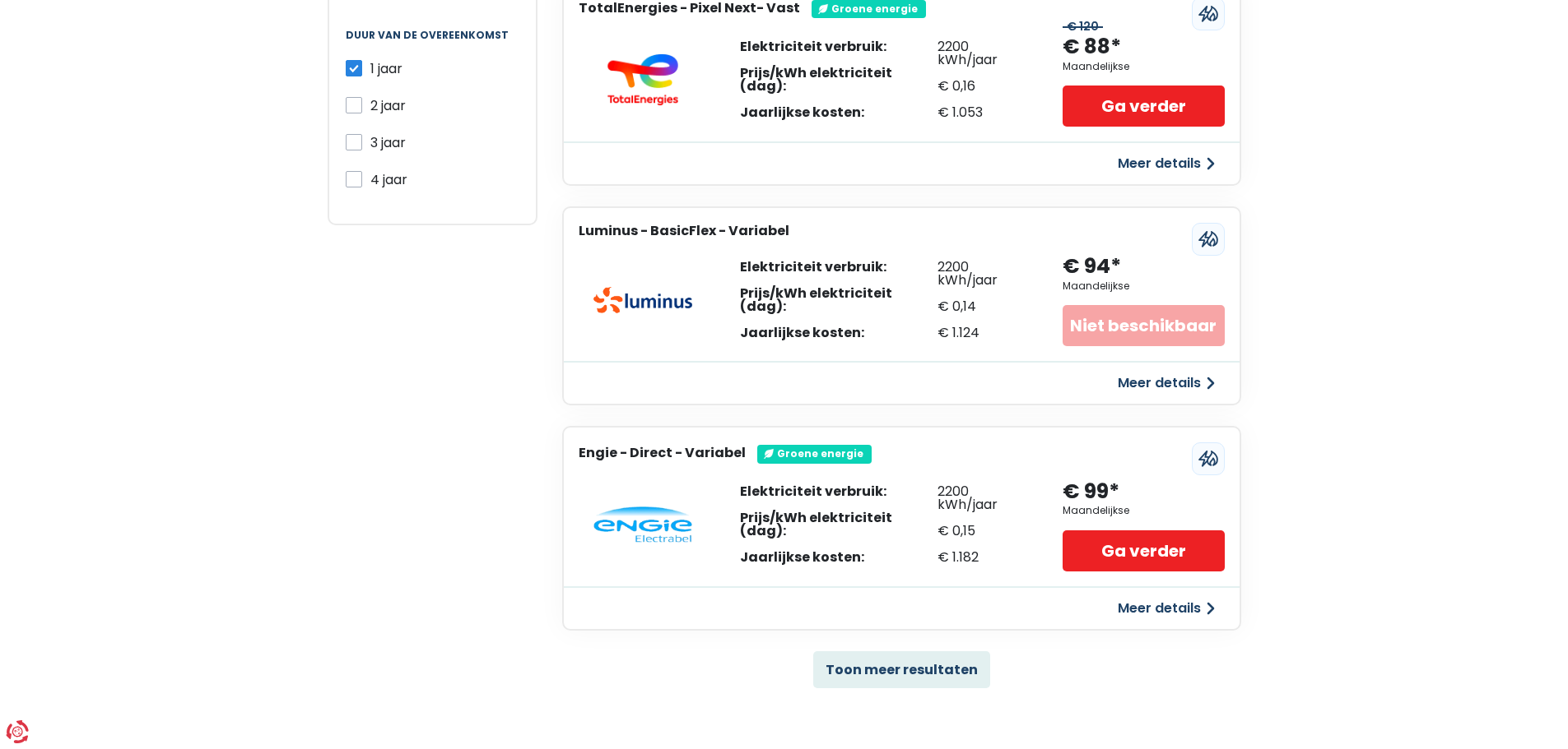
click at [1511, 264] on div "Persoonlijke gegevens Maandelijks Jaarlijks Maandelijks prijs Filters Type prij…" at bounding box center [784, 129] width 1568 height 1247
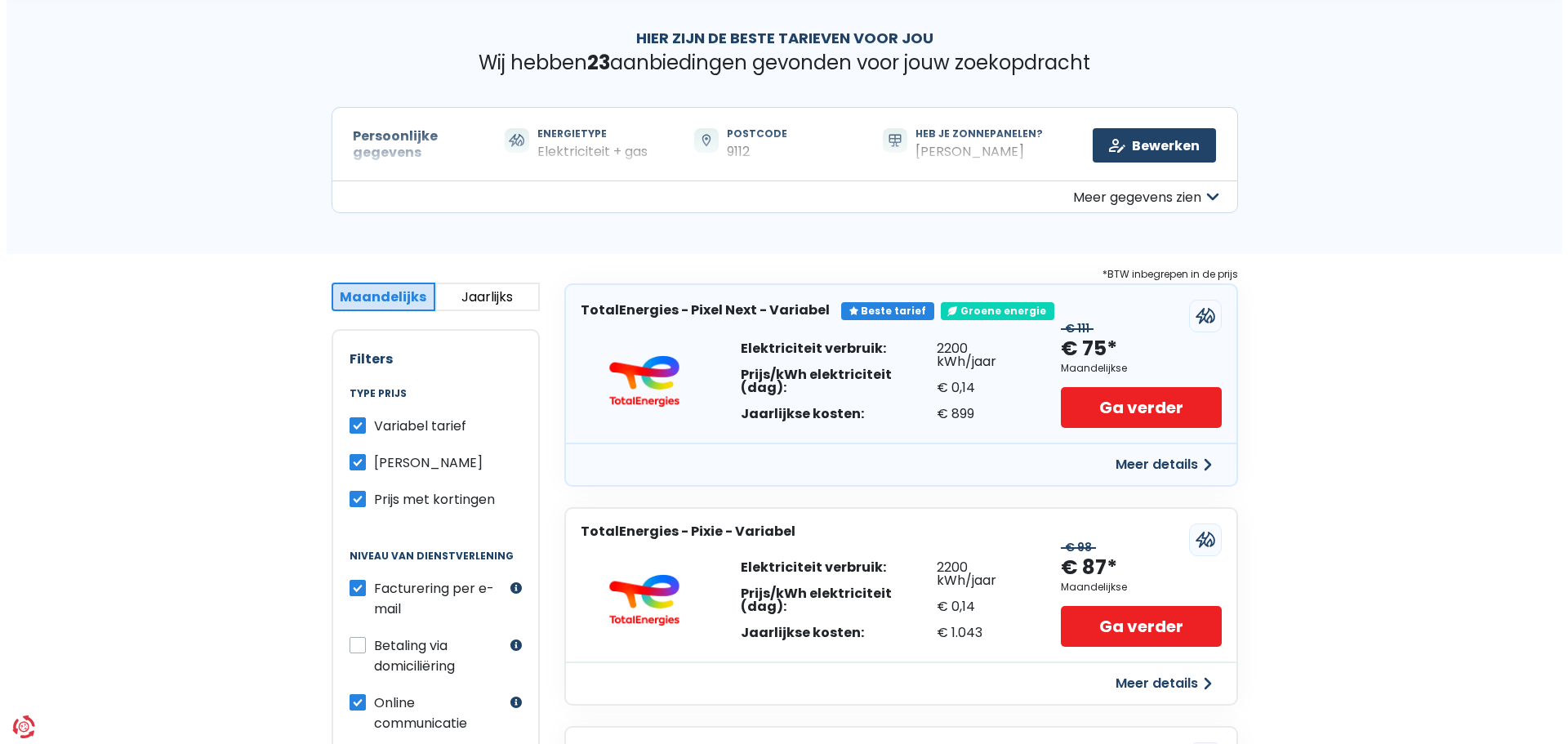
scroll to position [70, 0]
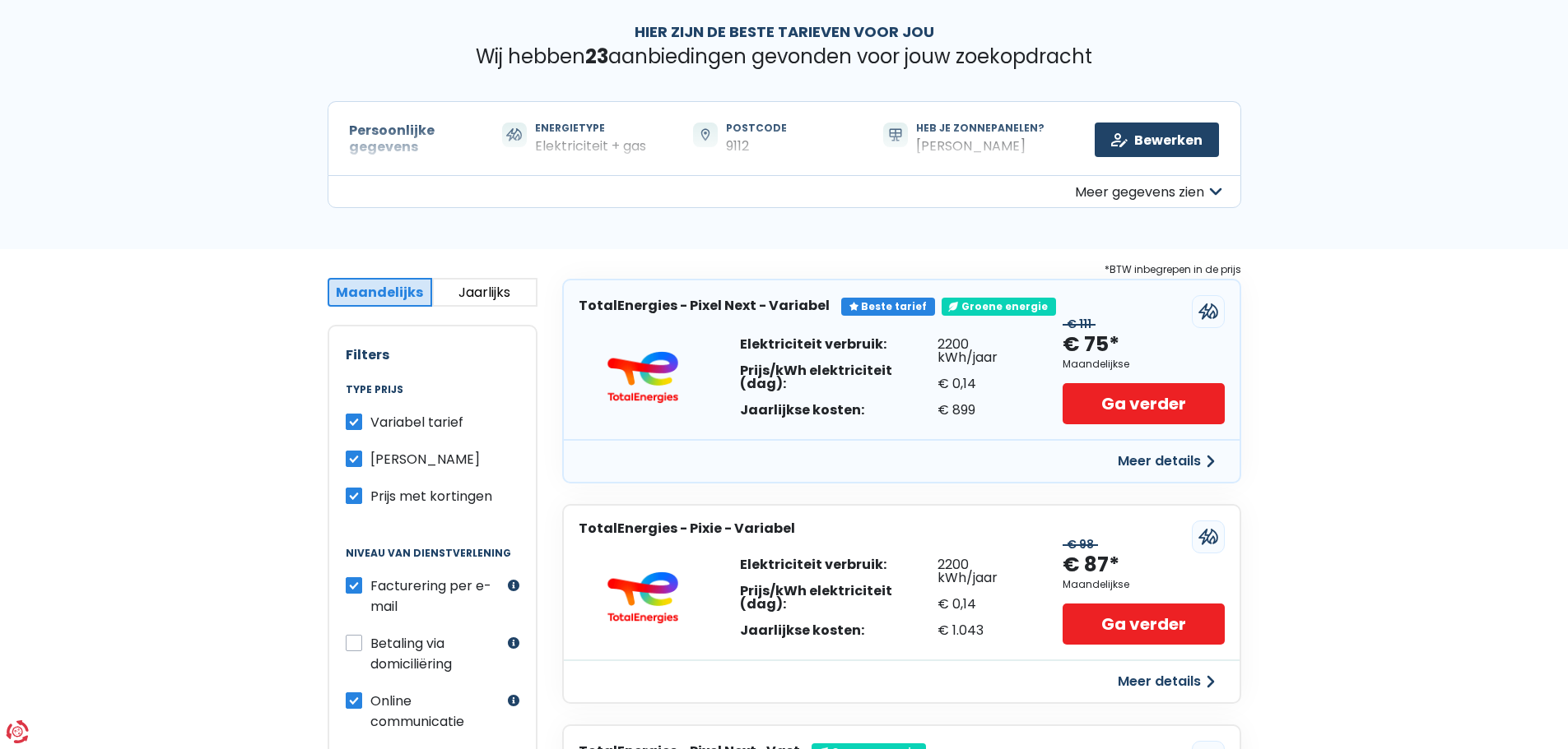
click at [1157, 443] on div "Meer details" at bounding box center [901, 460] width 675 height 43
click at [1155, 467] on button "Meer details" at bounding box center [1166, 462] width 117 height 30
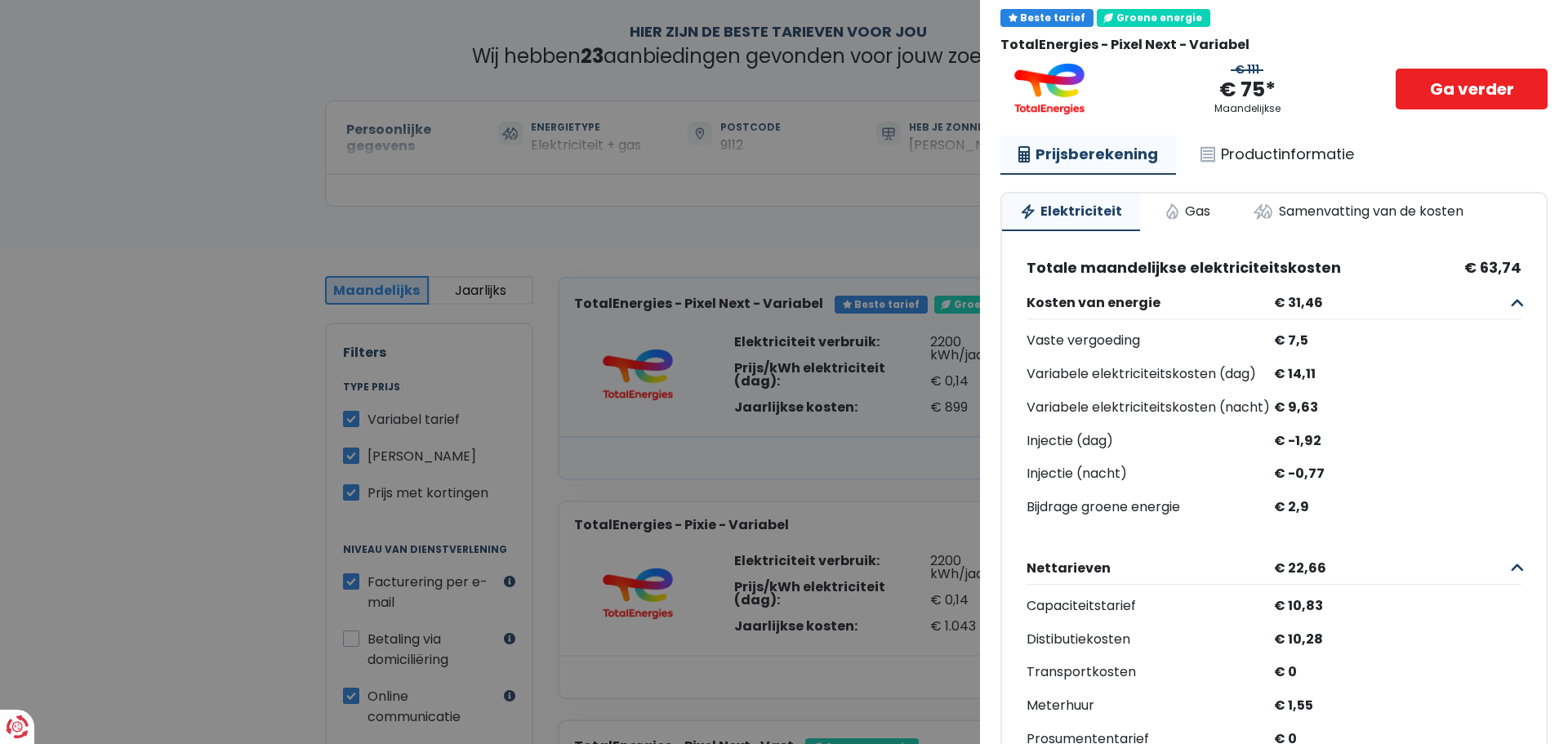
scroll to position [63, 0]
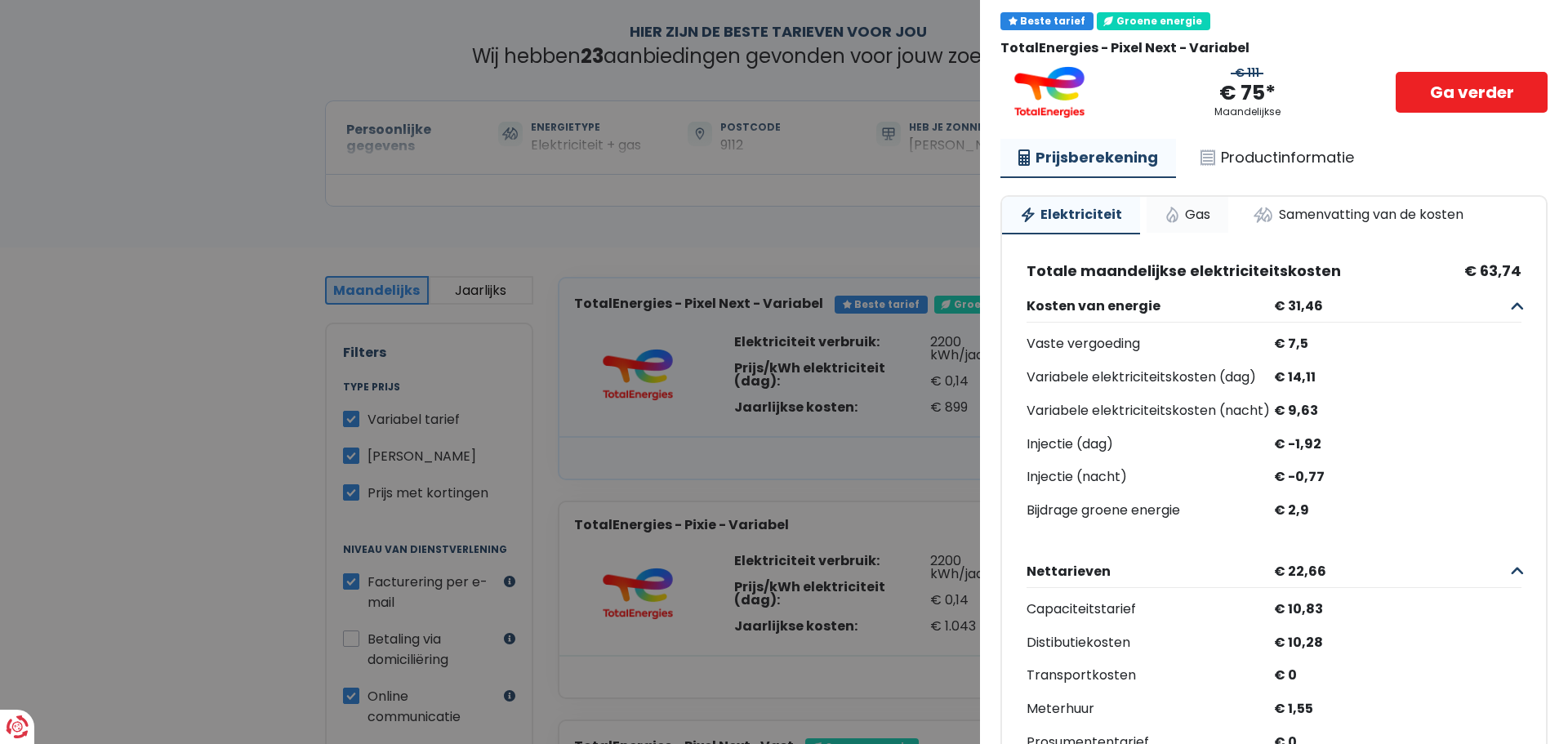
click at [1156, 207] on link "Gas" at bounding box center [1187, 214] width 81 height 36
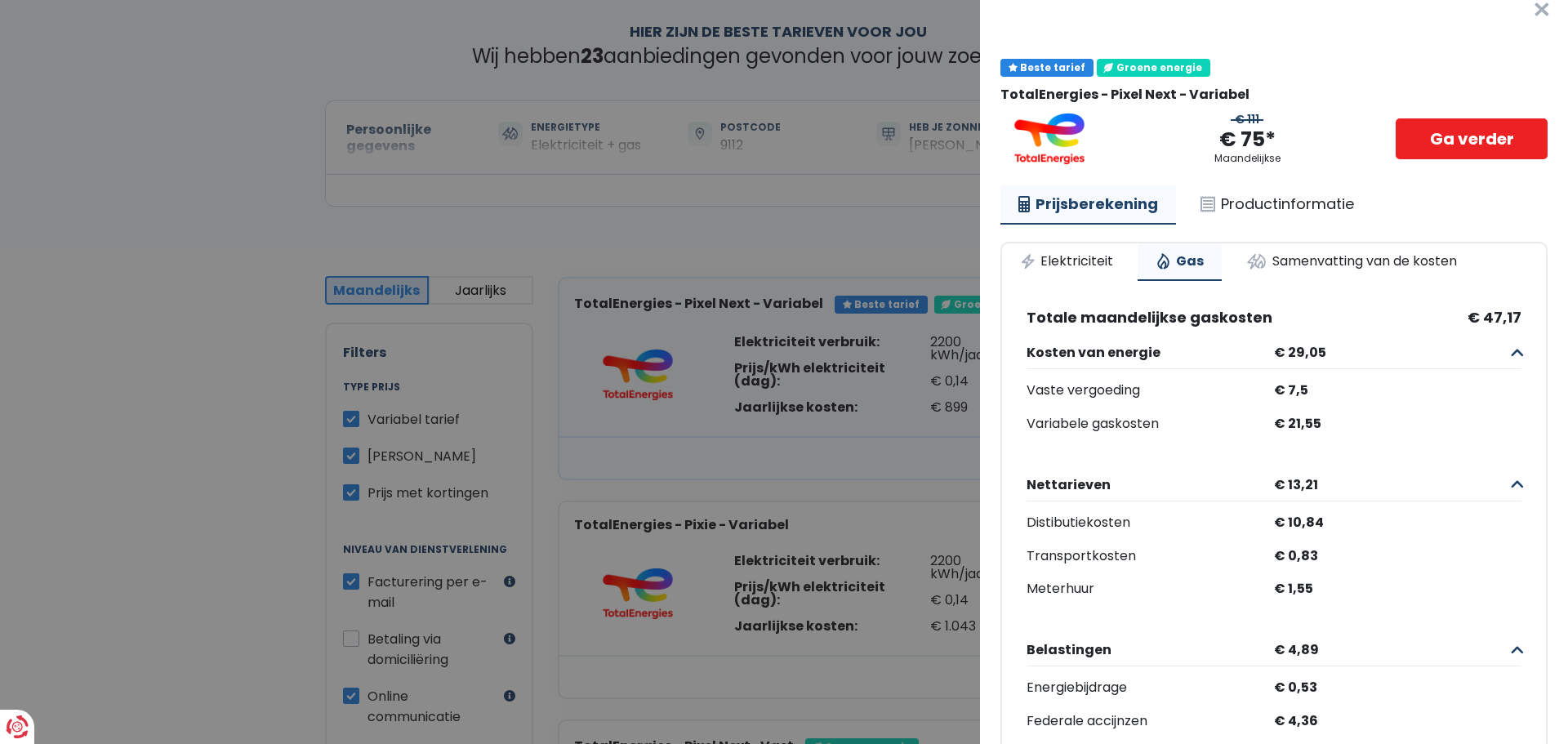
scroll to position [14, 0]
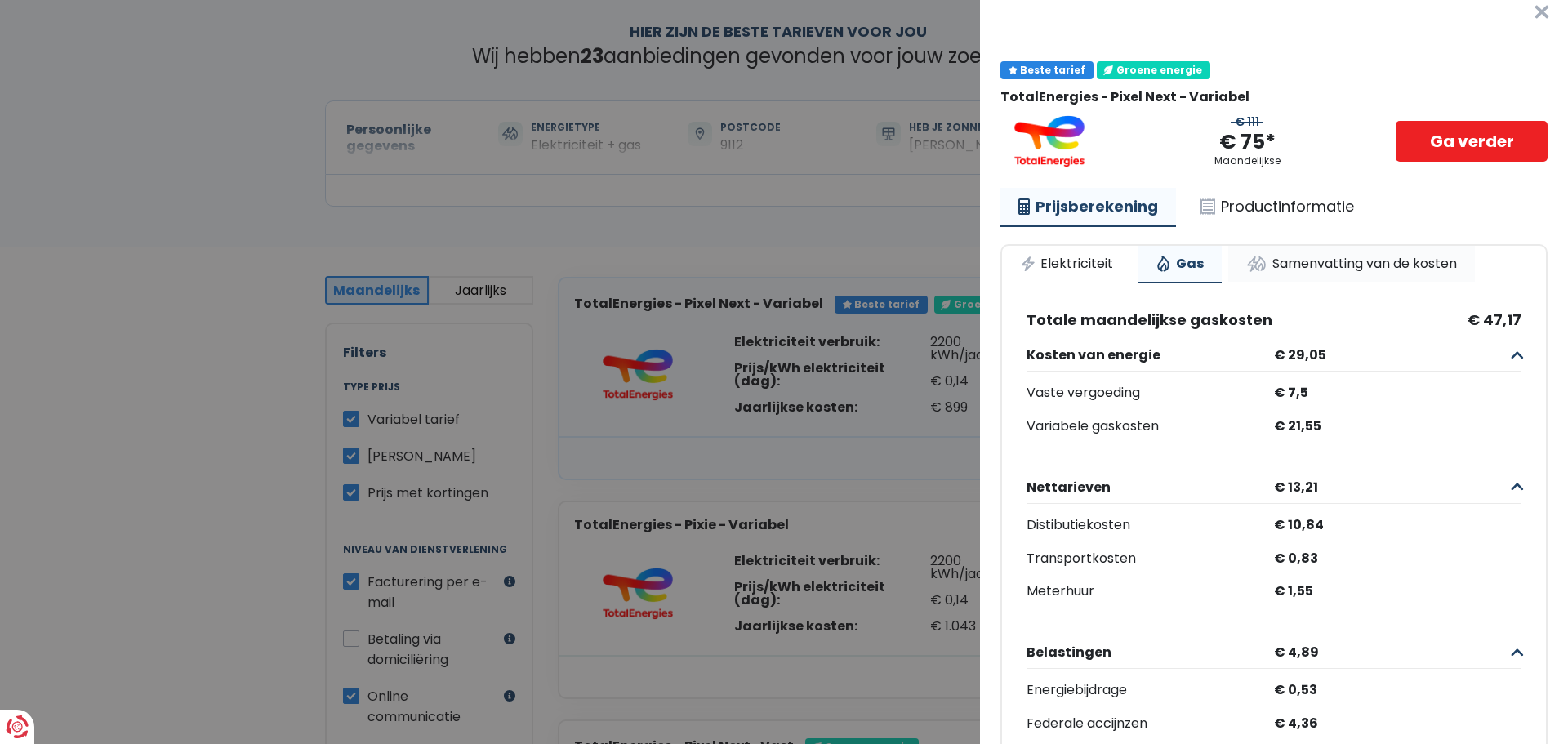
click at [1391, 263] on link "Samenvatting van de kosten" at bounding box center [1351, 264] width 247 height 36
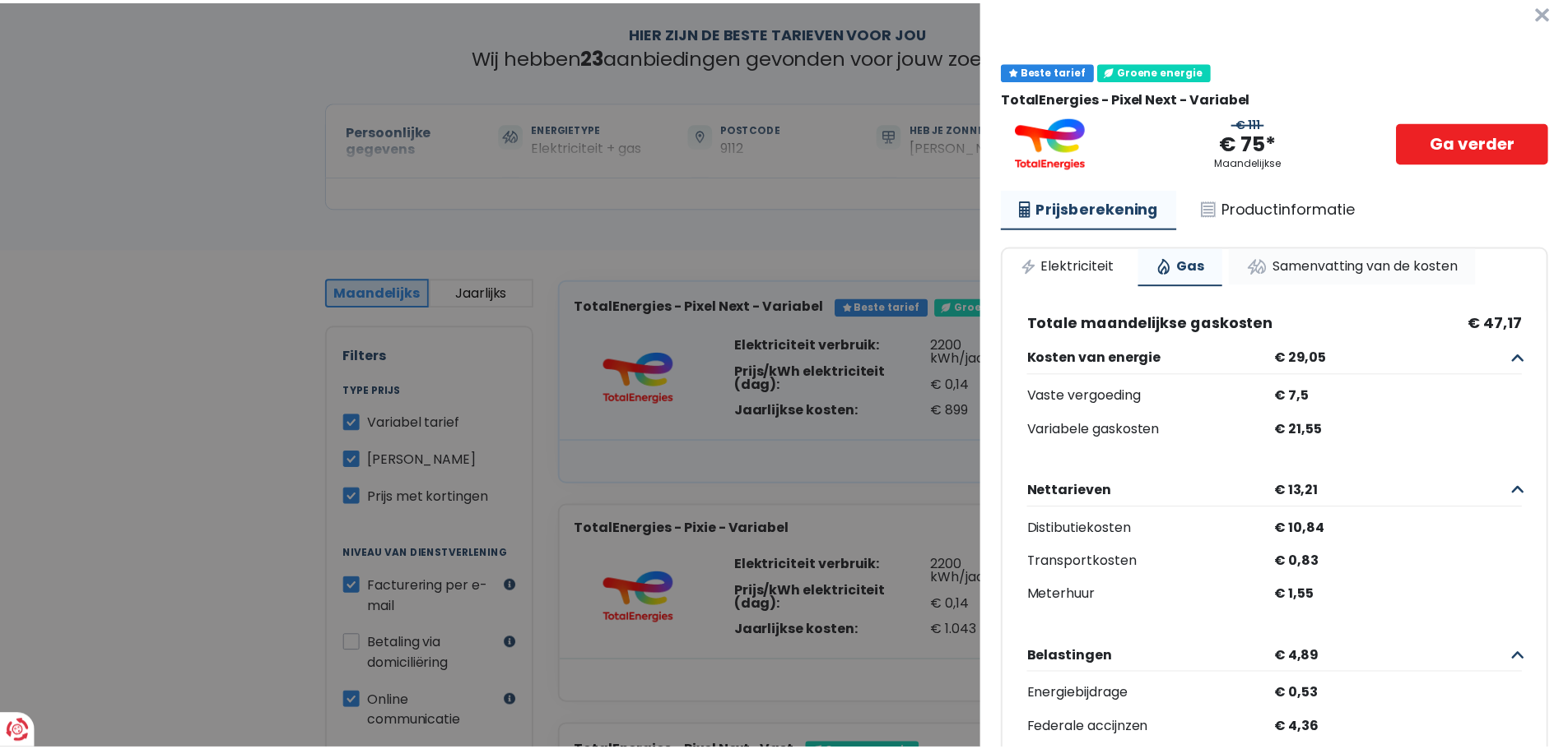
scroll to position [0, 0]
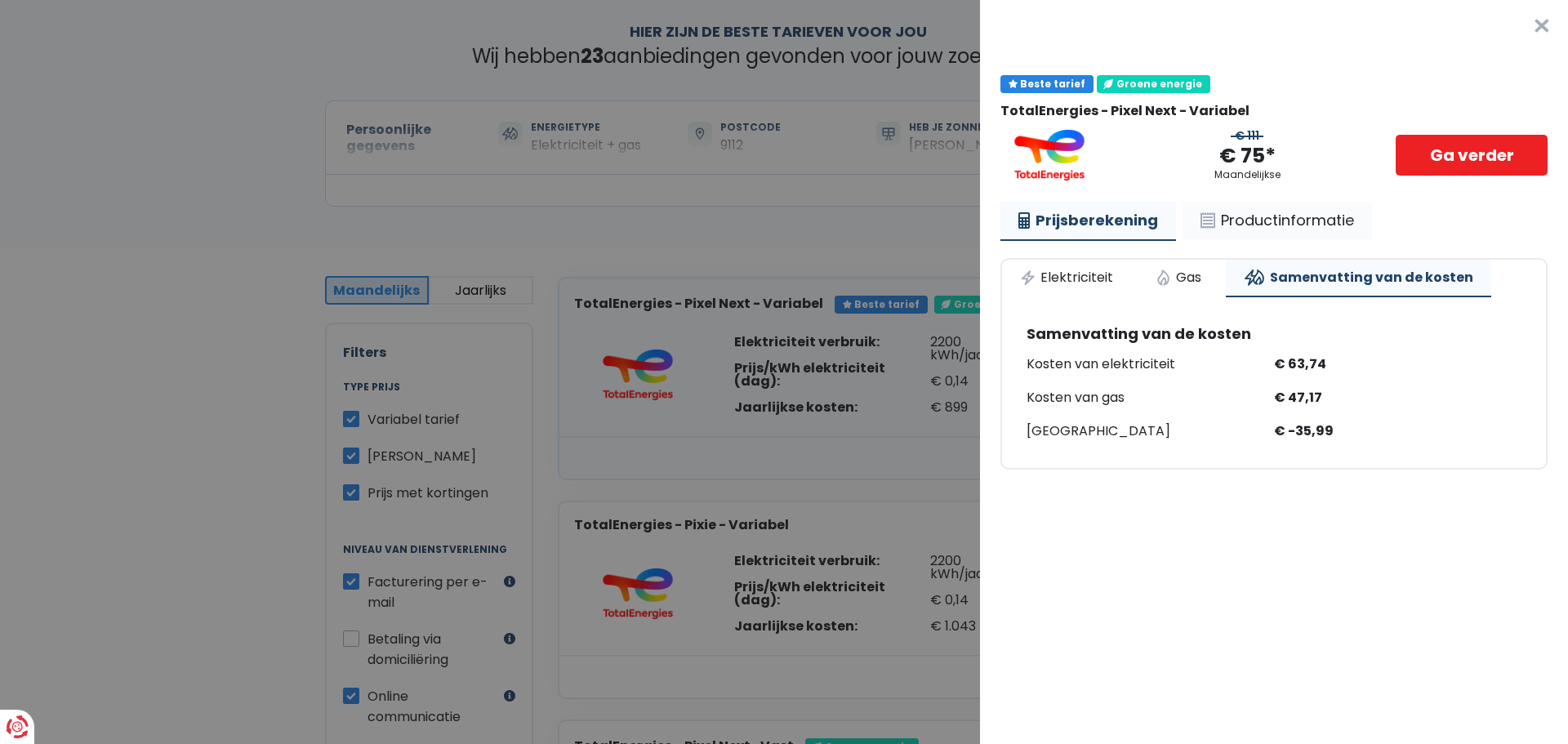
click at [1325, 219] on link "Productinformatie" at bounding box center [1277, 220] width 190 height 37
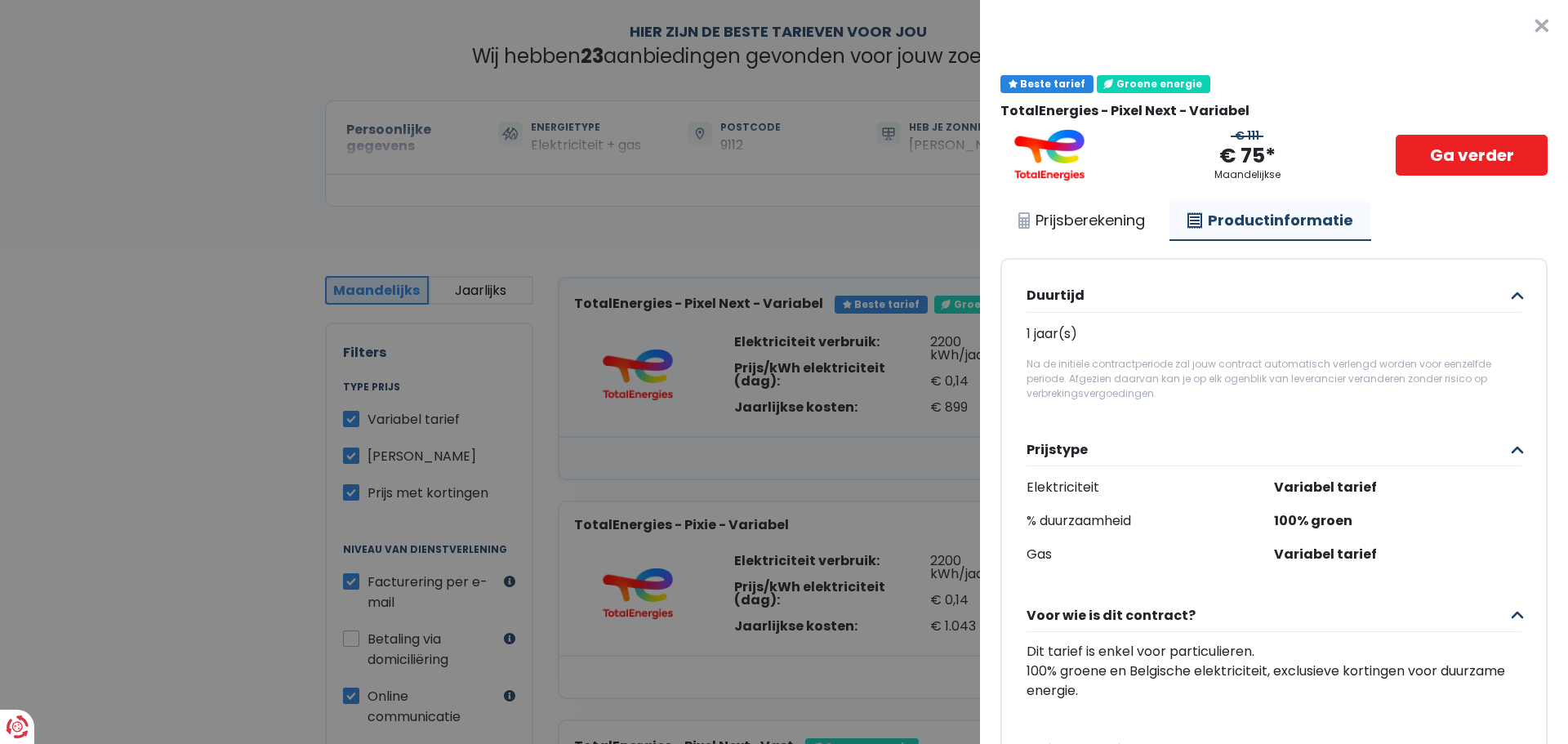
click at [1516, 26] on button "×" at bounding box center [1542, 26] width 52 height 52
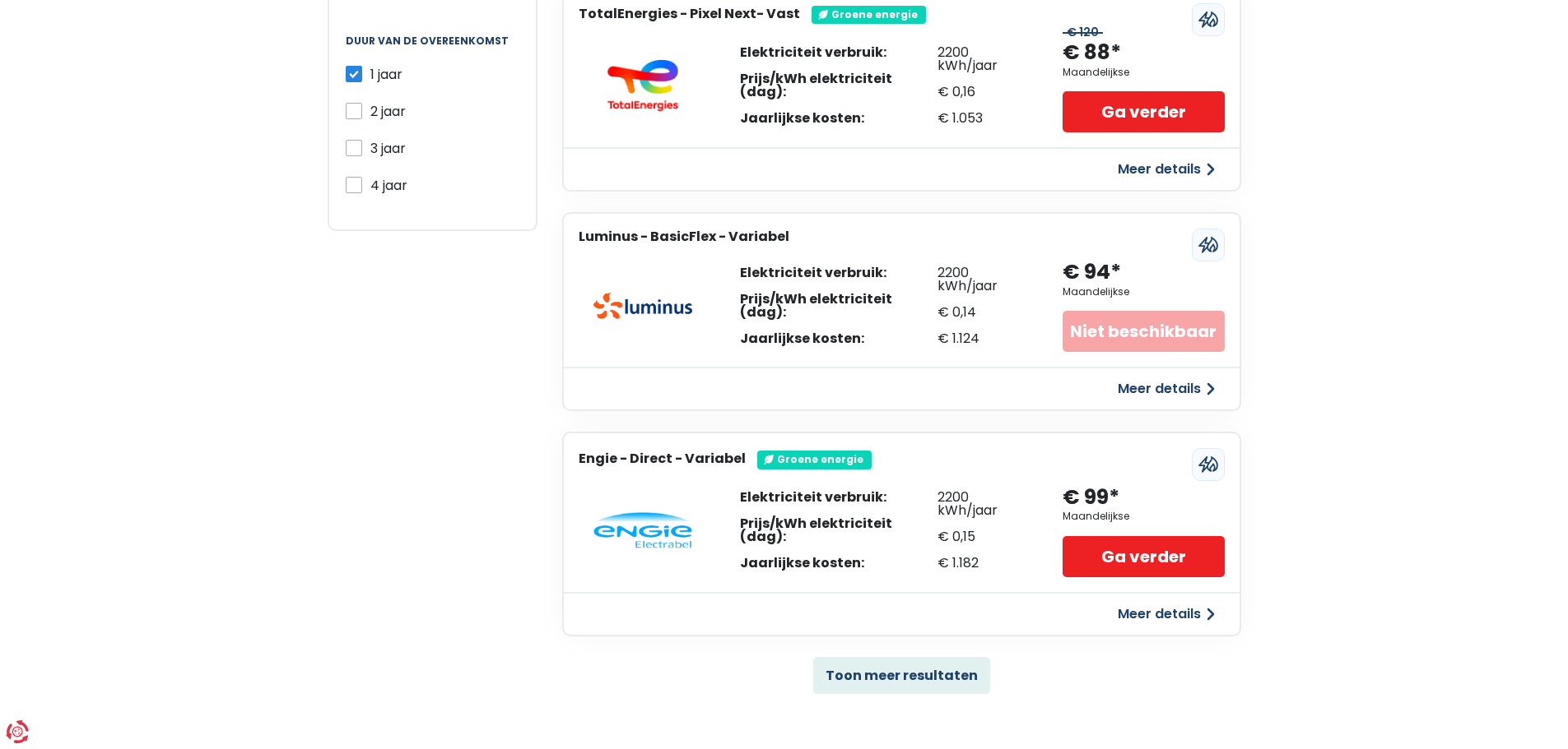
scroll to position [818, 0]
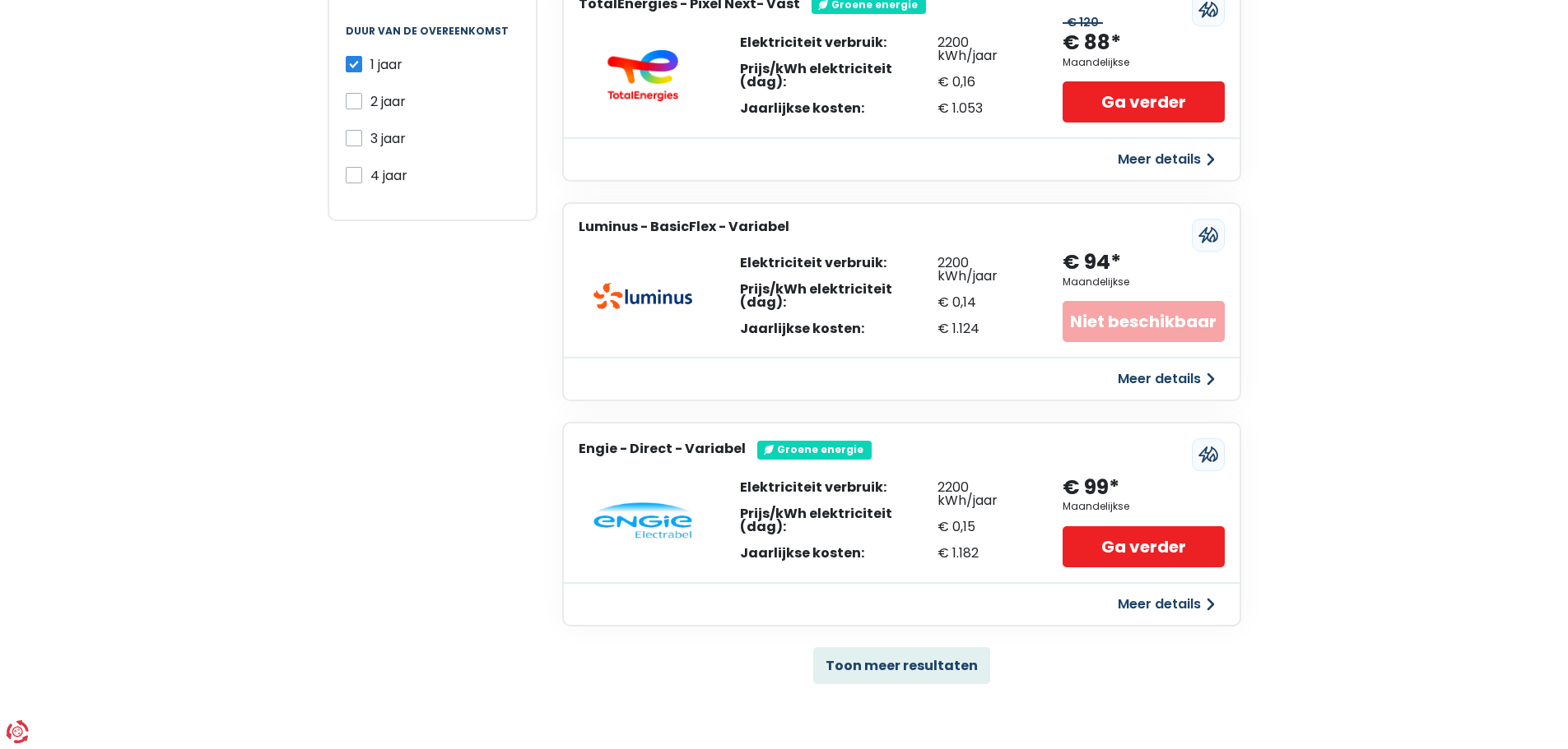
click at [1182, 594] on button "Meer details" at bounding box center [1166, 604] width 117 height 30
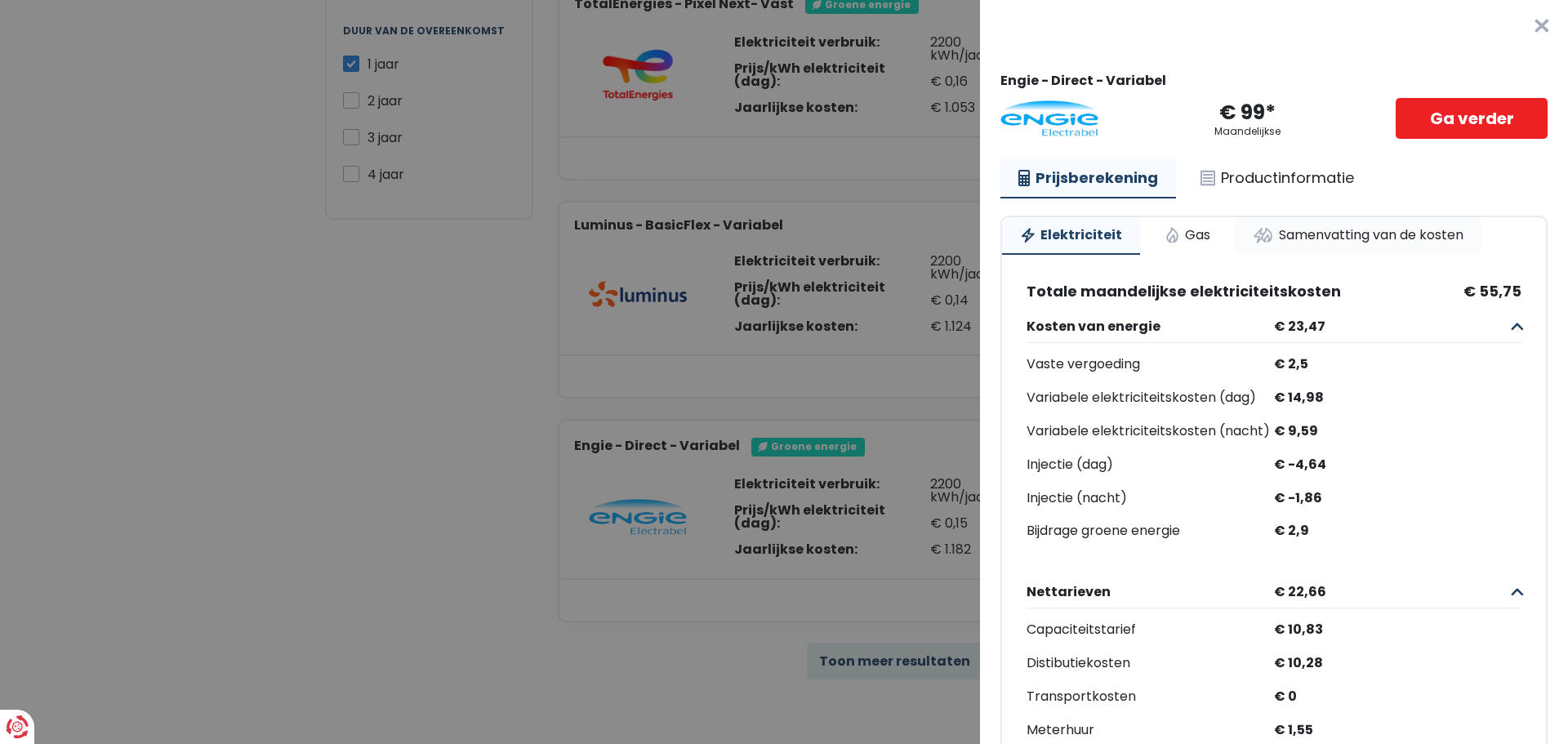
click at [1368, 234] on link "Samenvatting van de kosten" at bounding box center [1357, 235] width 247 height 36
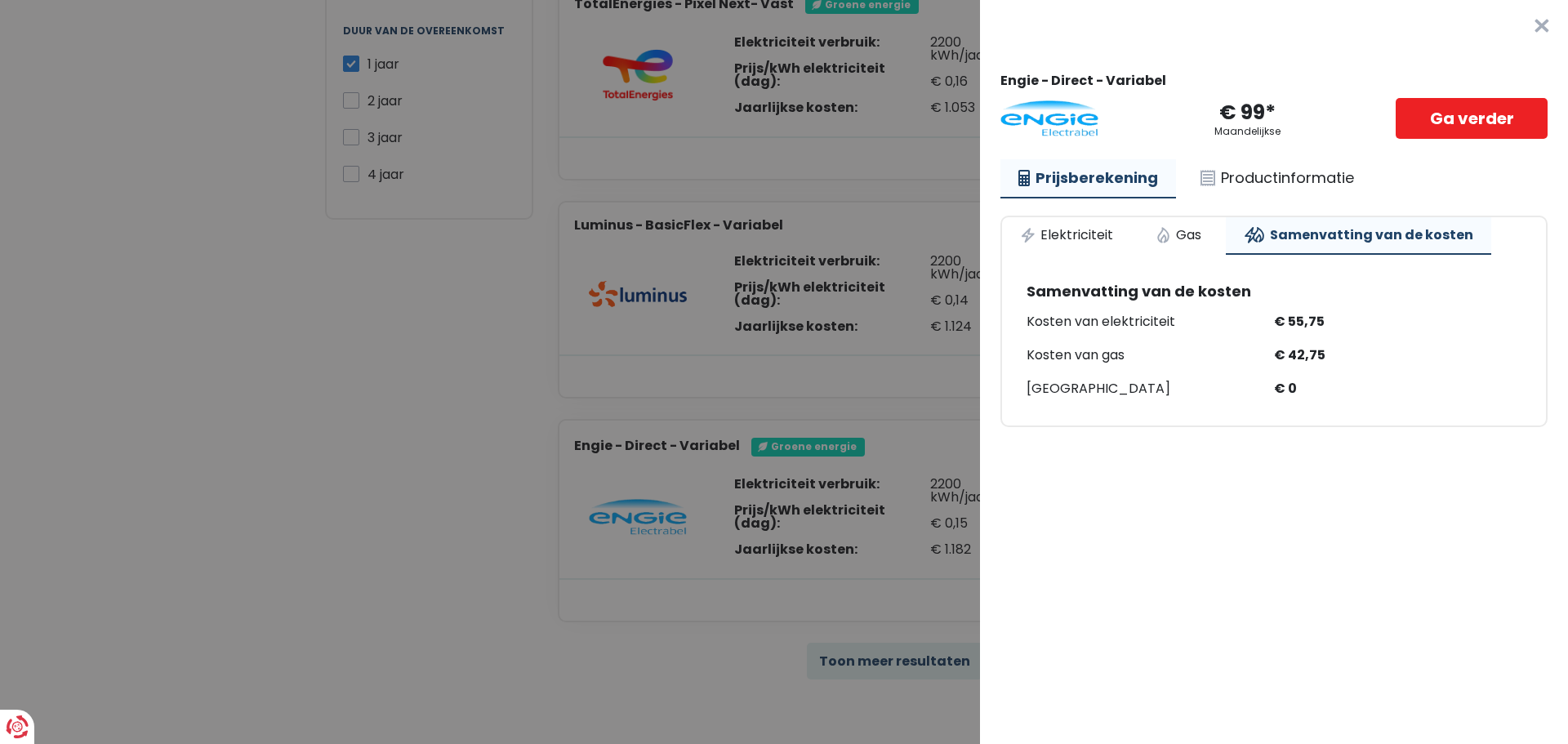
click at [1516, 29] on button "×" at bounding box center [1542, 26] width 52 height 52
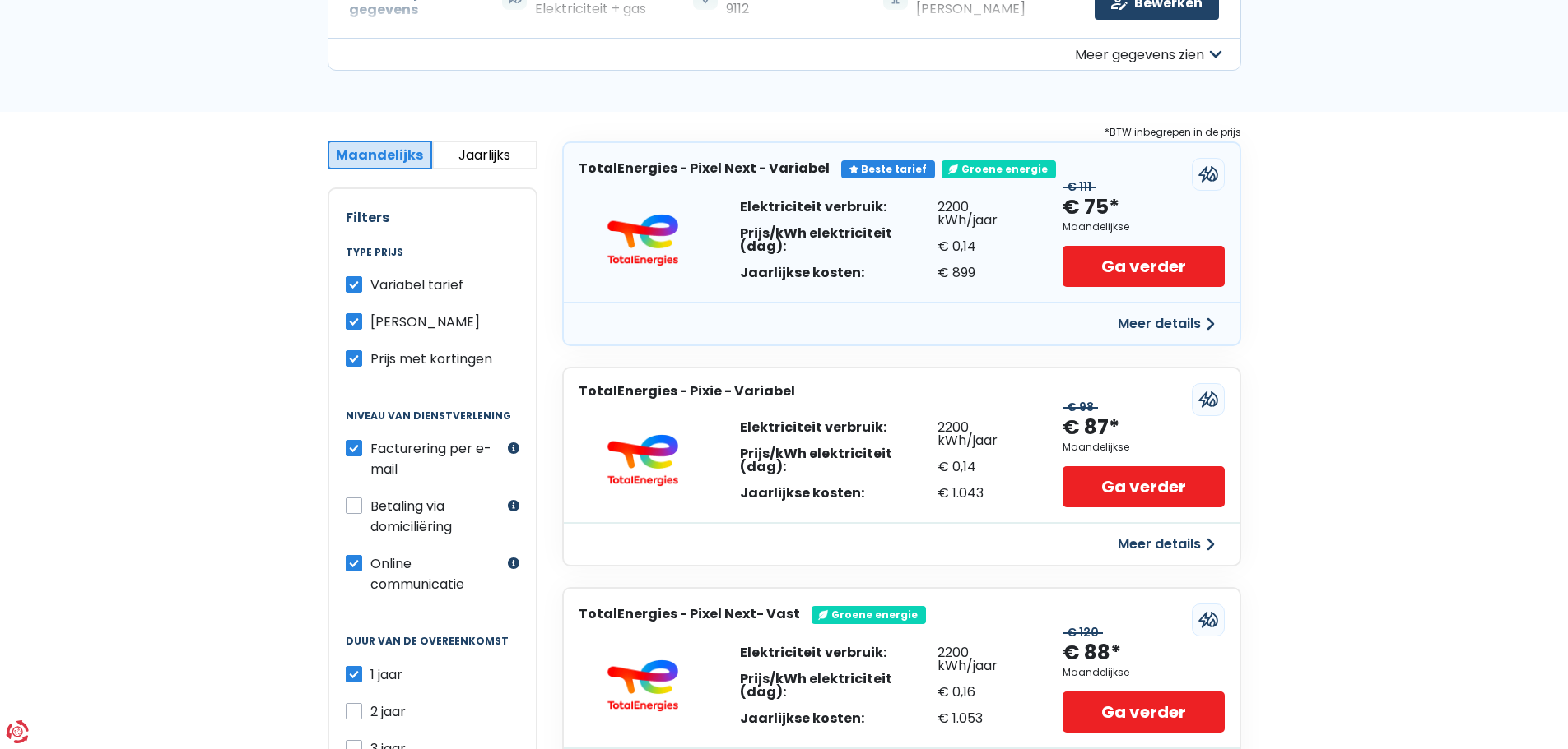
scroll to position [0, 0]
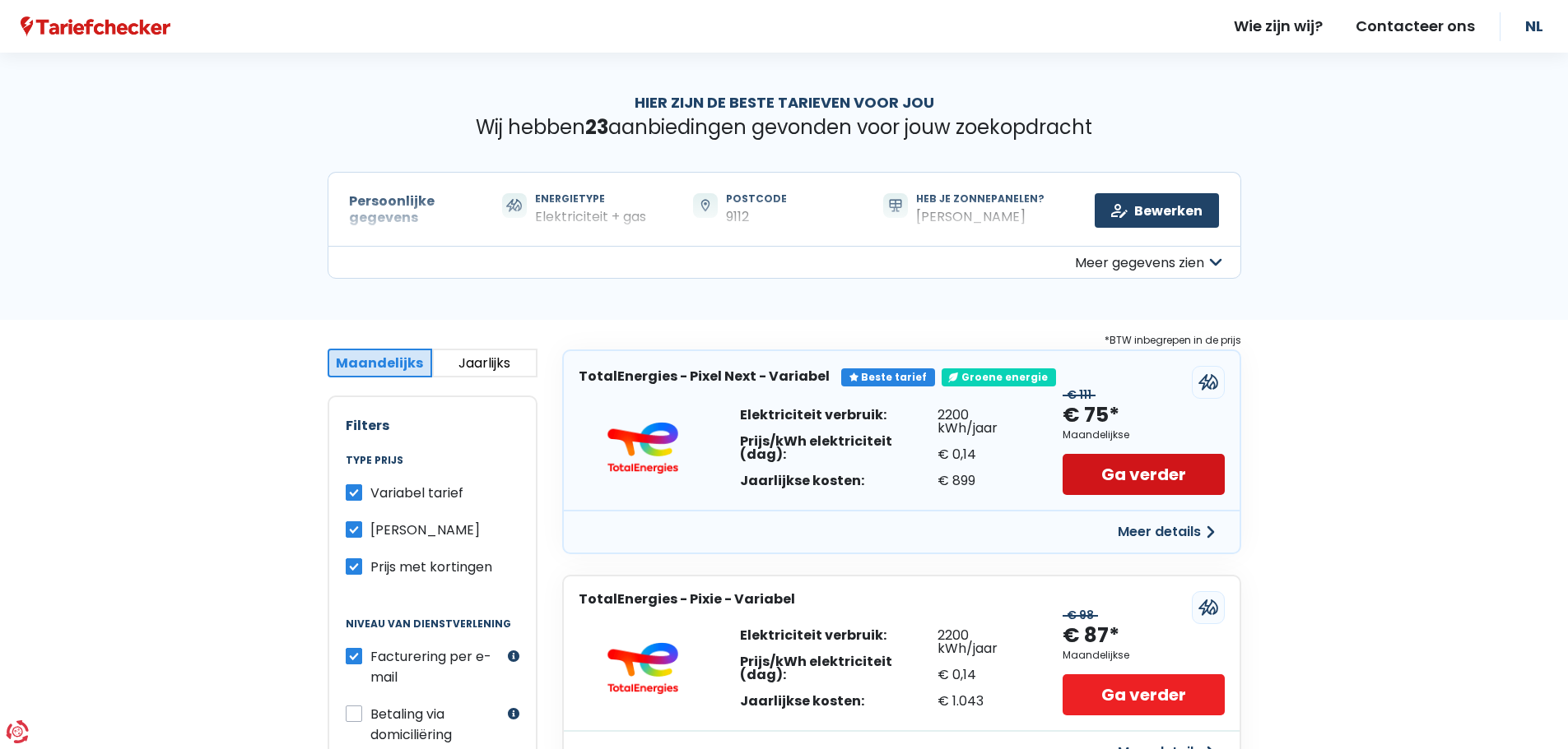
click at [1172, 480] on link "Ga verder" at bounding box center [1143, 474] width 162 height 41
click at [1122, 485] on link "Ga verder" at bounding box center [1143, 474] width 162 height 41
drag, startPoint x: 1555, startPoint y: 175, endPoint x: 1554, endPoint y: 207, distance: 32.0
click at [1554, 207] on div "Hier zijn de beste tarieven voor jou Wij hebben 23 aanbiedingen gevonden voor j…" at bounding box center [784, 186] width 1568 height 267
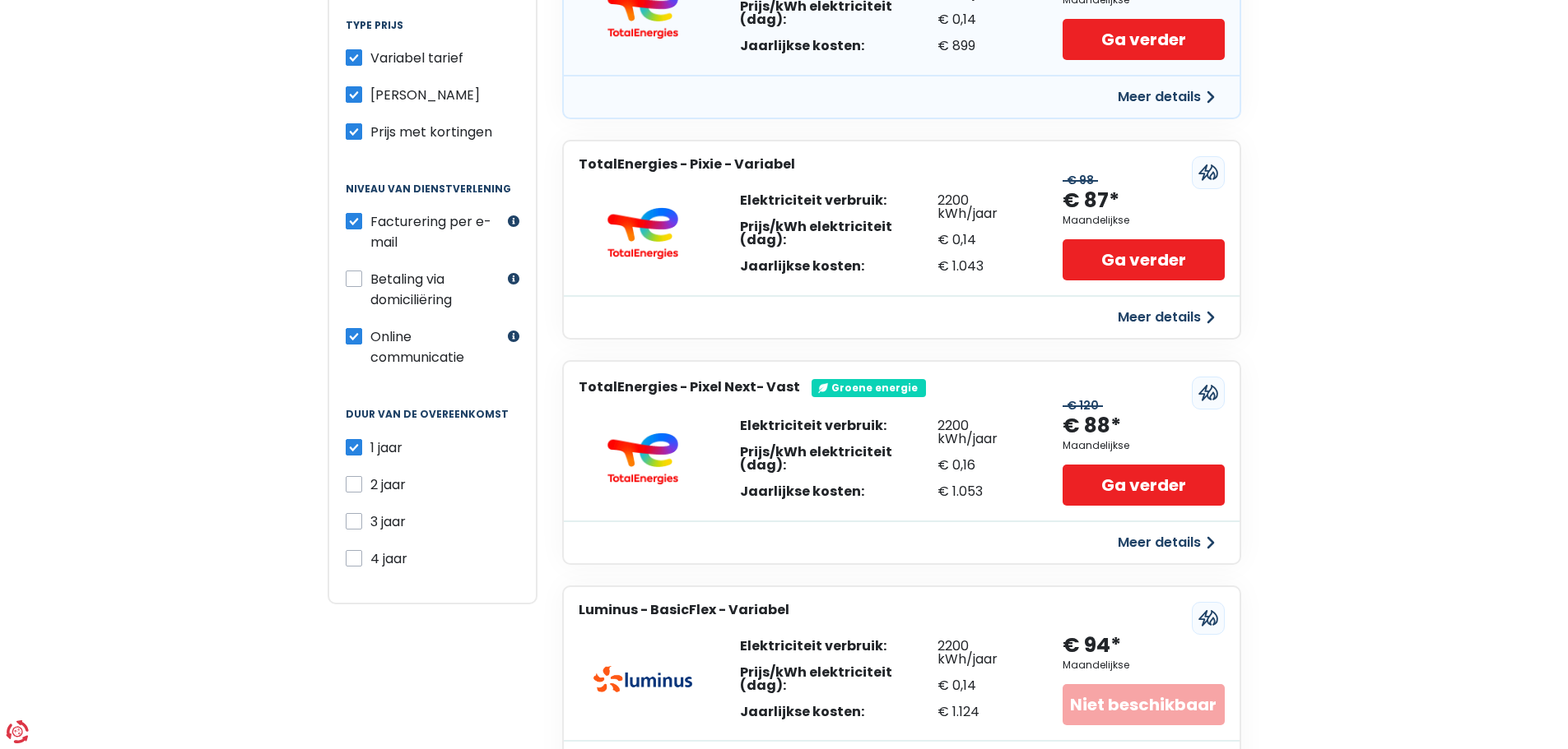
scroll to position [431, 0]
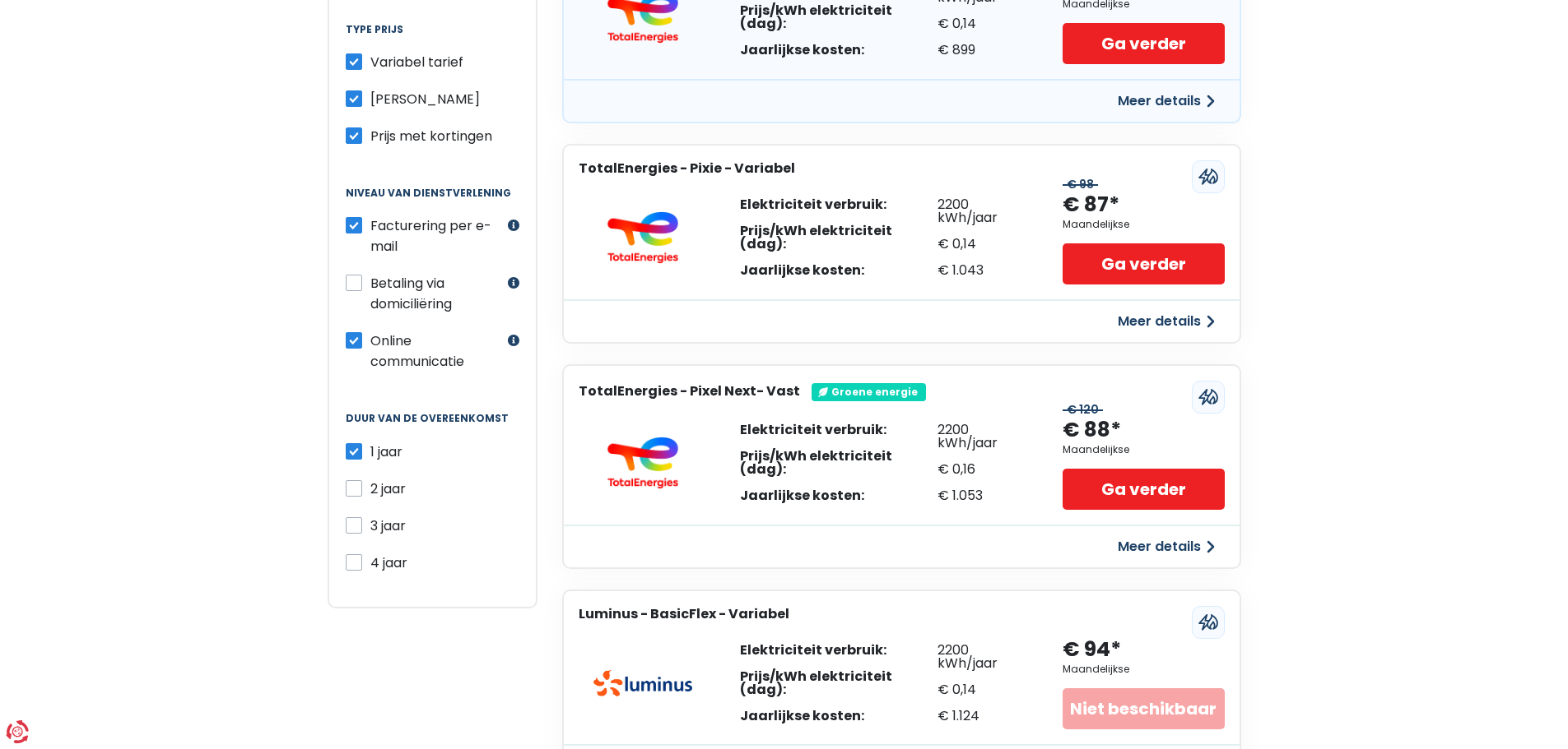
click at [432, 295] on label "Betaling via domiciliëring" at bounding box center [437, 293] width 134 height 41
click at [363, 290] on input "Betaling via domiciliëring" at bounding box center [354, 281] width 17 height 17
checkbox input "true"
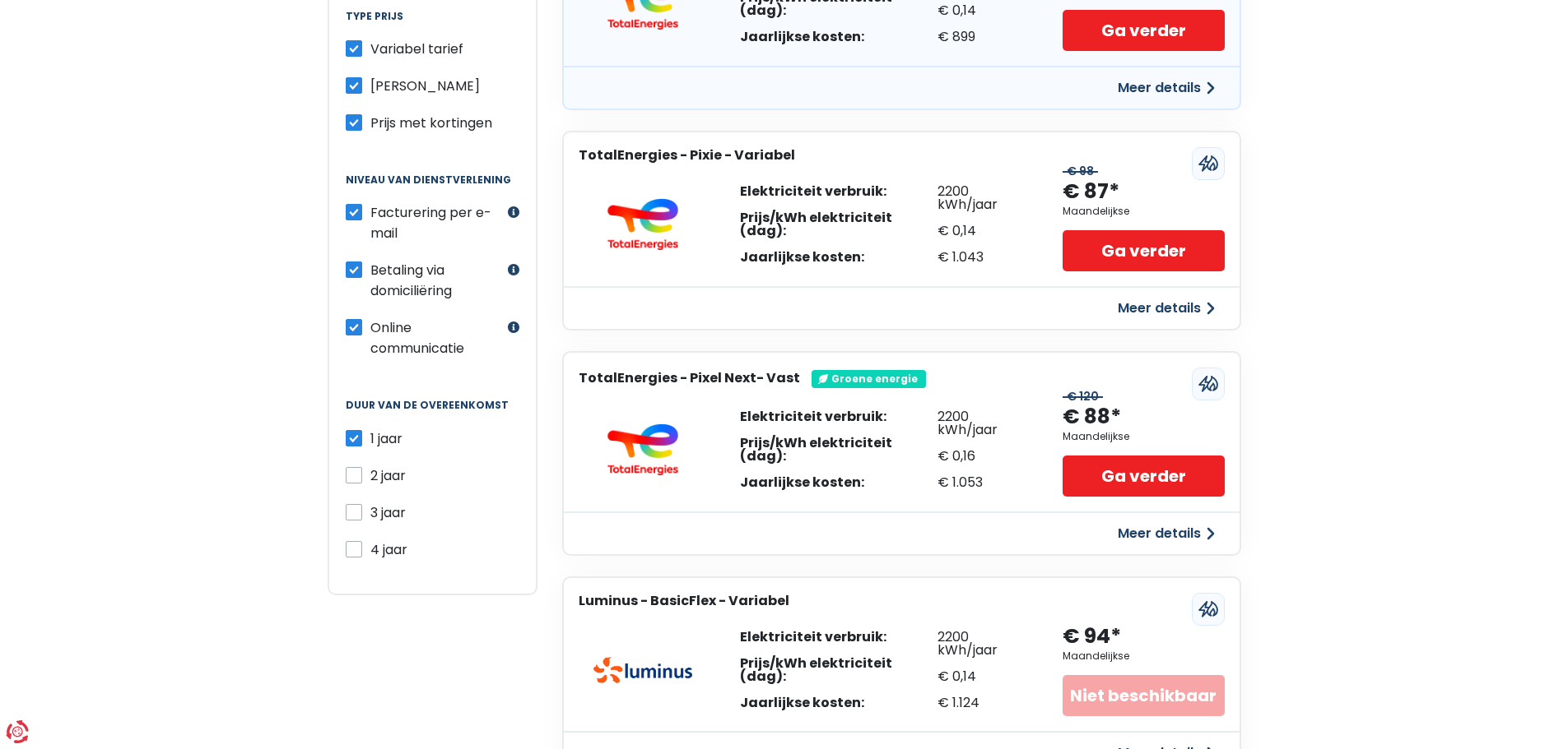
scroll to position [0, 0]
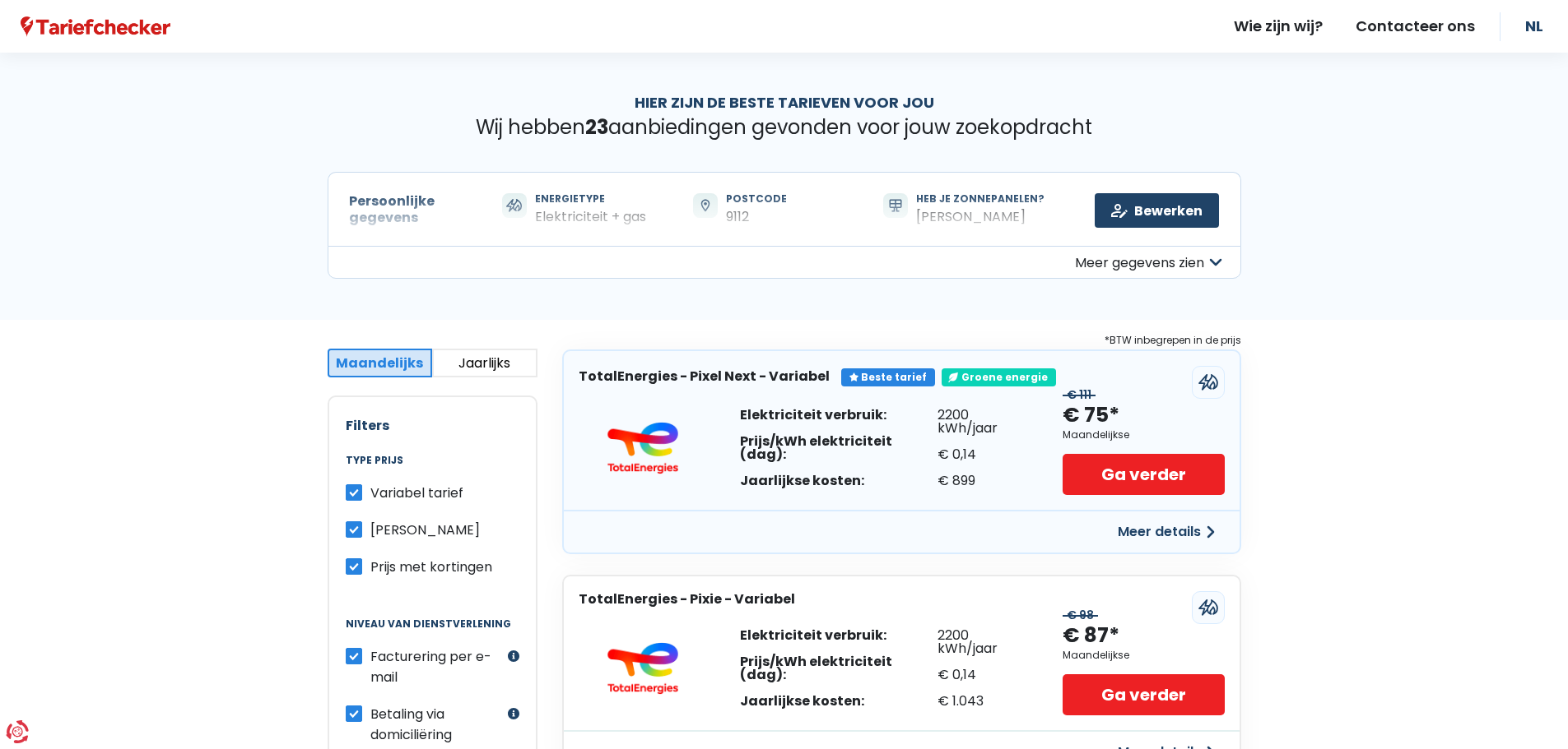
click at [1198, 272] on button "Meer gegevens zien" at bounding box center [784, 263] width 914 height 33
